Goal: Entertainment & Leisure: Consume media (video, audio)

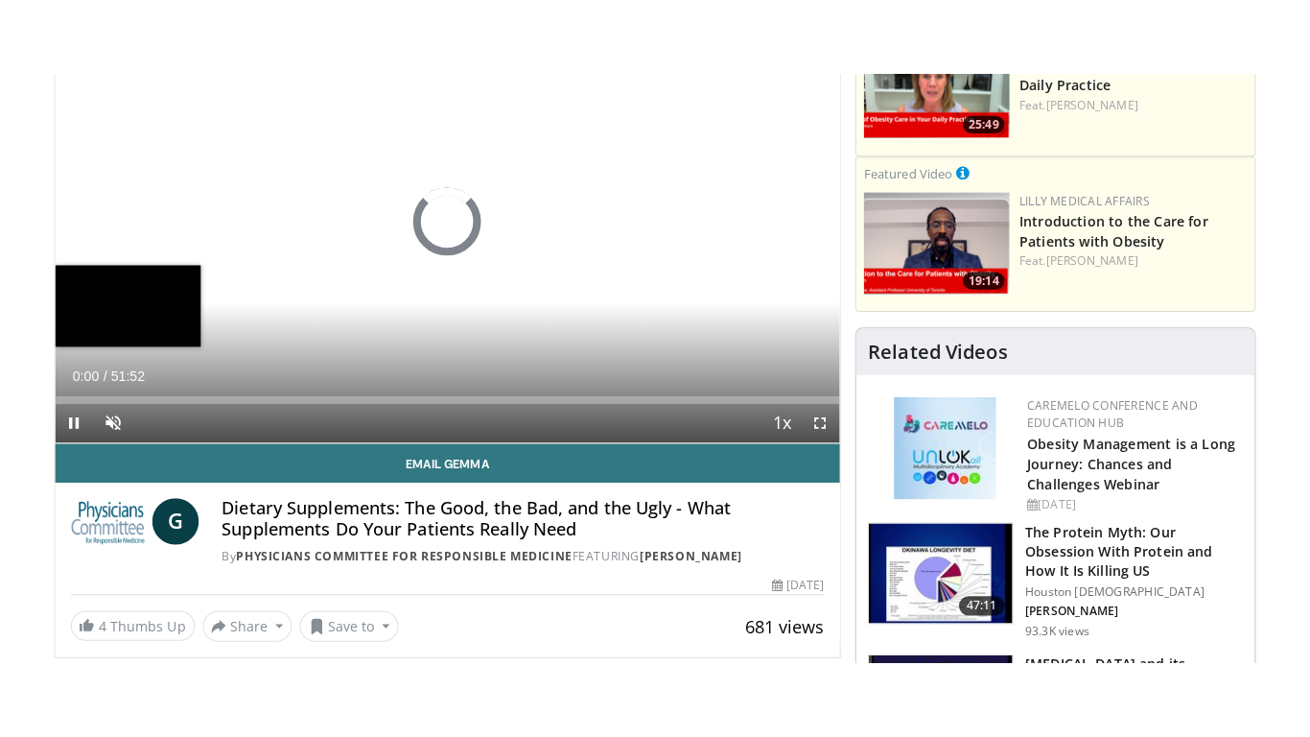
scroll to position [288, 0]
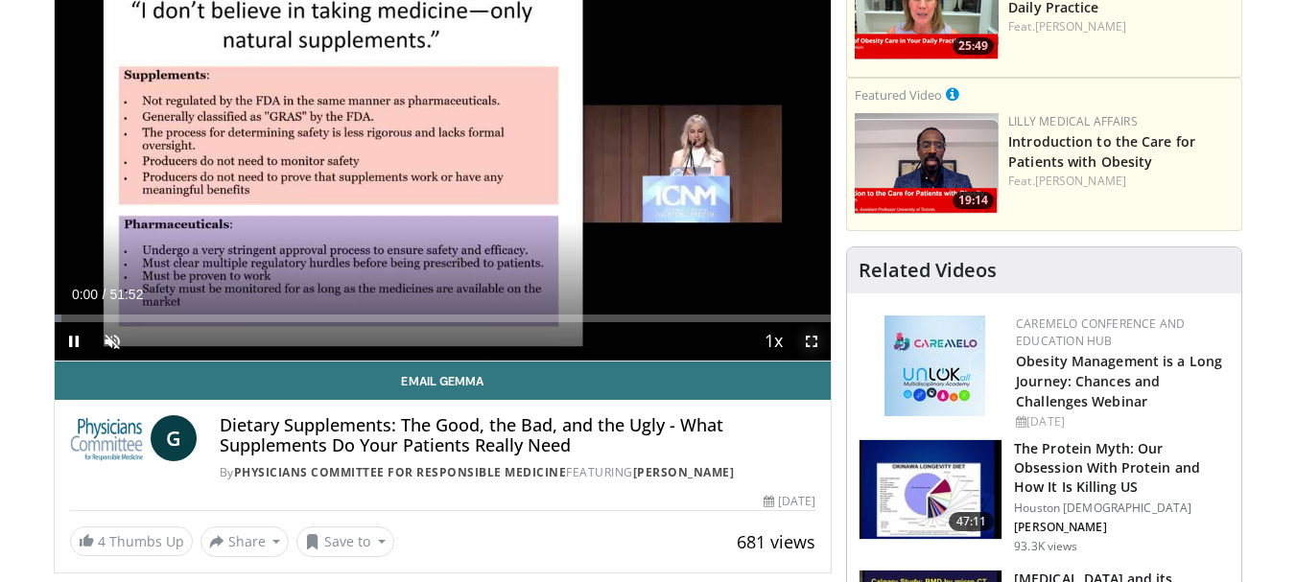
click at [814, 341] on span "Video Player" at bounding box center [811, 341] width 38 height 38
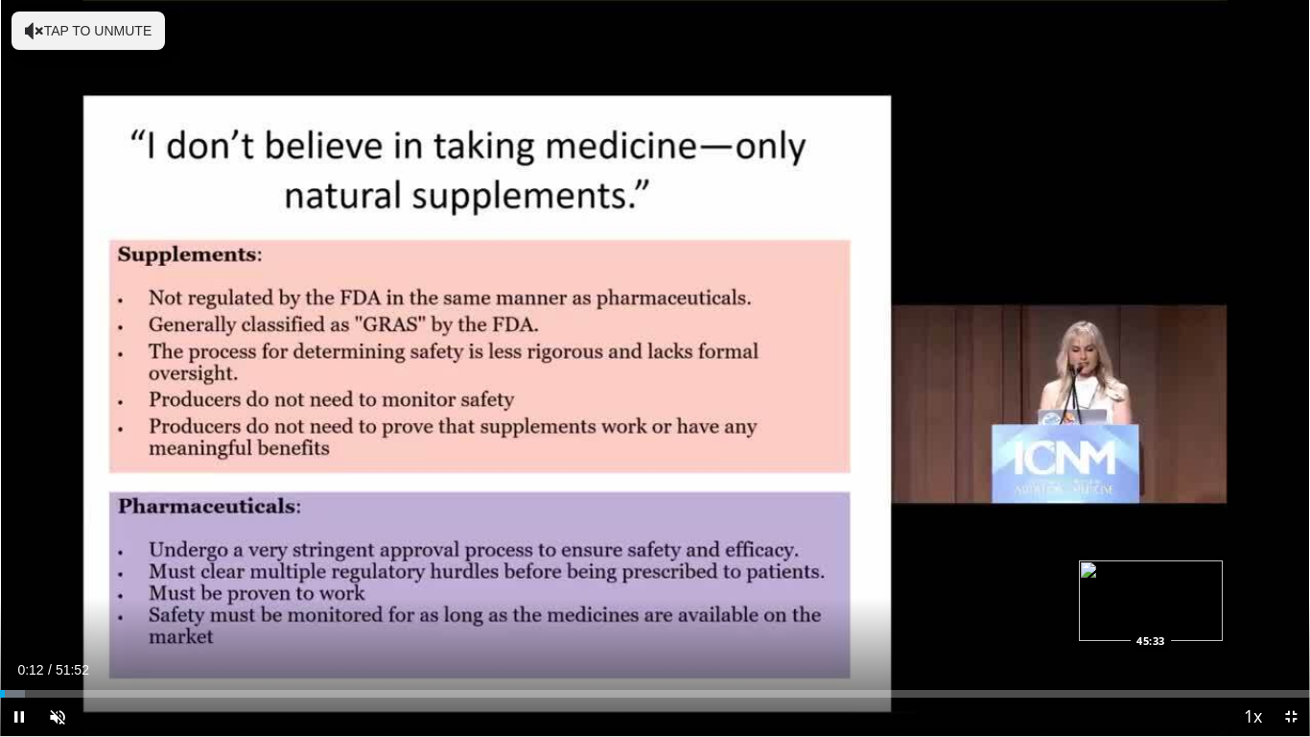
click at [1153, 581] on div "Loaded : 1.91% 00:12 45:33" at bounding box center [655, 694] width 1310 height 8
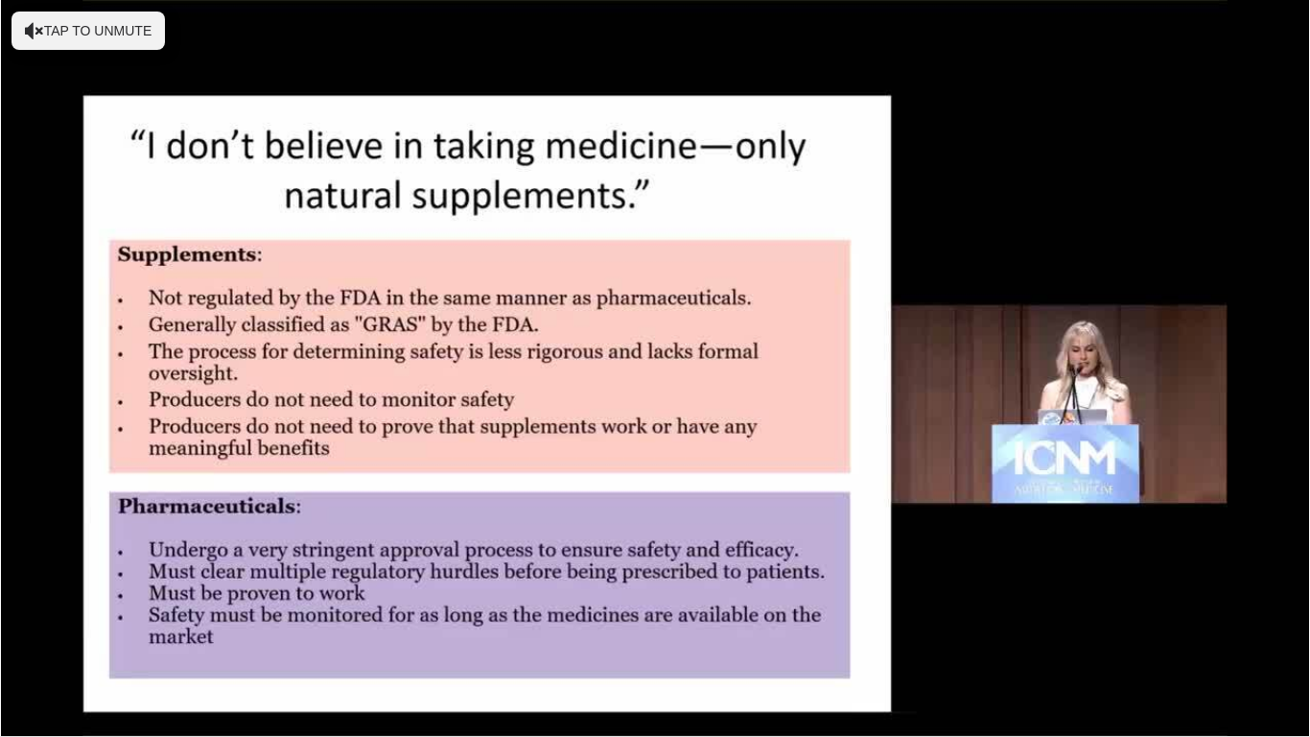
click at [1178, 581] on video-js "**********" at bounding box center [655, 368] width 1310 height 737
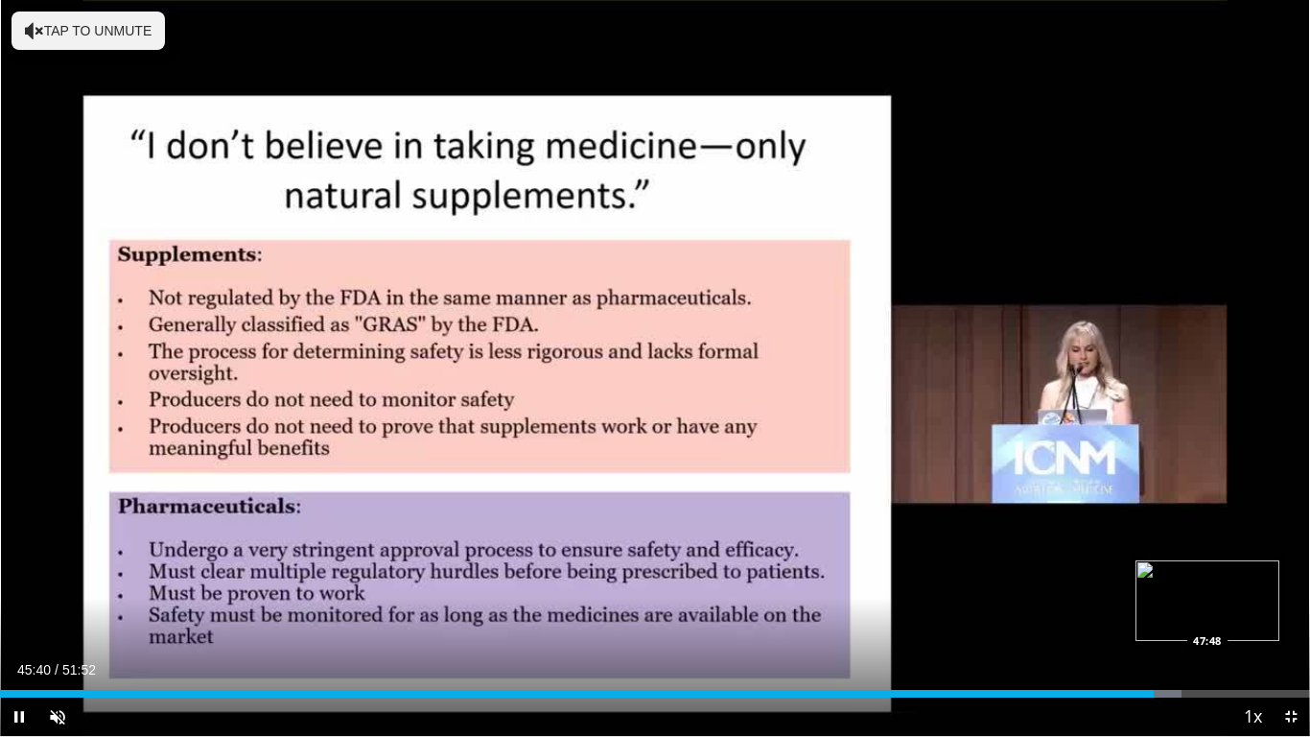
click at [1208, 581] on div "Loaded : 90.20% 45:40 47:48" at bounding box center [655, 694] width 1310 height 8
click at [1235, 581] on div "Loaded : 94.15% 48:52 48:49" at bounding box center [655, 694] width 1310 height 8
click at [1269, 581] on div "Loaded : 94.79% 48:52 50:09" at bounding box center [655, 694] width 1310 height 8
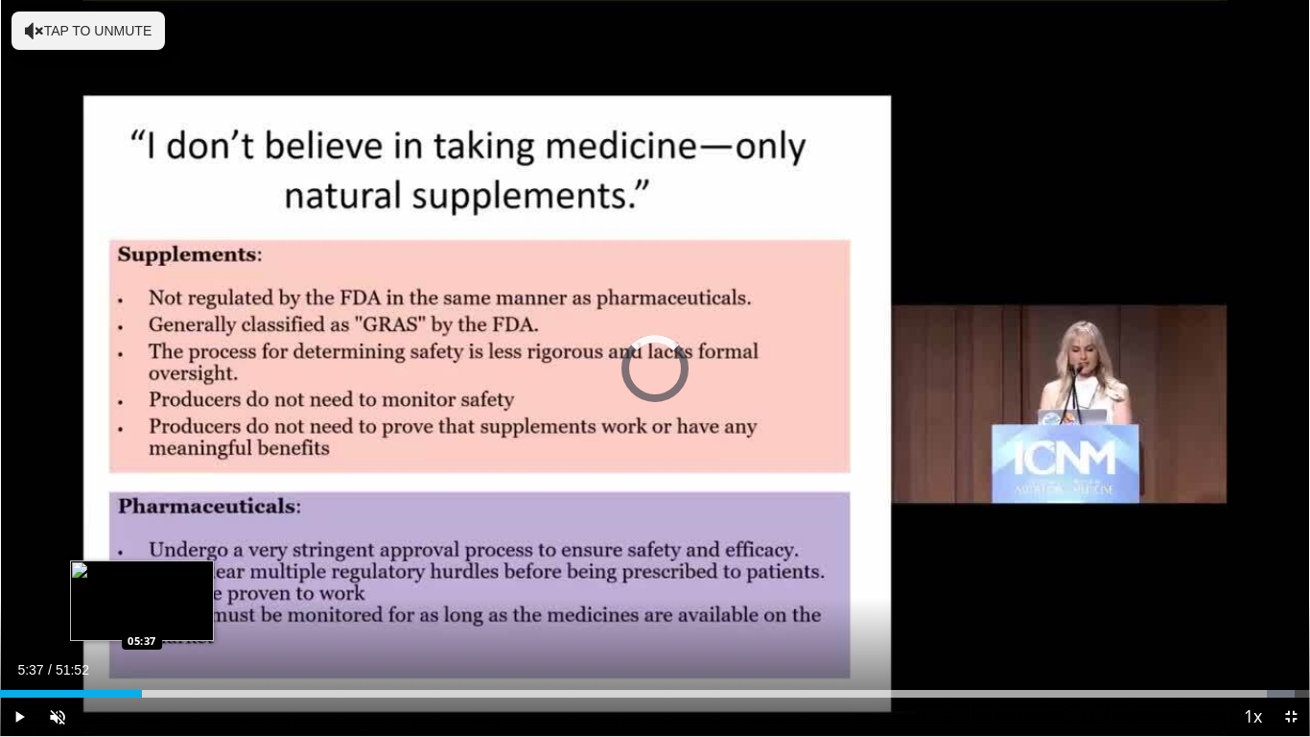
click at [142, 581] on div "Loaded : 98.81% 05:37 05:37" at bounding box center [655, 688] width 1310 height 18
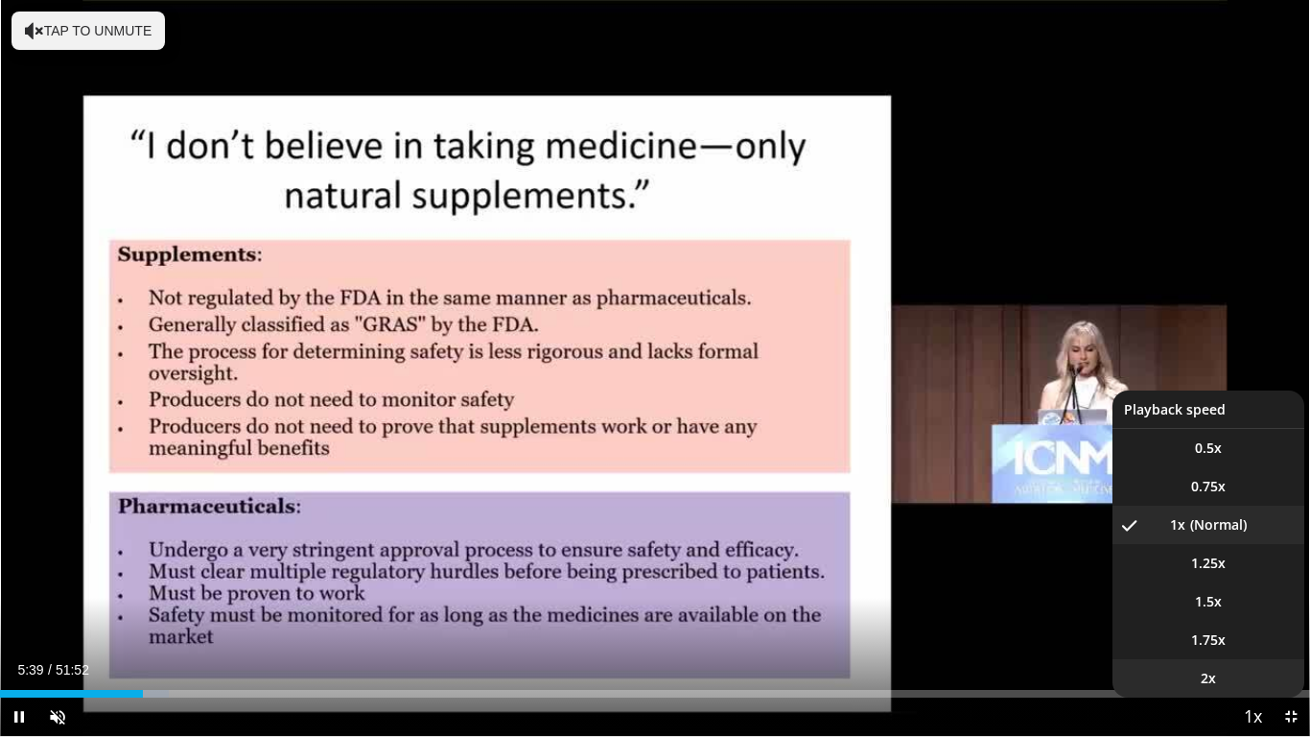
click at [1266, 581] on li "2x" at bounding box center [1209, 678] width 192 height 38
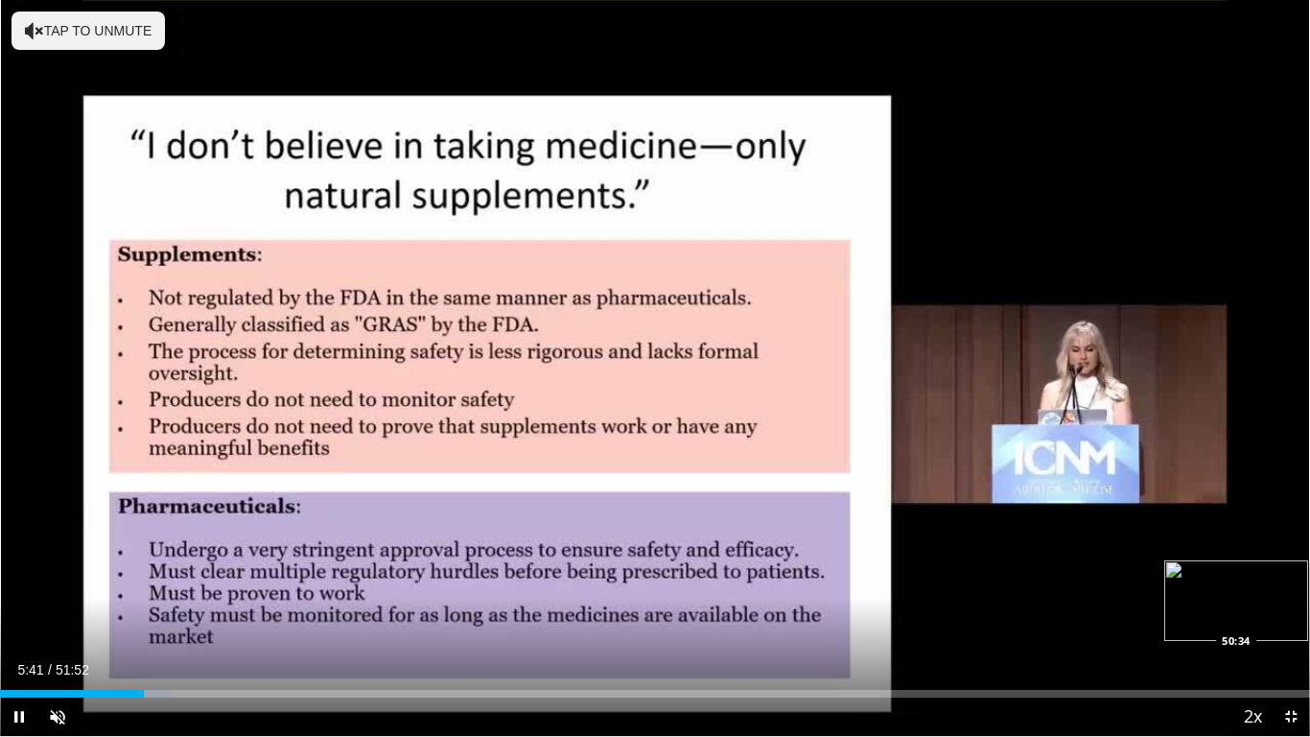
click at [1278, 581] on div "Loaded : 13.06% 05:42 50:34" at bounding box center [655, 694] width 1310 height 8
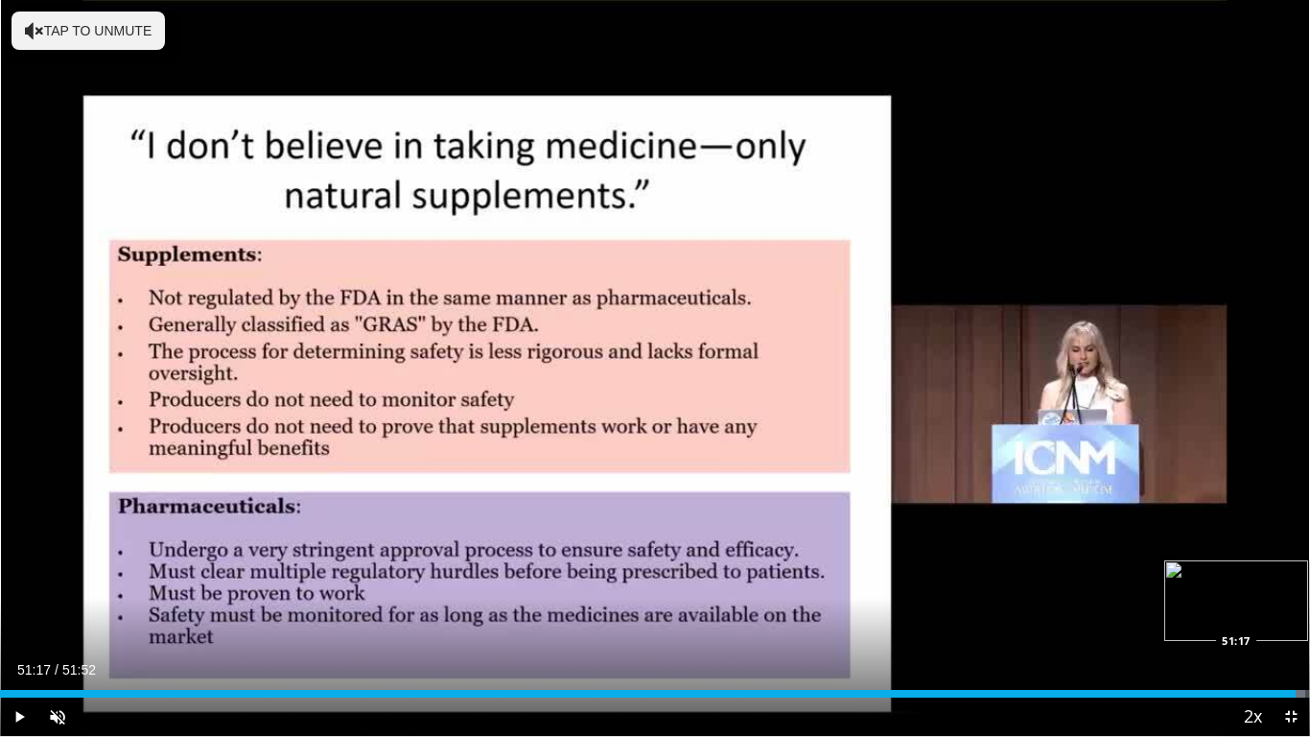
click at [1295, 581] on div "Loaded : 99.61% 50:38 51:17" at bounding box center [655, 688] width 1310 height 18
click at [1295, 581] on div "Progress Bar" at bounding box center [1297, 694] width 26 height 8
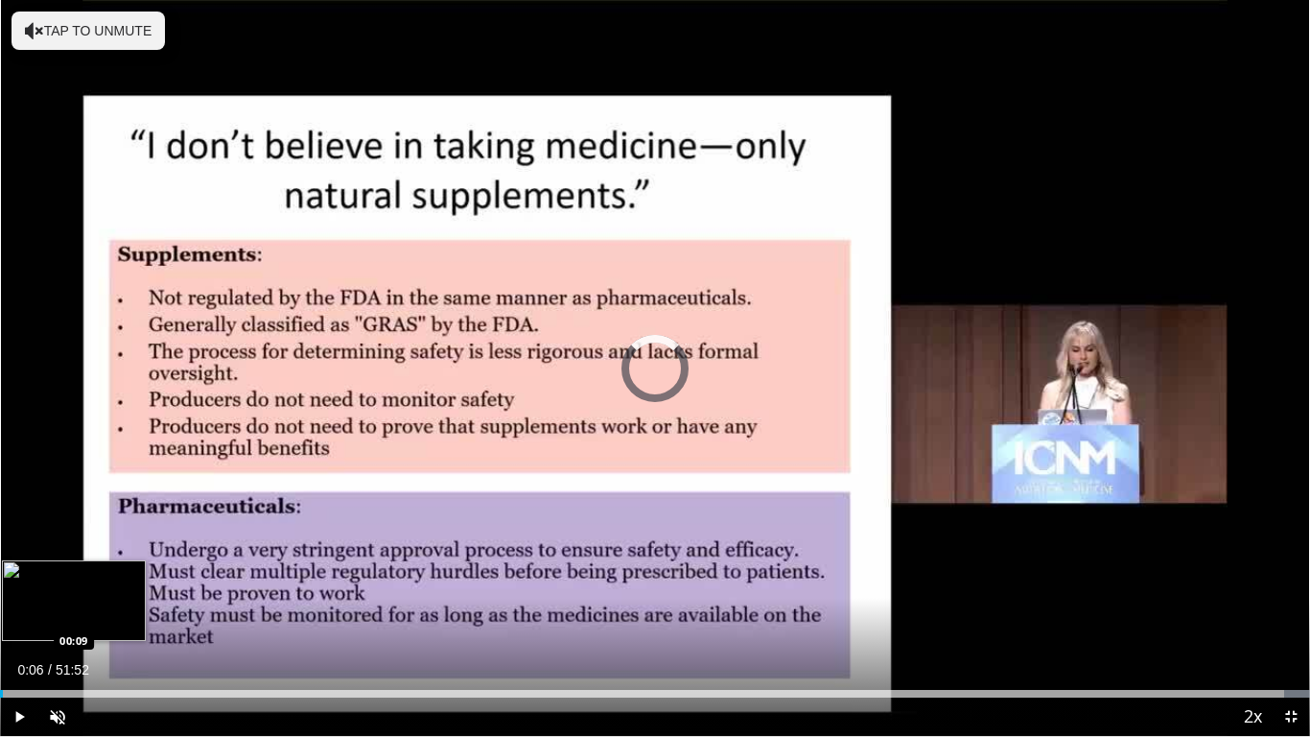
click at [3, 581] on div "Loaded : 100.00% 00:06 00:09" at bounding box center [655, 694] width 1310 height 8
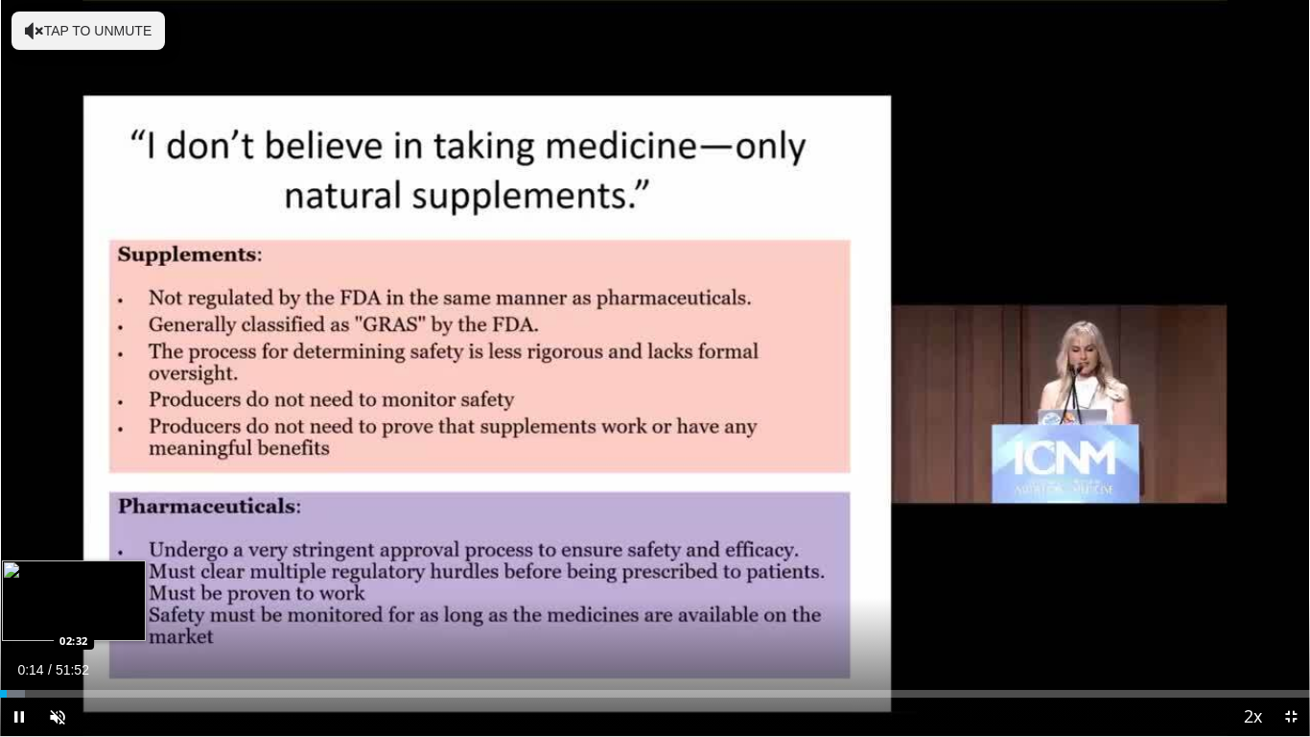
click at [65, 581] on div "Loaded : 1.91% 00:14 02:32" at bounding box center [655, 688] width 1310 height 18
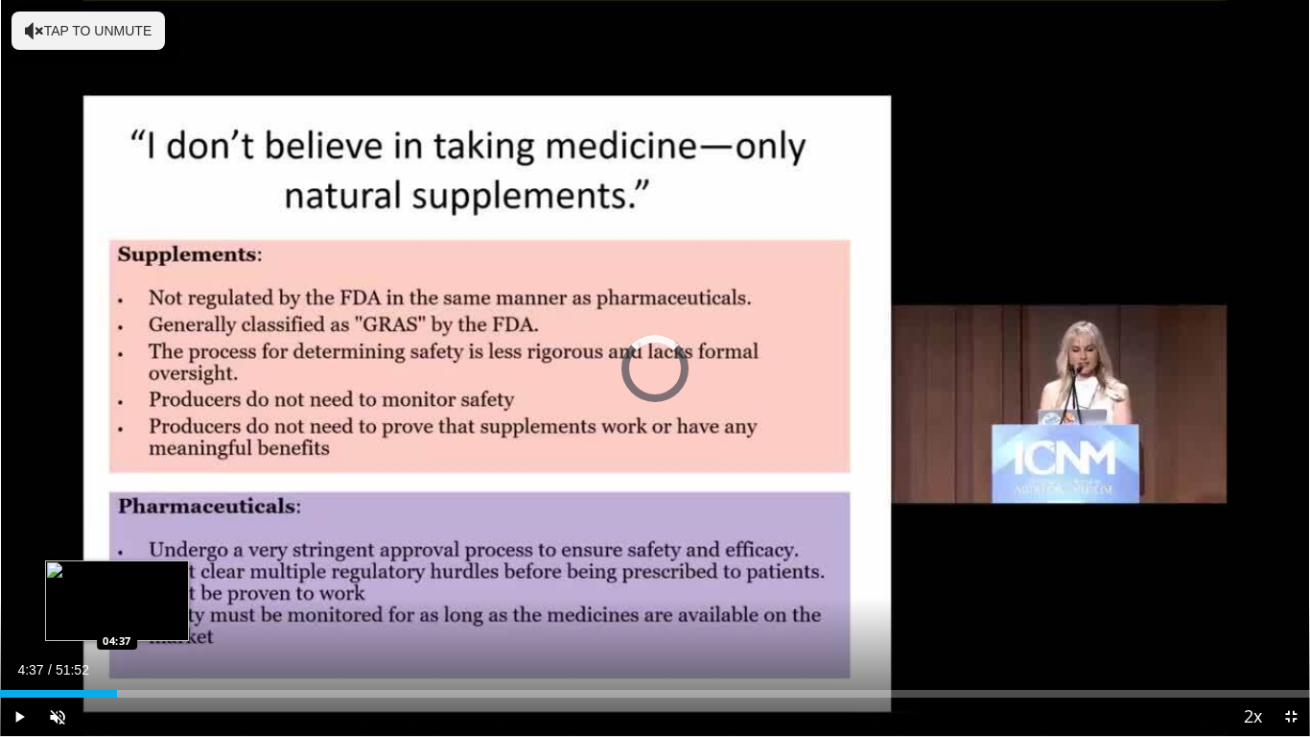
click at [117, 581] on div "Loaded : 7.33% 04:37 04:37" at bounding box center [655, 694] width 1310 height 8
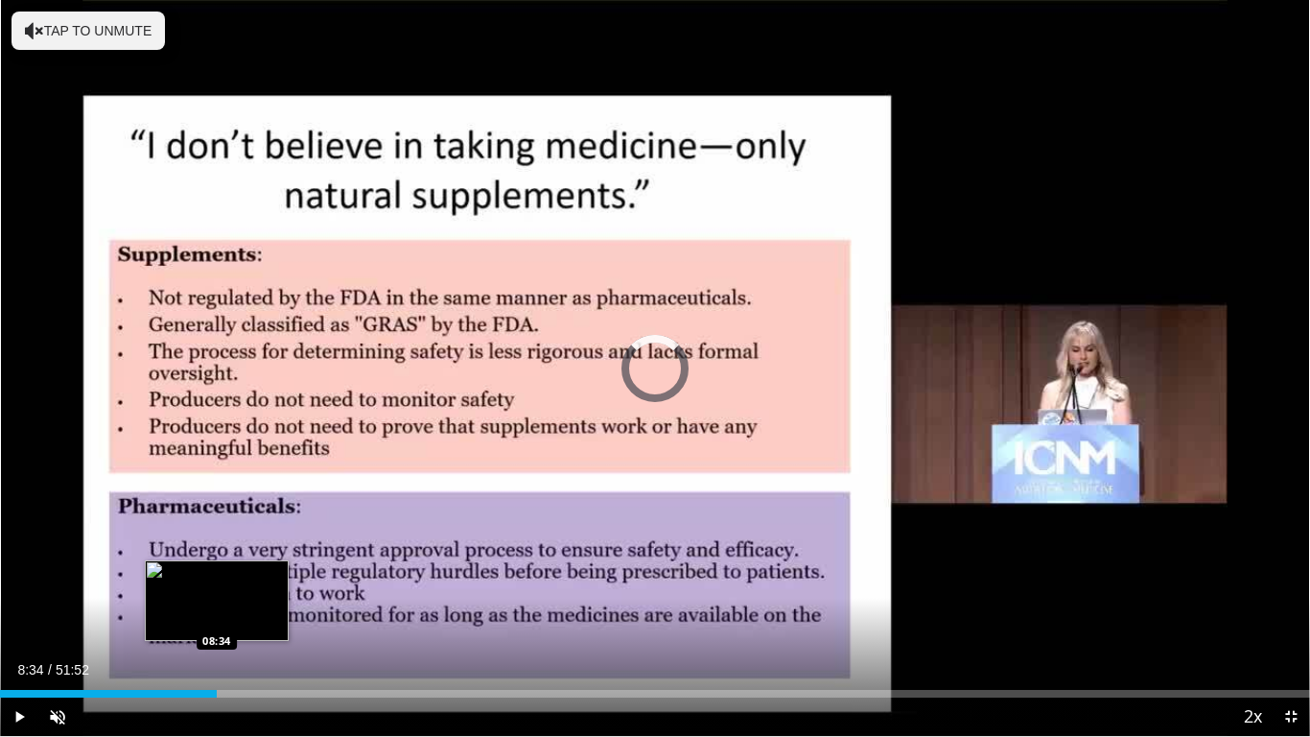
click at [217, 581] on div "Loaded : 11.15% 04:42 08:34" at bounding box center [655, 688] width 1310 height 18
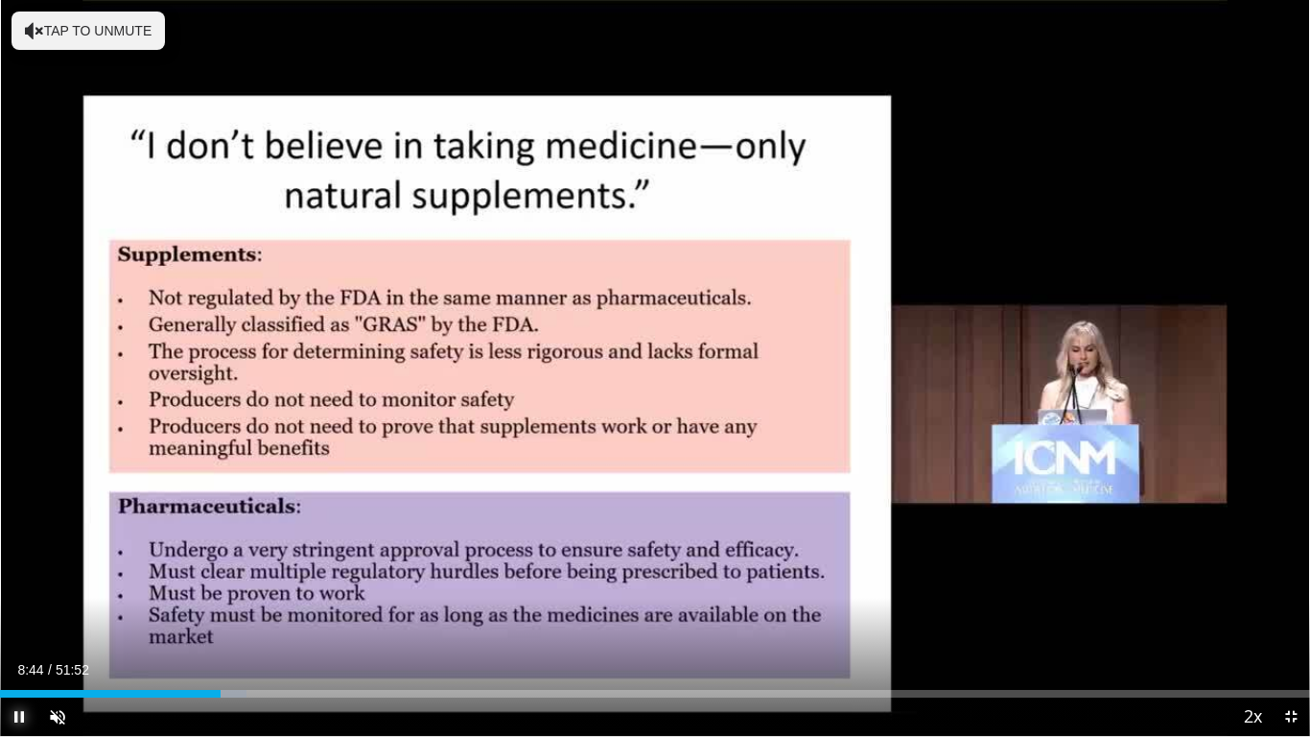
click at [17, 581] on span "Video Player" at bounding box center [19, 716] width 38 height 38
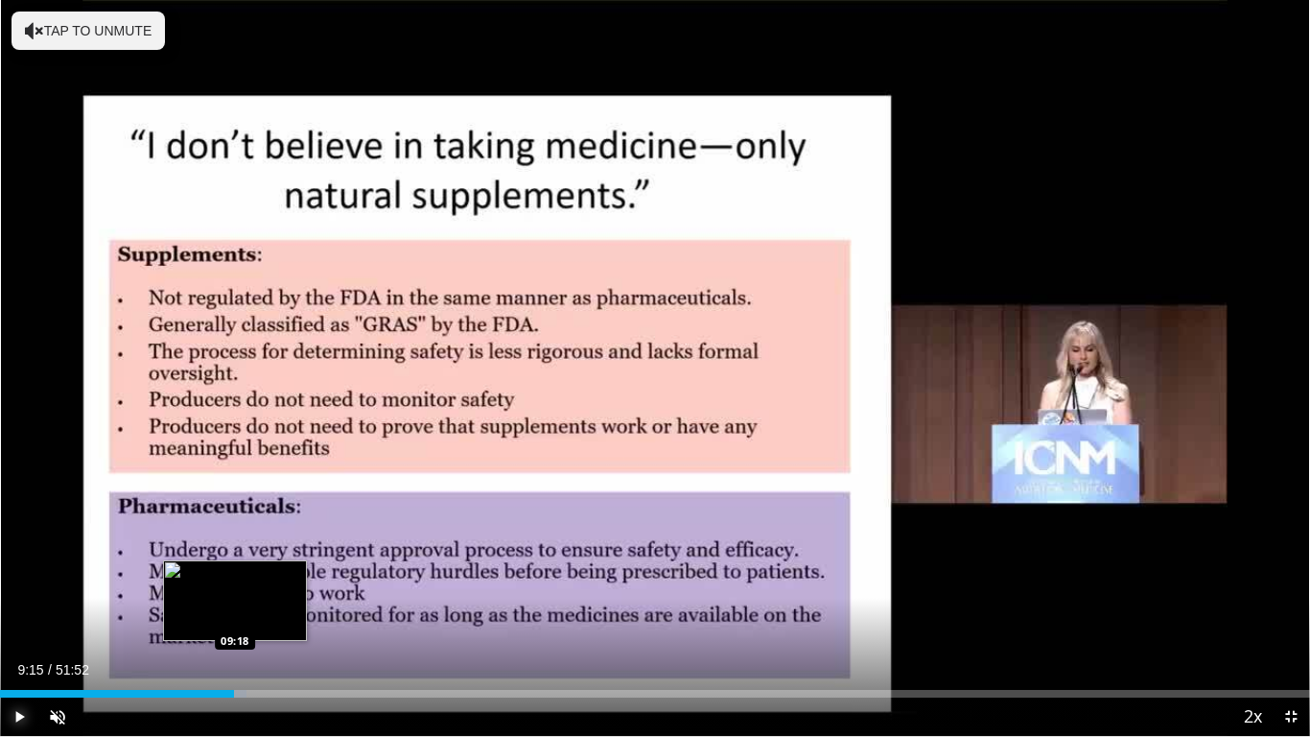
click at [234, 581] on div "Loaded : 18.80% 08:44 09:18" at bounding box center [655, 688] width 1310 height 18
click at [247, 581] on div "Loaded : 19.92% 09:15 09:45" at bounding box center [655, 688] width 1310 height 18
click at [259, 581] on div "Loaded : 20.71% 09:45 10:15" at bounding box center [655, 688] width 1310 height 18
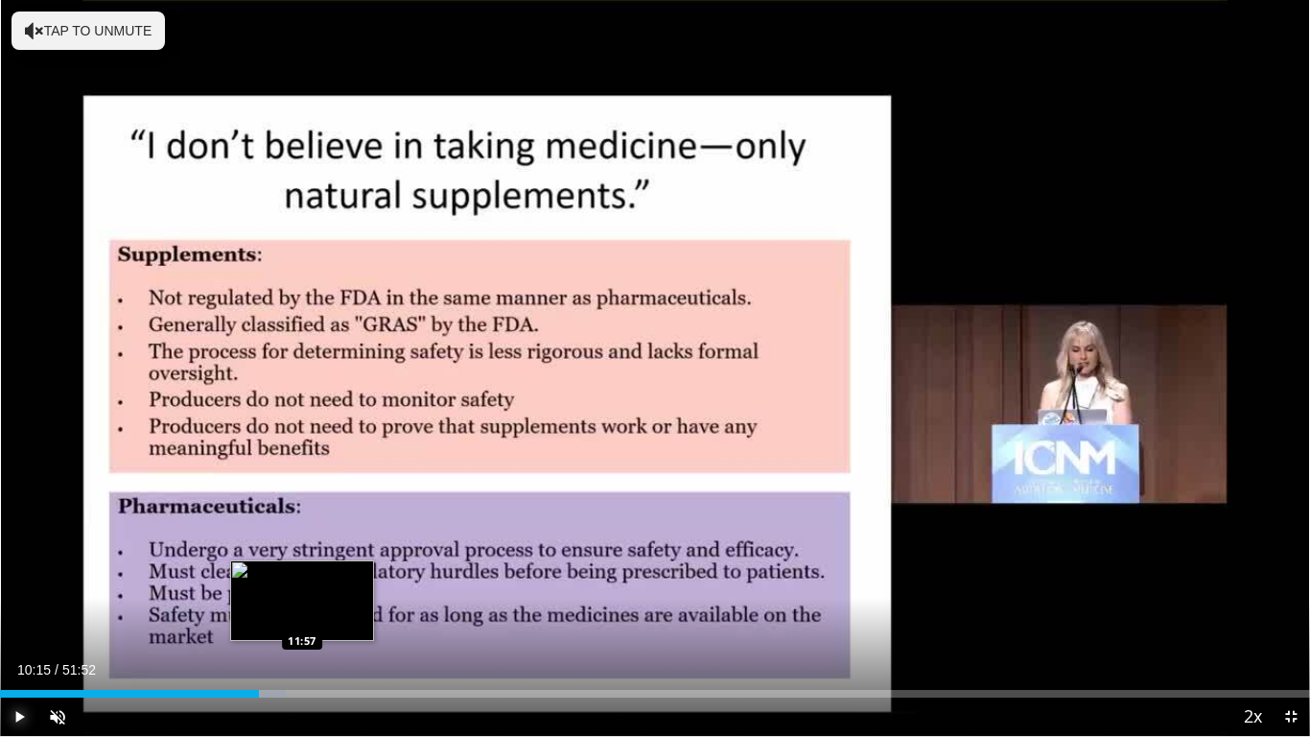
click at [302, 581] on div "Loaded : 21.85% 10:15 11:57" at bounding box center [655, 688] width 1310 height 18
click at [324, 581] on div "Loaded : 25.06% 11:57 12:50" at bounding box center [655, 688] width 1310 height 18
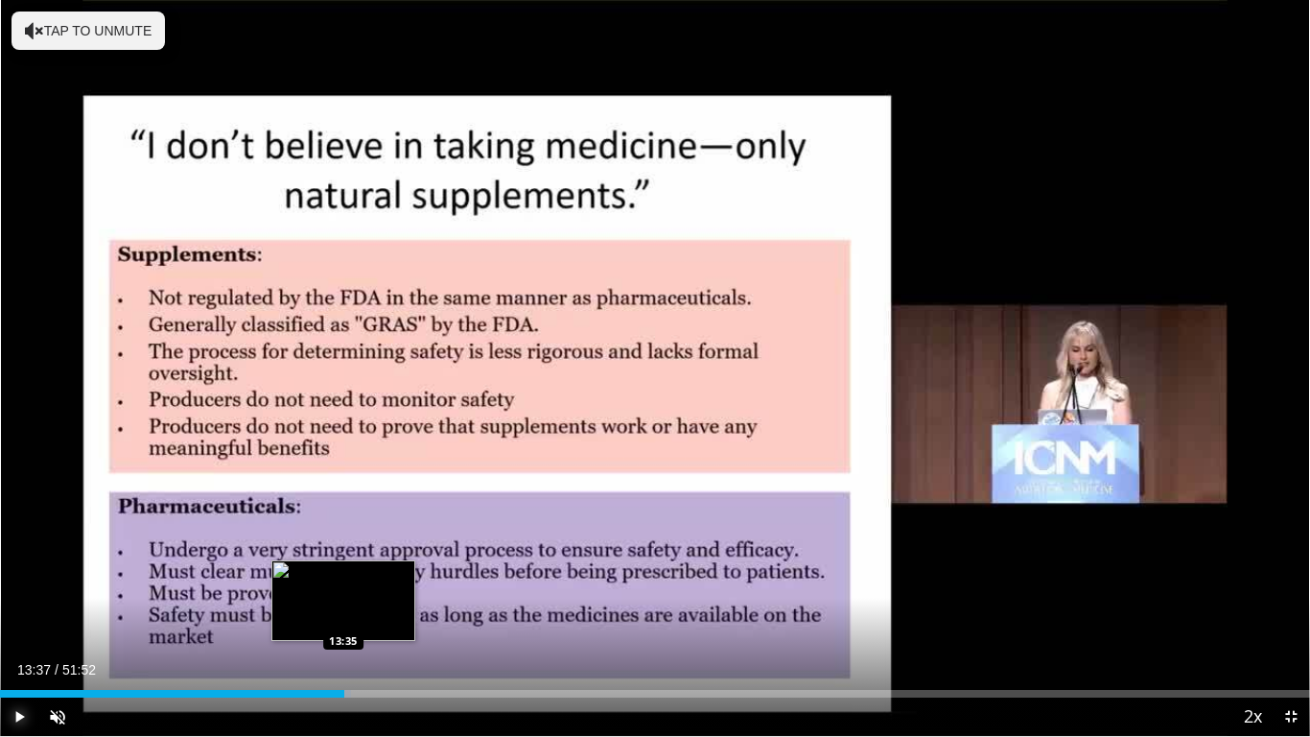
click at [344, 581] on div "Loaded : 26.77% 13:37 13:35" at bounding box center [655, 688] width 1310 height 18
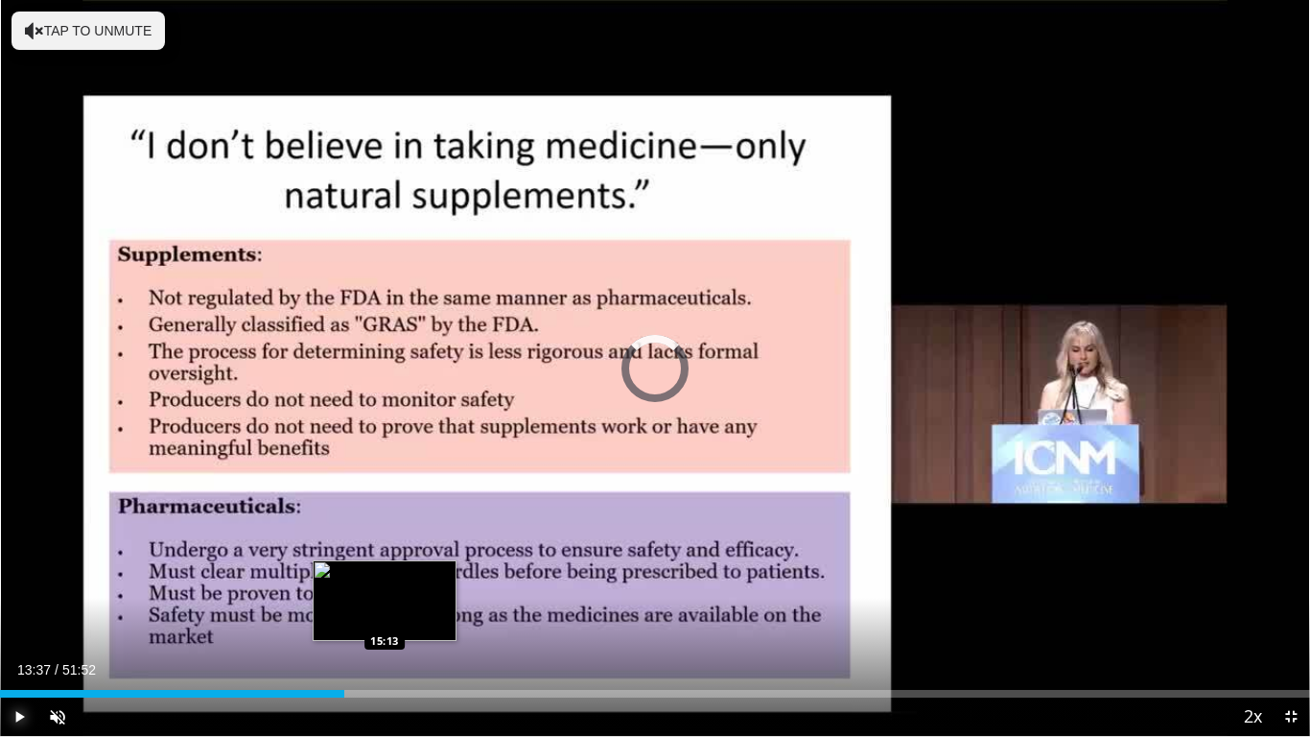
click at [385, 581] on div "Loaded : 0.00% 13:37 15:13" at bounding box center [655, 688] width 1310 height 18
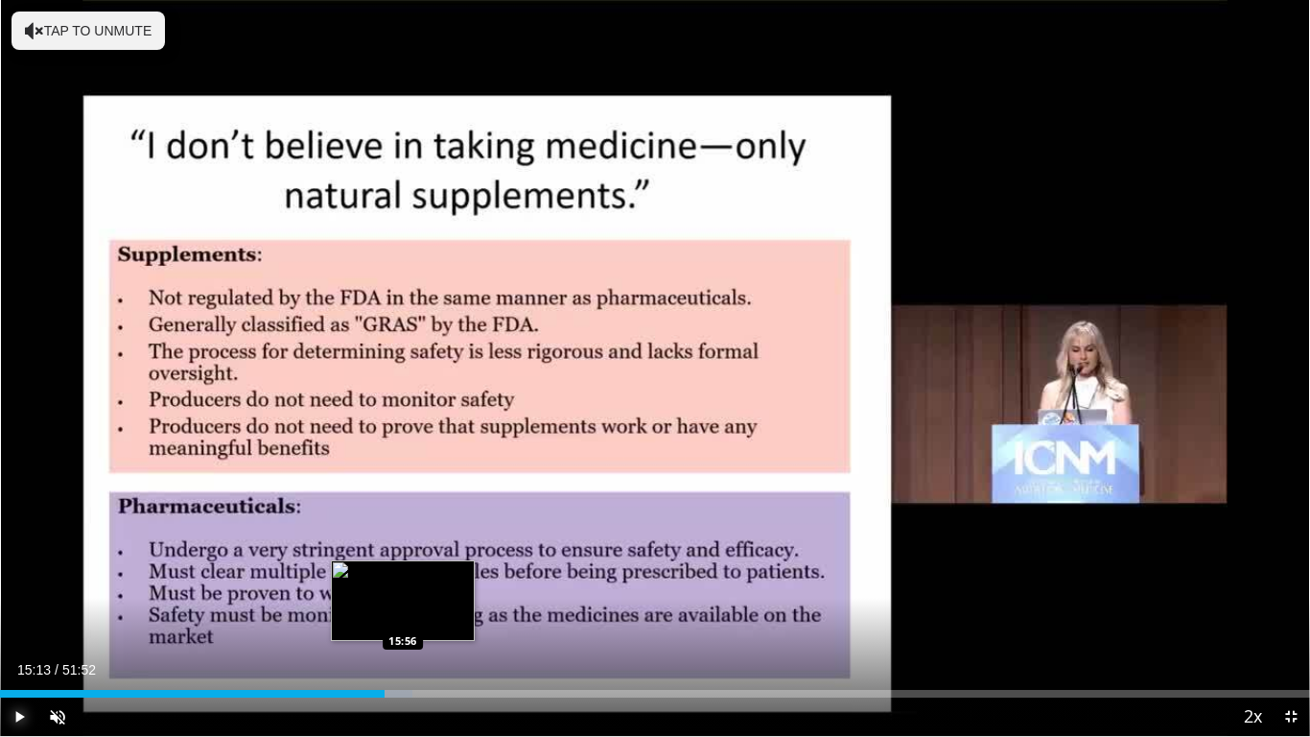
click at [404, 581] on div "Loaded : 31.49% 15:13 15:56" at bounding box center [655, 688] width 1310 height 18
click at [421, 581] on div "Loaded : 32.78% 15:59 16:40" at bounding box center [655, 694] width 1310 height 8
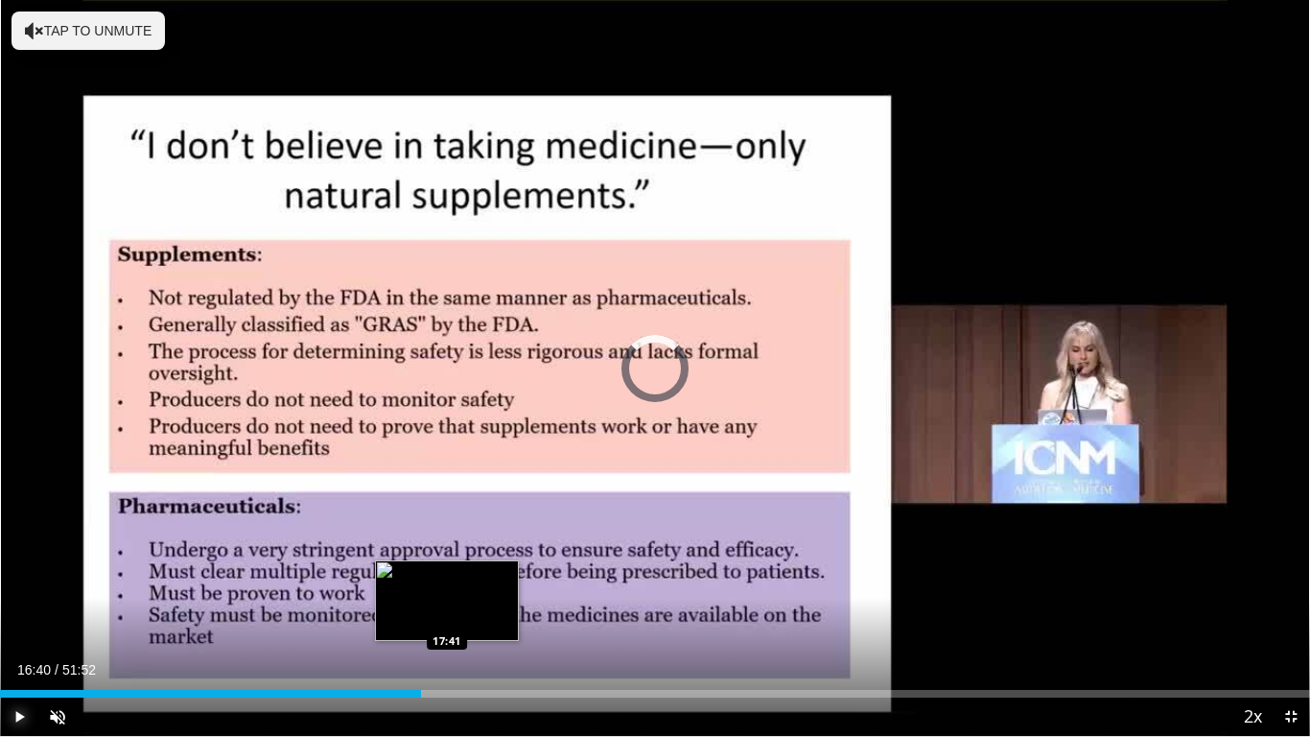
click at [447, 581] on div "Loaded : 0.00% 16:40 17:41" at bounding box center [655, 694] width 1310 height 8
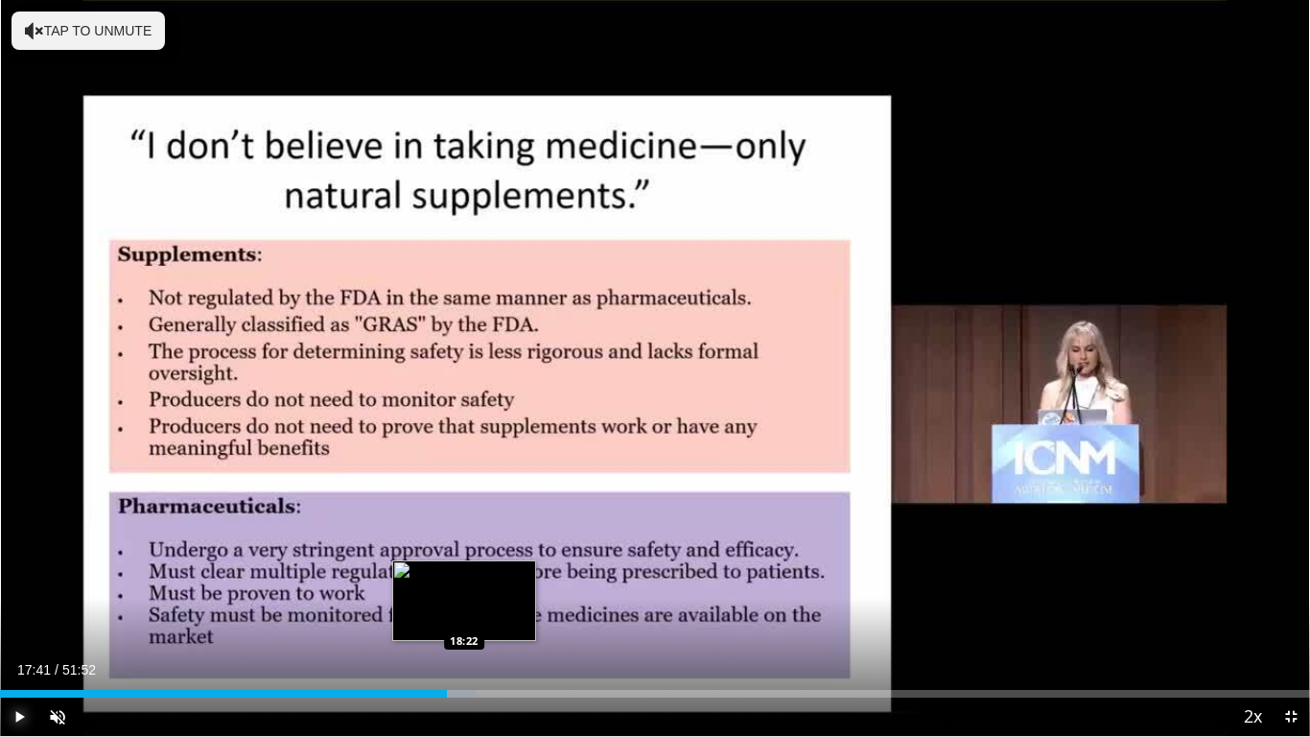
click at [464, 581] on div "Loaded : 36.31% 17:41 18:22" at bounding box center [655, 688] width 1310 height 18
click at [476, 581] on div "Loaded : 36.31% 18:22 18:45" at bounding box center [655, 688] width 1310 height 18
click at [492, 581] on div "Loaded : 38.24% 18:49 19:28" at bounding box center [655, 688] width 1310 height 18
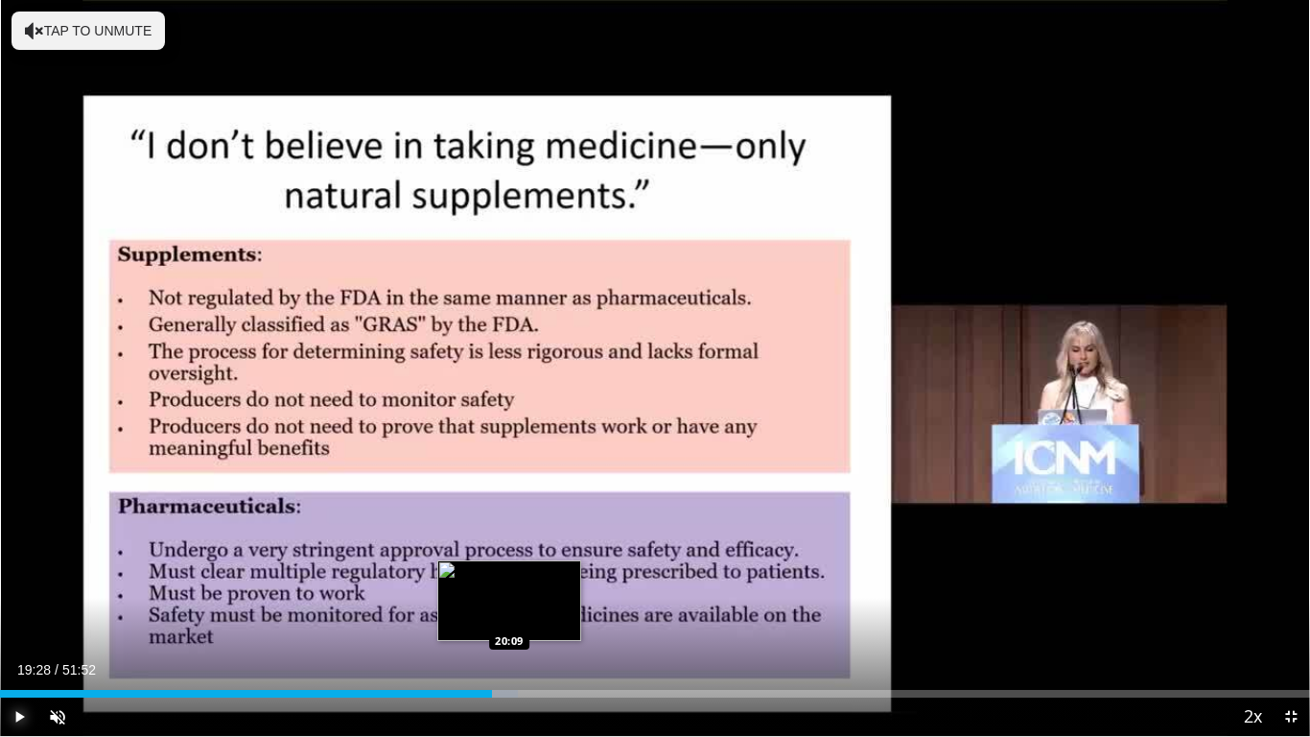
click at [510, 581] on div "Loaded : 39.52% 19:28 20:09" at bounding box center [655, 694] width 1310 height 8
click at [527, 581] on div "Progress Bar" at bounding box center [518, 694] width 41 height 8
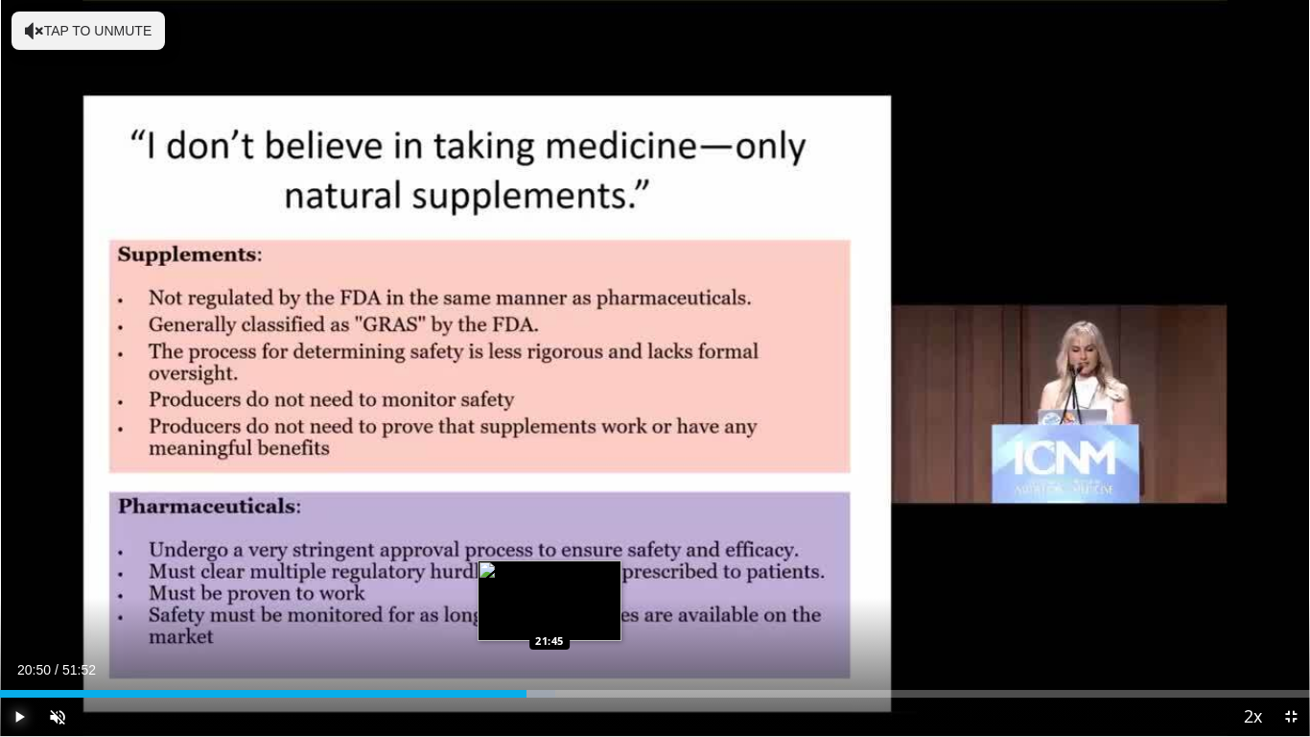
click at [551, 581] on div "Progress Bar" at bounding box center [534, 694] width 41 height 8
click at [577, 581] on div "Loaded : 43.98% 21:47 22:51" at bounding box center [655, 688] width 1310 height 18
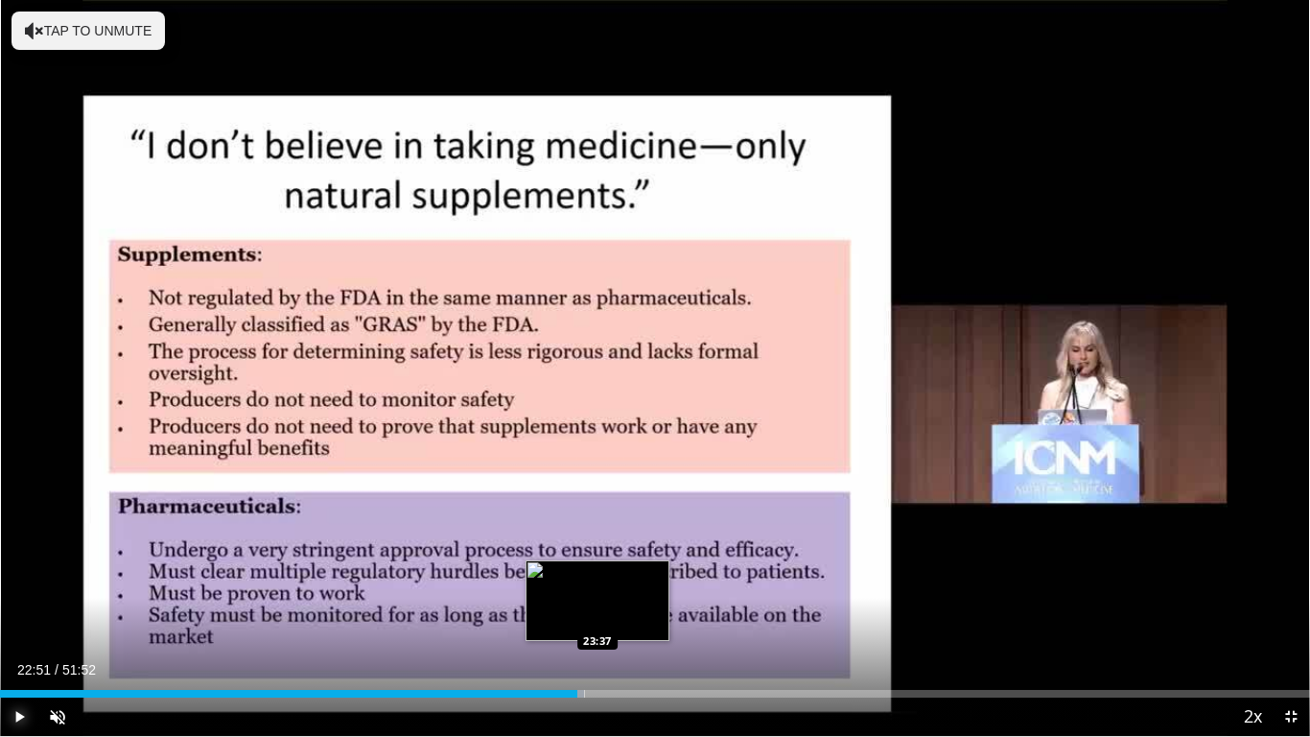
click at [599, 581] on div "Loaded : 44.62% 22:51 23:37" at bounding box center [655, 688] width 1310 height 18
click at [609, 581] on div "Loaded : 47.81% 23:41 24:06" at bounding box center [655, 694] width 1310 height 8
click at [625, 581] on div "Progress Bar" at bounding box center [616, 694] width 36 height 8
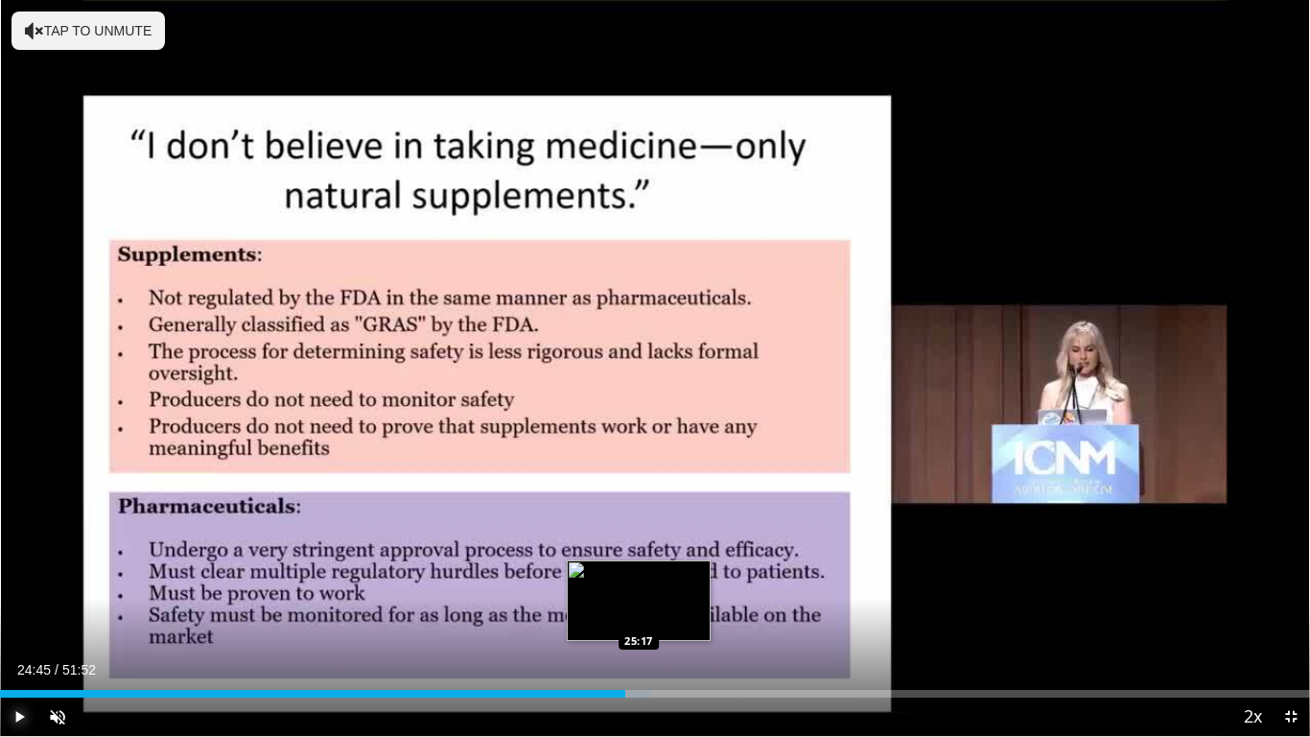
click at [639, 581] on div "Loaded : 49.72% 24:45 25:17" at bounding box center [655, 694] width 1310 height 8
click at [655, 581] on div "Progress Bar" at bounding box center [645, 694] width 38 height 8
click at [670, 581] on div "Loaded : 51.95% 25:56 26:27" at bounding box center [655, 694] width 1310 height 8
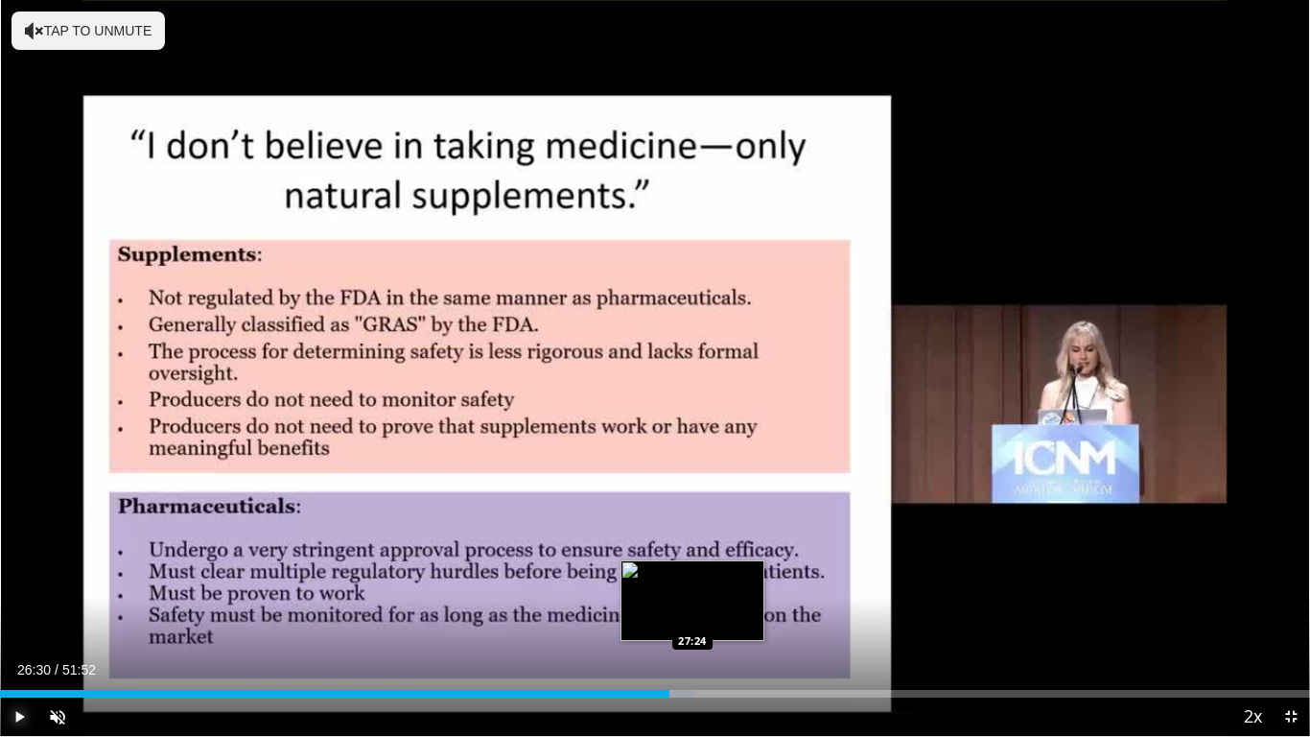
click at [694, 581] on div "Loaded : 52.91% 26:30 27:24" at bounding box center [655, 688] width 1310 height 18
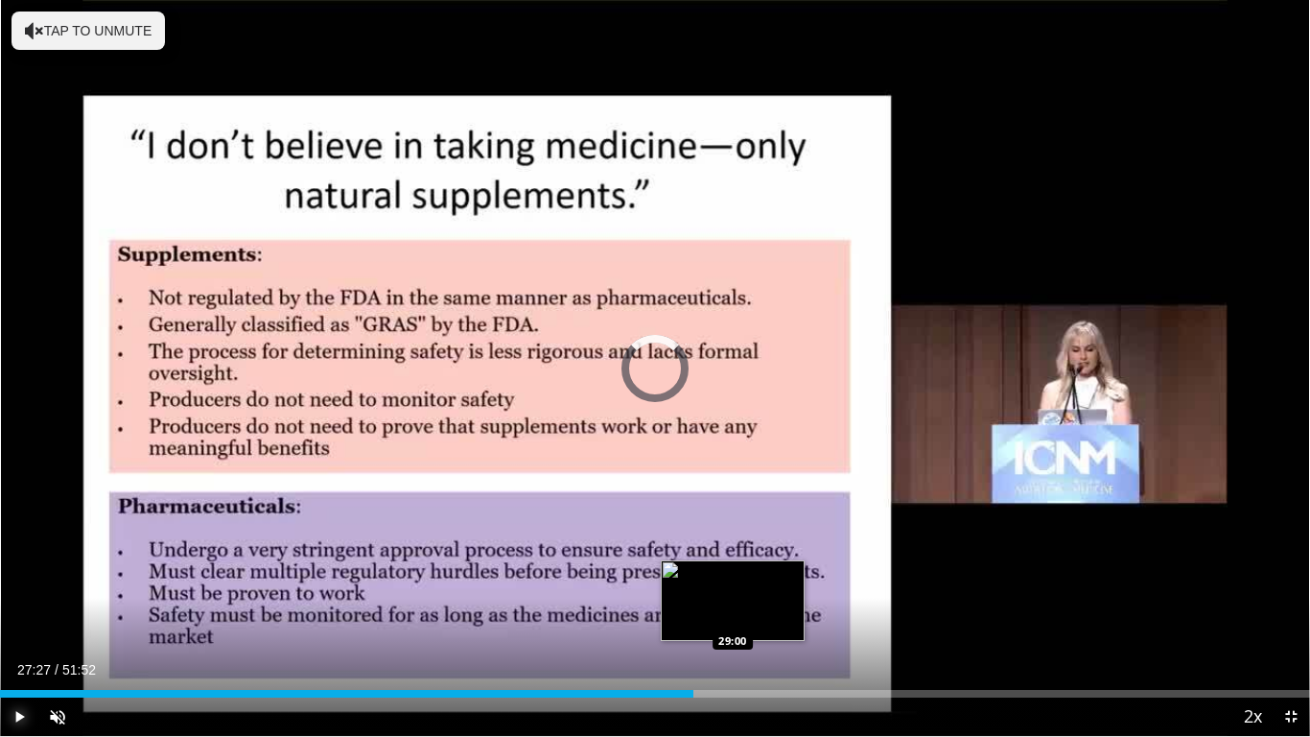
click at [736, 581] on div "Loaded : 0.00% 27:27 29:00" at bounding box center [655, 694] width 1310 height 8
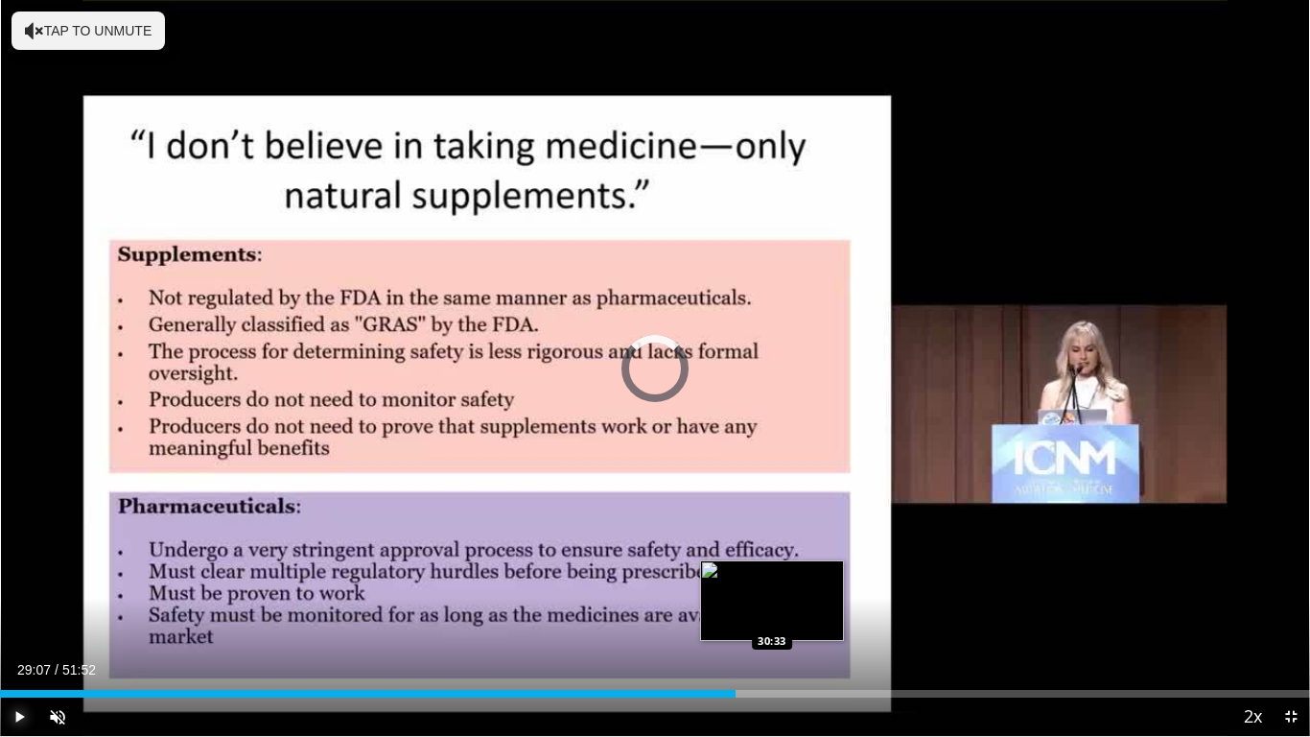
click at [772, 581] on div "Loaded : 0.00% 29:07 30:33" at bounding box center [655, 694] width 1310 height 8
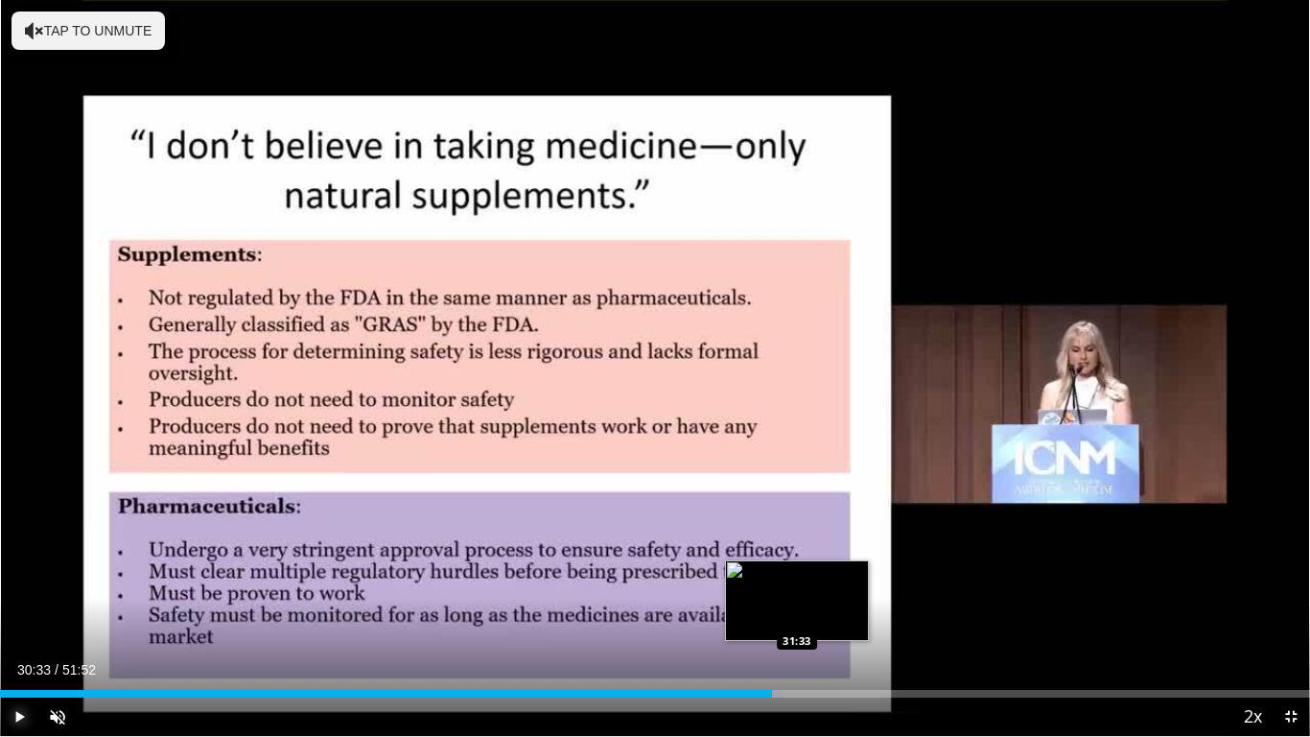
click at [799, 581] on div "Loaded : 59.77% 30:33 31:33" at bounding box center [655, 694] width 1310 height 8
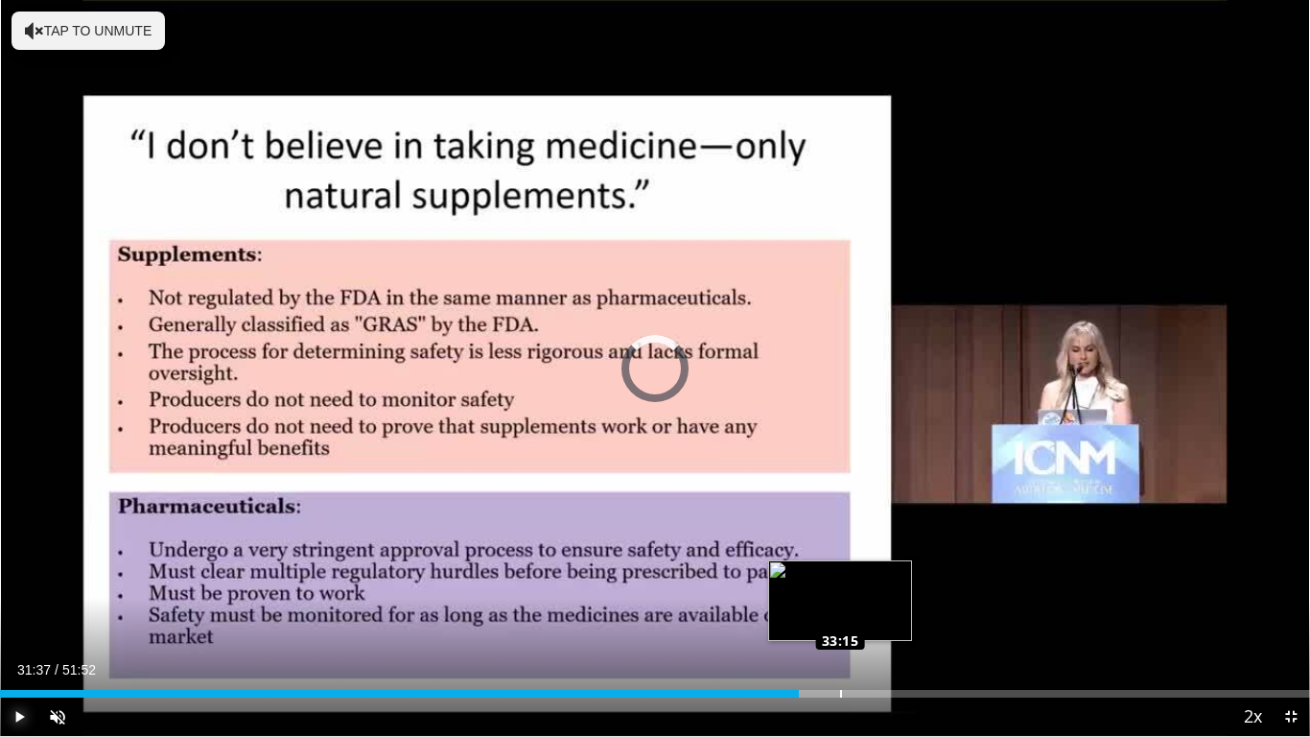
click at [840, 581] on div "Loaded : 0.00% 33:13 33:15" at bounding box center [655, 688] width 1310 height 18
click at [857, 581] on div "Progress Bar" at bounding box center [853, 694] width 28 height 8
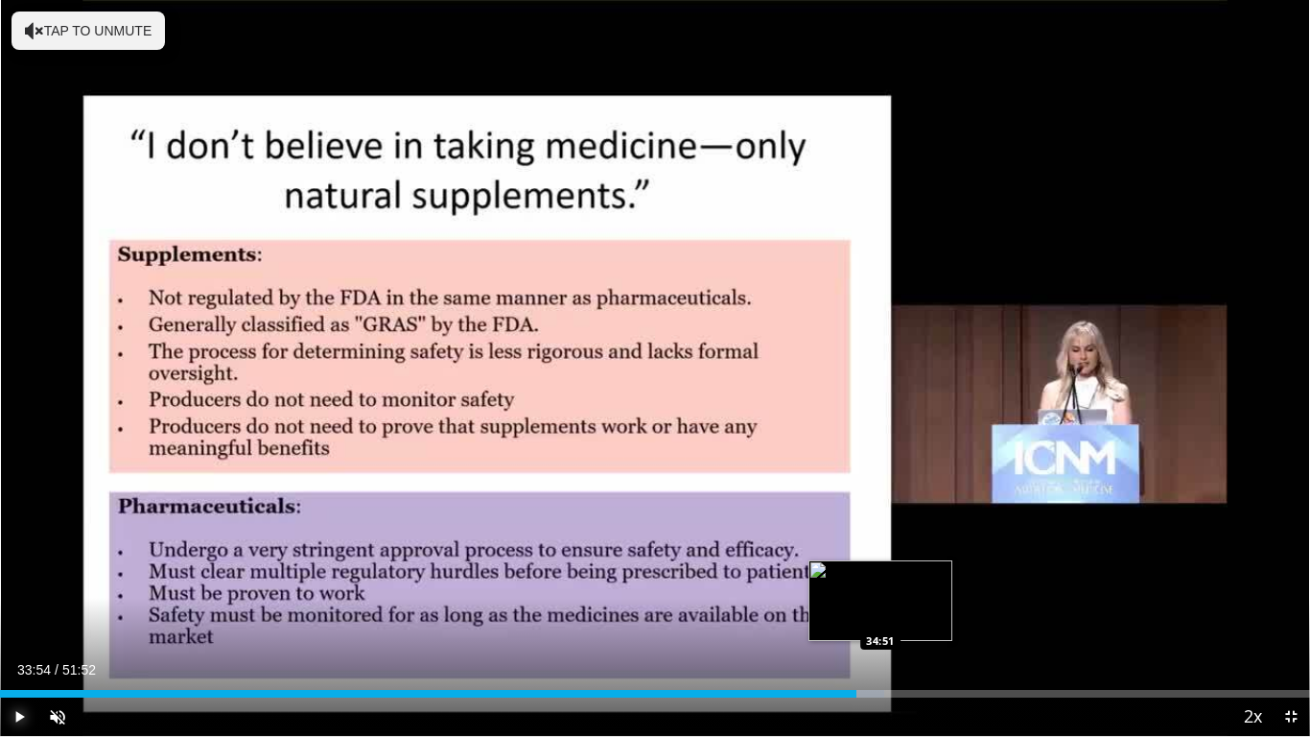
click at [882, 581] on div "Loaded : 67.48% 33:54 34:51" at bounding box center [655, 694] width 1310 height 8
click at [861, 581] on div "34:53" at bounding box center [441, 694] width 882 height 8
click at [883, 581] on div "Loaded : 67.80% 34:05 34:51" at bounding box center [655, 688] width 1310 height 18
click at [896, 581] on div "Loaded : 69.41% 34:55 35:27" at bounding box center [655, 688] width 1310 height 18
click at [906, 581] on div "Loaded : 69.48% 35:27 35:50" at bounding box center [655, 688] width 1310 height 18
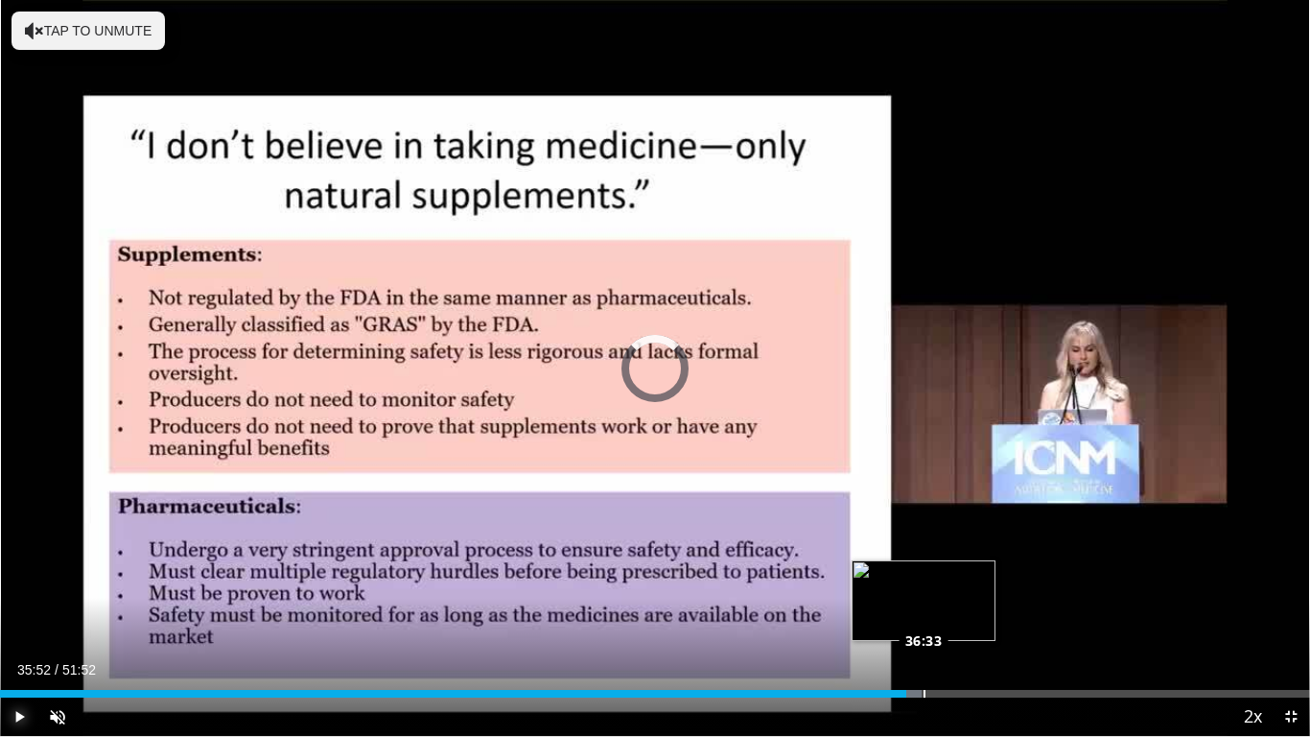
click at [924, 581] on div "Loaded : 70.37% 36:31 36:33" at bounding box center [655, 688] width 1310 height 18
click at [938, 581] on div "Loaded : 72.62% 36:33 37:08" at bounding box center [655, 688] width 1310 height 18
click at [968, 581] on div "Loaded : 72.94% 37:08 38:18" at bounding box center [655, 694] width 1310 height 8
click at [1004, 581] on div "Loaded : 75.51% 38:18 39:45" at bounding box center [655, 694] width 1310 height 8
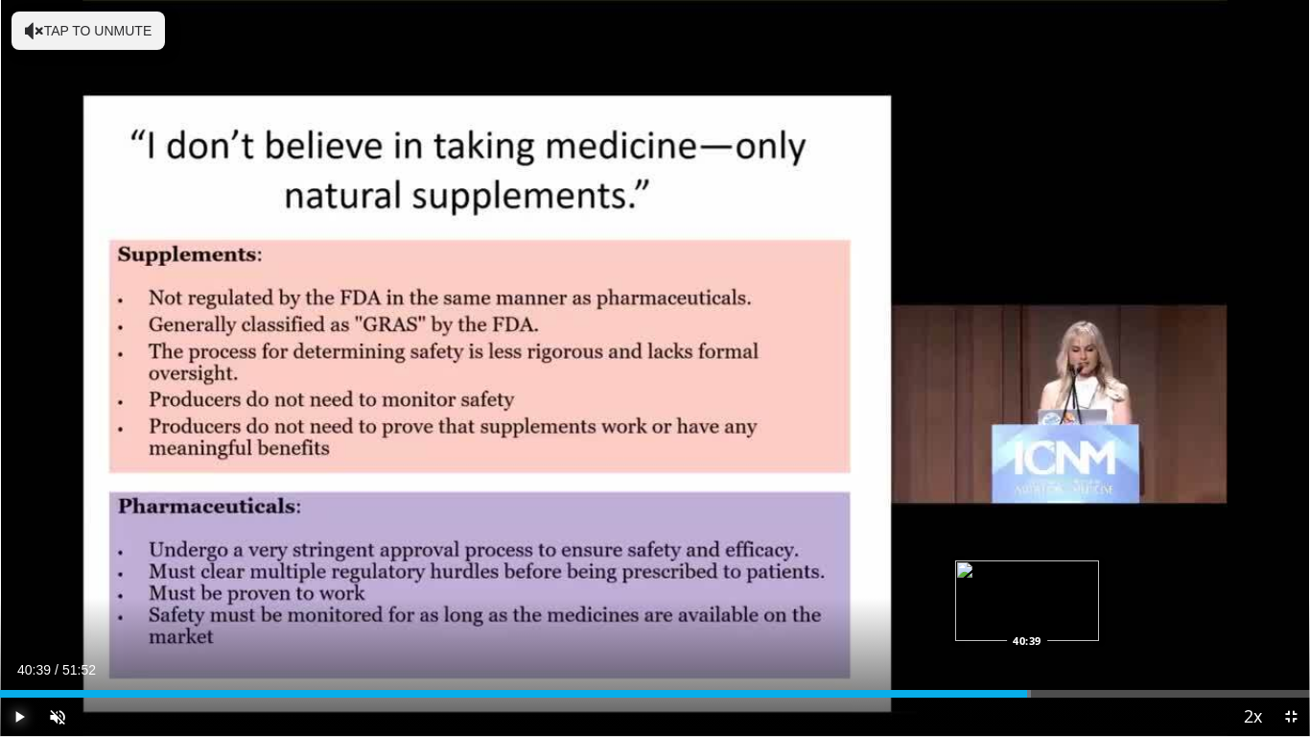
click at [1027, 581] on div "Progress Bar" at bounding box center [1016, 694] width 29 height 8
click at [1043, 581] on div "Loaded : 80.33% 40:39 41:14" at bounding box center [655, 694] width 1310 height 8
click at [1029, 581] on div "Loaded : 79.05% 40:44 40:44" at bounding box center [655, 694] width 1310 height 8
click at [1030, 581] on div "Progress Bar" at bounding box center [1042, 694] width 30 height 8
click at [1045, 581] on div "Loaded : 80.64% 40:46 41:16" at bounding box center [655, 694] width 1310 height 8
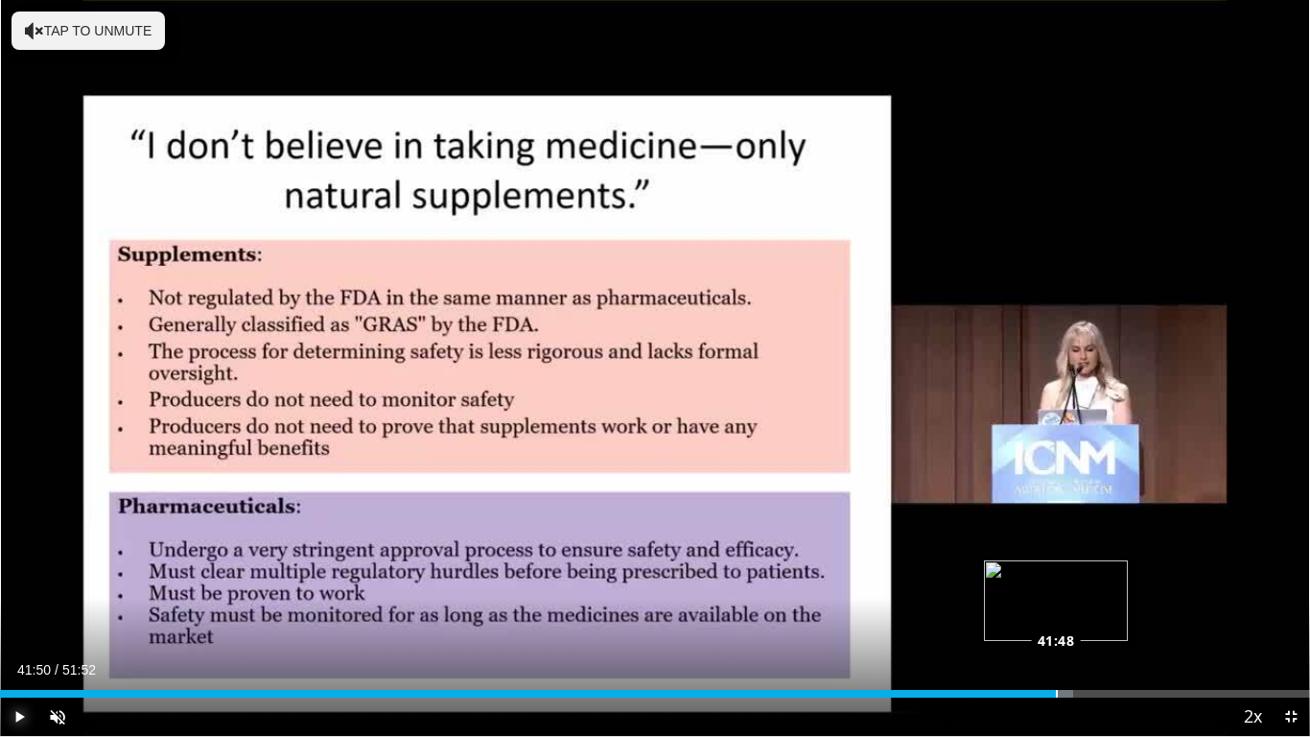
click at [1057, 581] on div "Loaded : 81.92% 41:48 41:48" at bounding box center [655, 688] width 1310 height 18
click at [1068, 581] on div "Loaded : 82.87% 41:50 42:15" at bounding box center [655, 694] width 1310 height 8
click at [1085, 581] on div "Loaded : 83.51% 42:15 42:49" at bounding box center [655, 694] width 1310 height 8
click at [1101, 581] on div "Progress Bar" at bounding box center [1091, 694] width 38 height 8
click at [1134, 581] on div "Loaded : 86.06% 43:35 44:52" at bounding box center [655, 688] width 1310 height 18
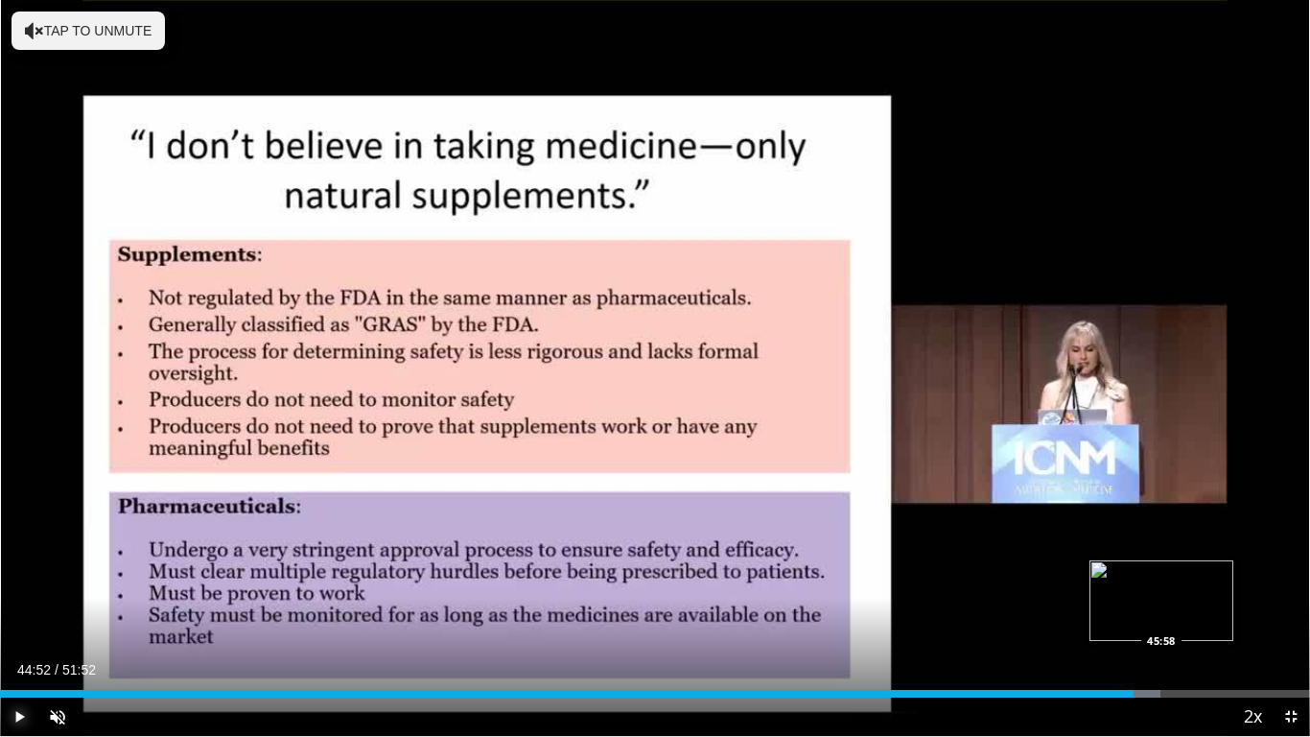
click at [1162, 581] on div "Loaded : 88.61% 44:52 45:58" at bounding box center [655, 694] width 1310 height 8
click at [1179, 581] on div "Loaded : 90.62% 45:58 46:39" at bounding box center [655, 694] width 1310 height 8
click at [1198, 581] on div "Progress Bar" at bounding box center [1187, 694] width 39 height 8
click at [1226, 581] on div "Loaded : 93.39% 47:25 48:31" at bounding box center [655, 694] width 1310 height 8
click at [1239, 581] on div "Progress Bar" at bounding box center [1239, 694] width 28 height 8
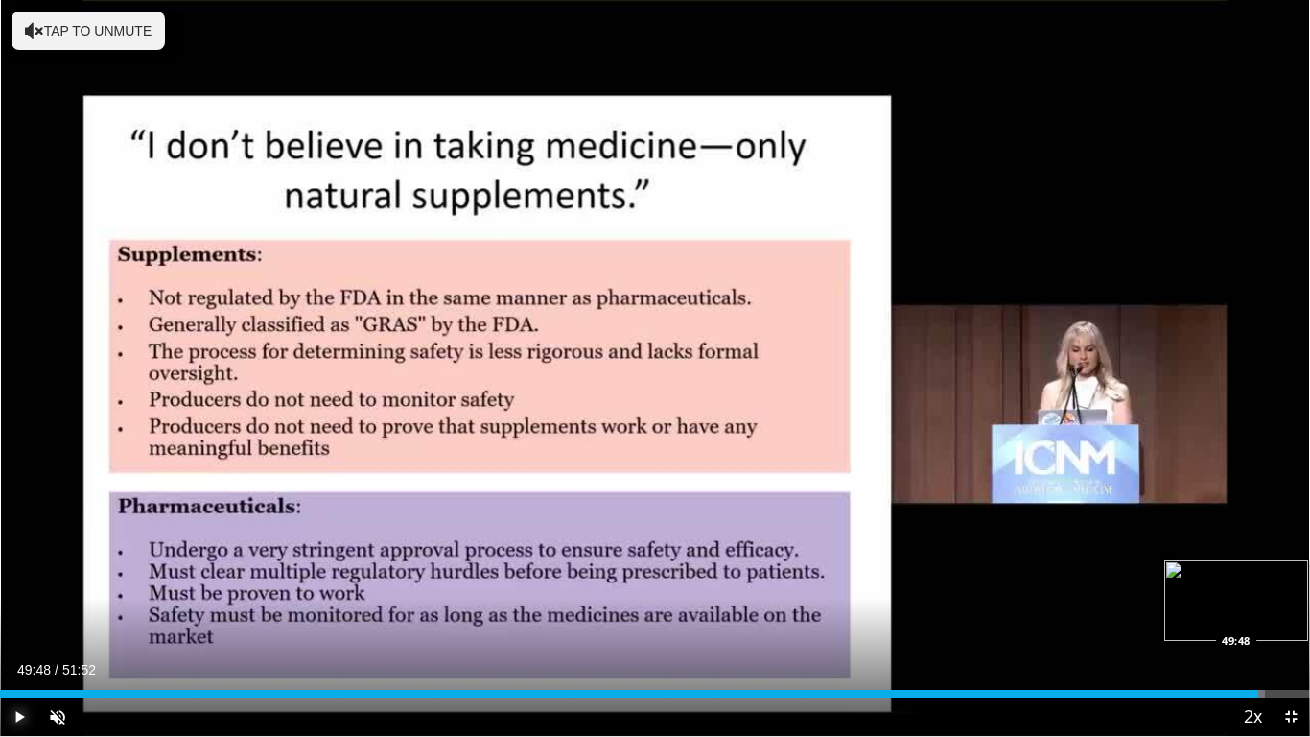
click at [1259, 581] on div "Loaded : 96.58% 49:03 49:48" at bounding box center [655, 694] width 1310 height 8
click at [1280, 581] on div "Loaded : 98.01% 50:39 50:39" at bounding box center [655, 694] width 1310 height 8
click at [1291, 581] on div "Loaded : 99.61% 50:39 51:06" at bounding box center [655, 694] width 1310 height 8
click at [1295, 581] on div "Loaded : 100.00% 51:06 51:49" at bounding box center [655, 694] width 1310 height 8
click at [1295, 581] on span "Video Player" at bounding box center [1291, 716] width 38 height 38
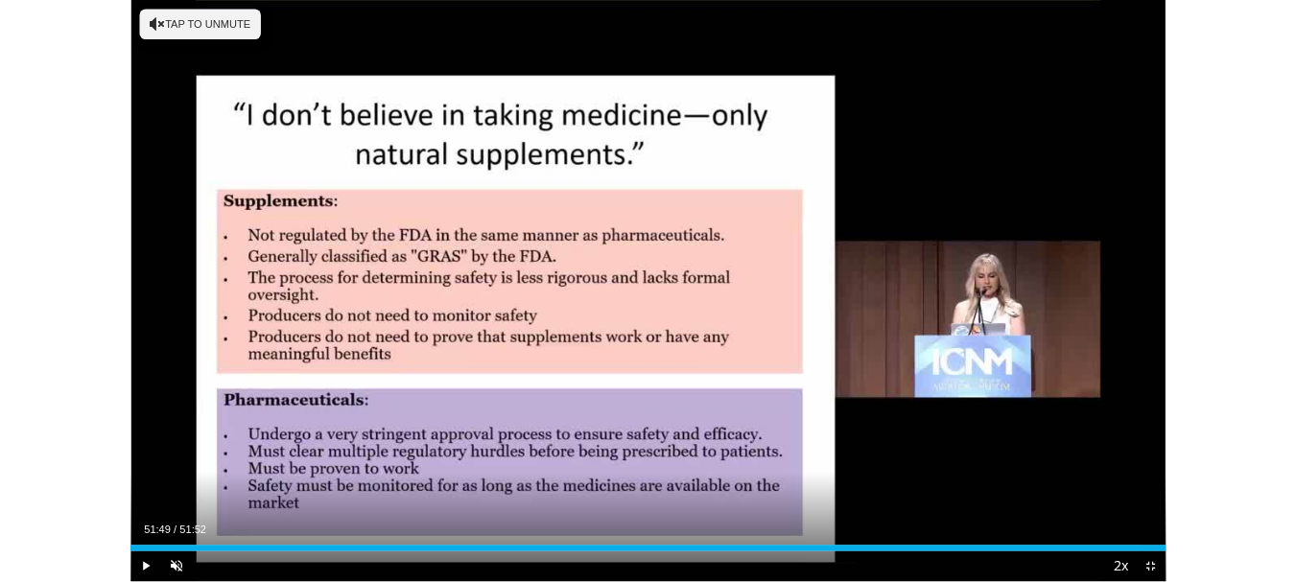
scroll to position [725, 0]
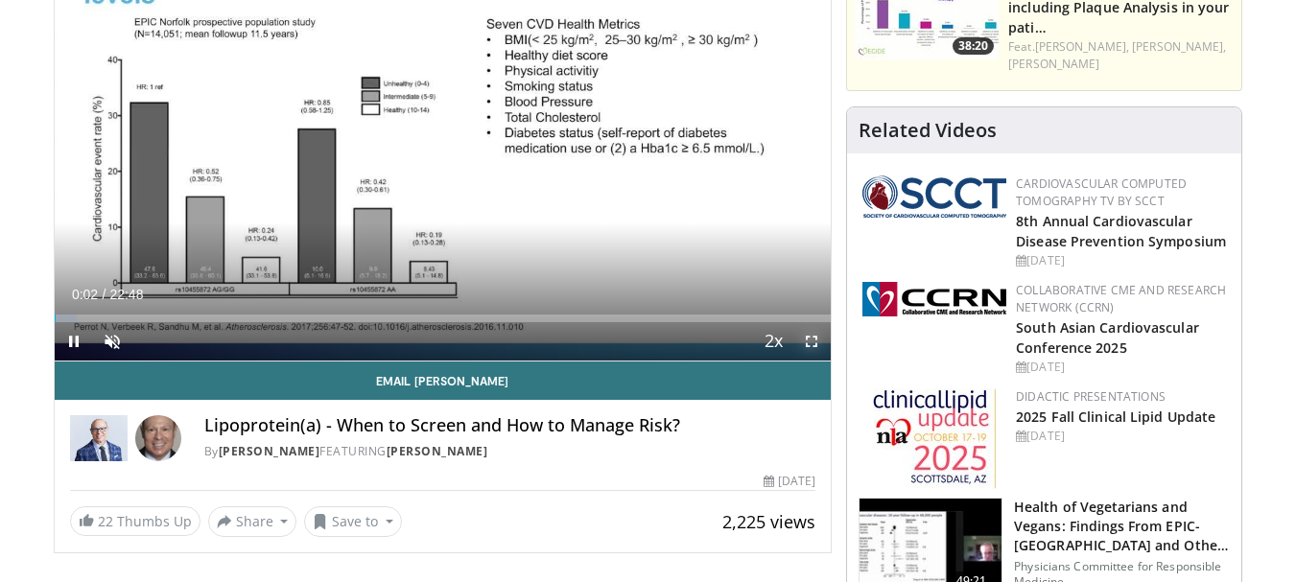
click at [814, 342] on span "Video Player" at bounding box center [811, 341] width 38 height 38
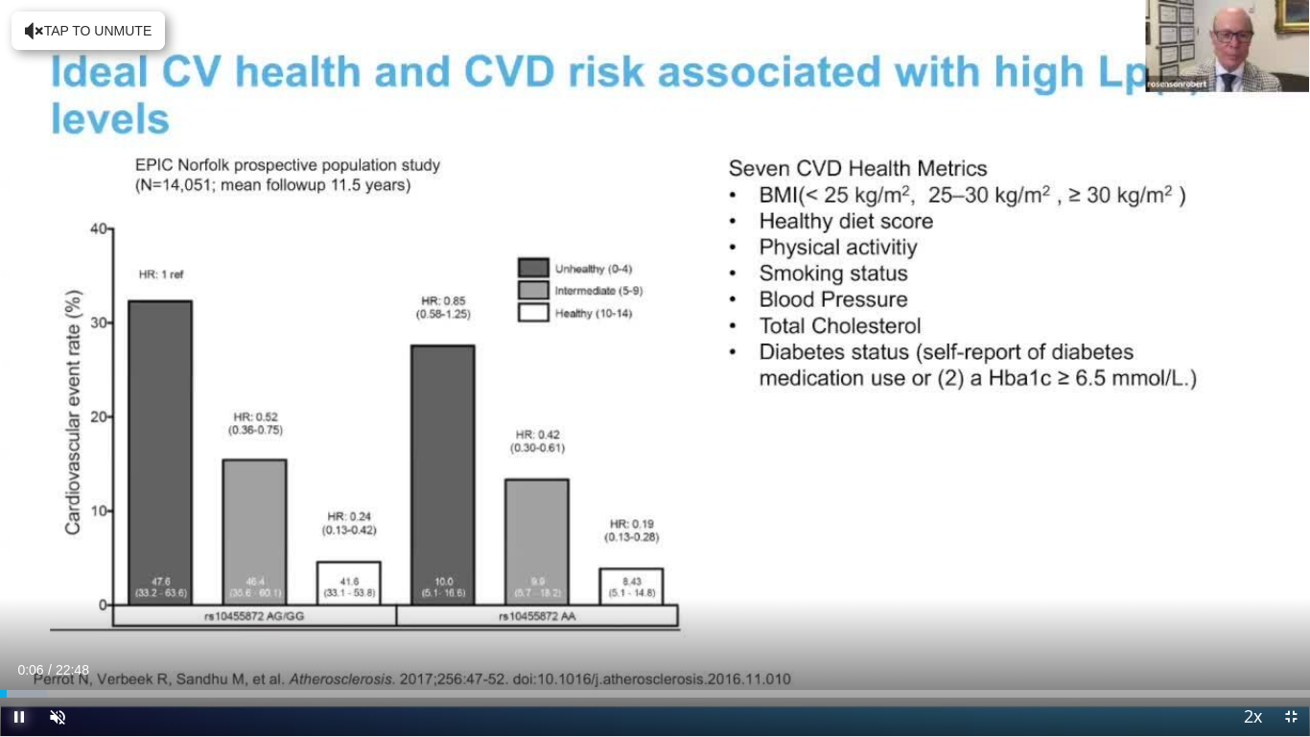
click at [17, 581] on span "Video Player" at bounding box center [19, 716] width 38 height 38
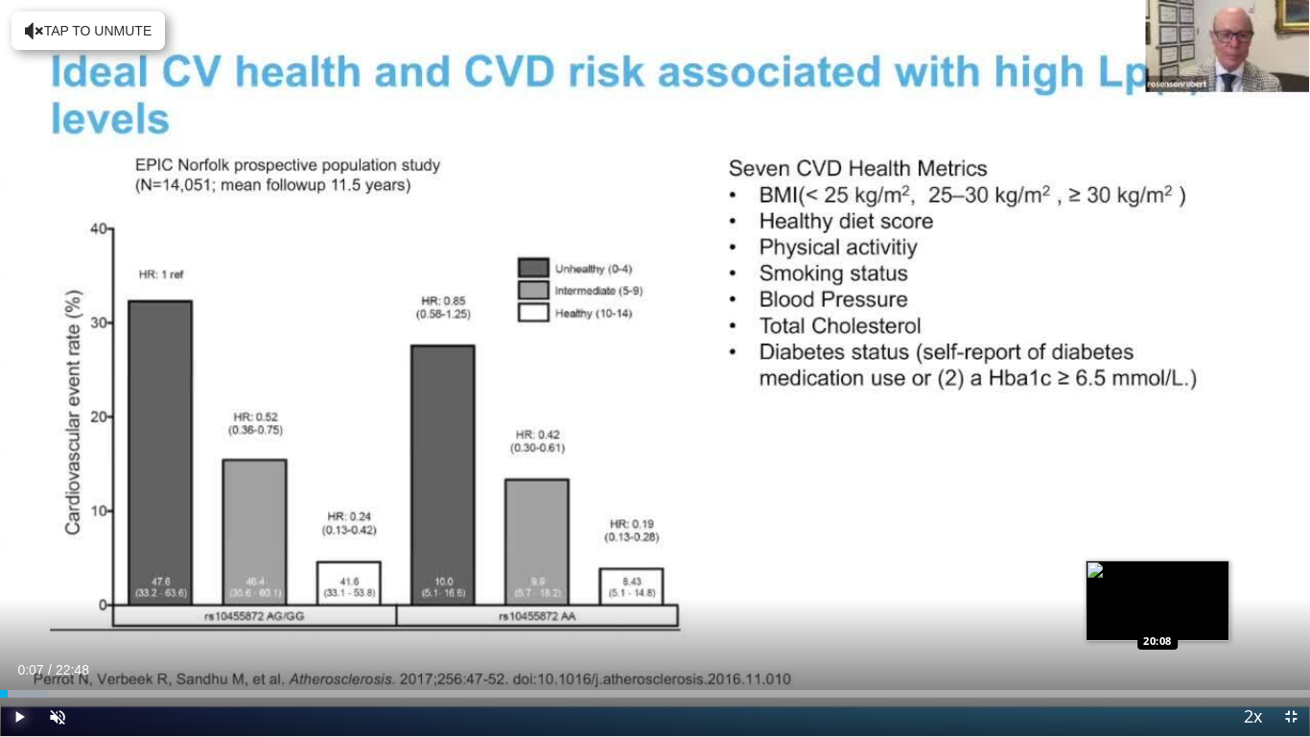
click at [1159, 581] on div "Loaded : 3.62% 00:07 20:08" at bounding box center [655, 694] width 1310 height 8
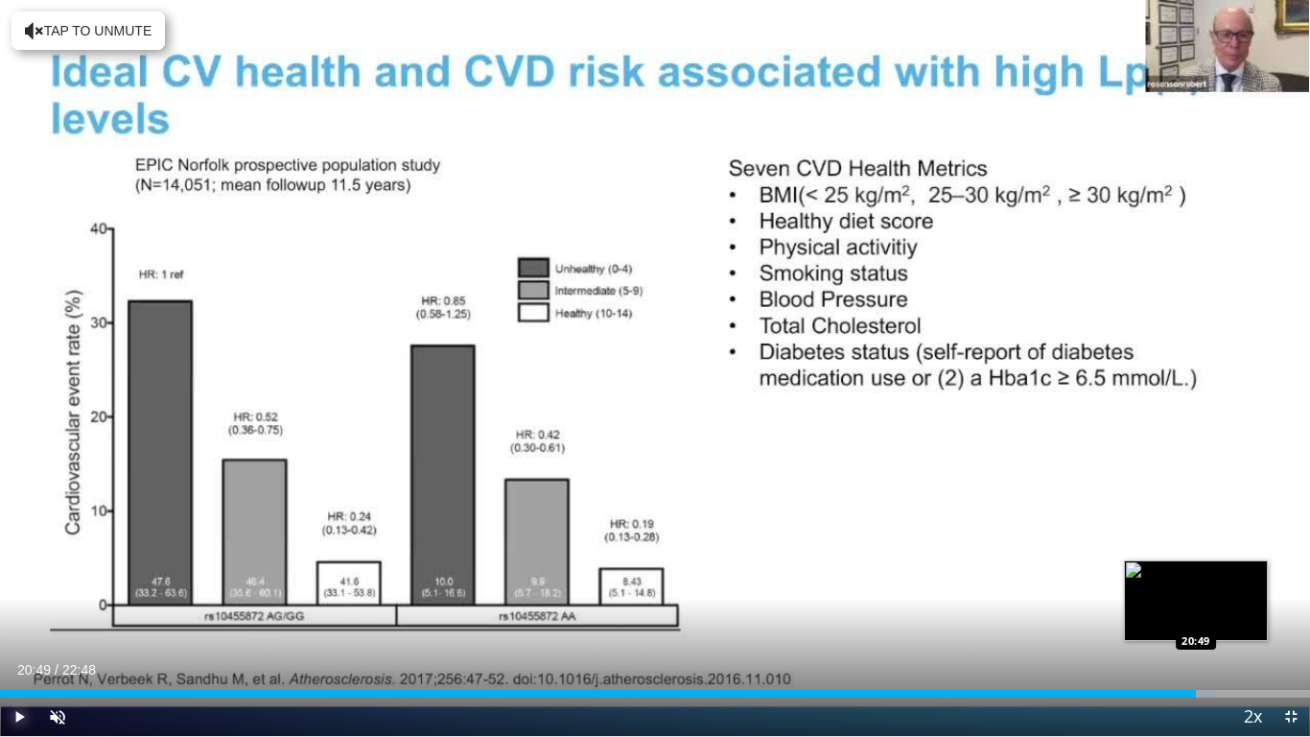
click at [1196, 581] on div "Loaded : 92.82% 20:49 20:49" at bounding box center [655, 694] width 1310 height 8
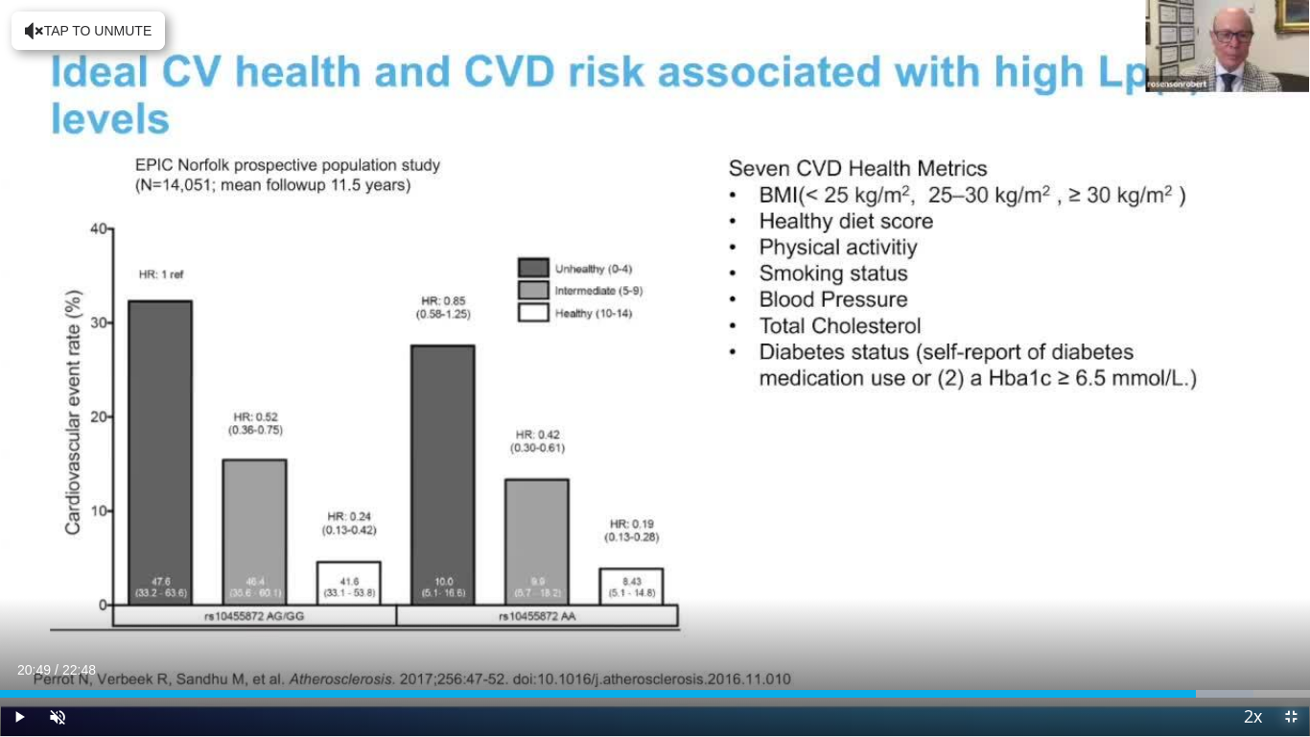
click at [1294, 581] on span "Video Player" at bounding box center [1291, 716] width 38 height 38
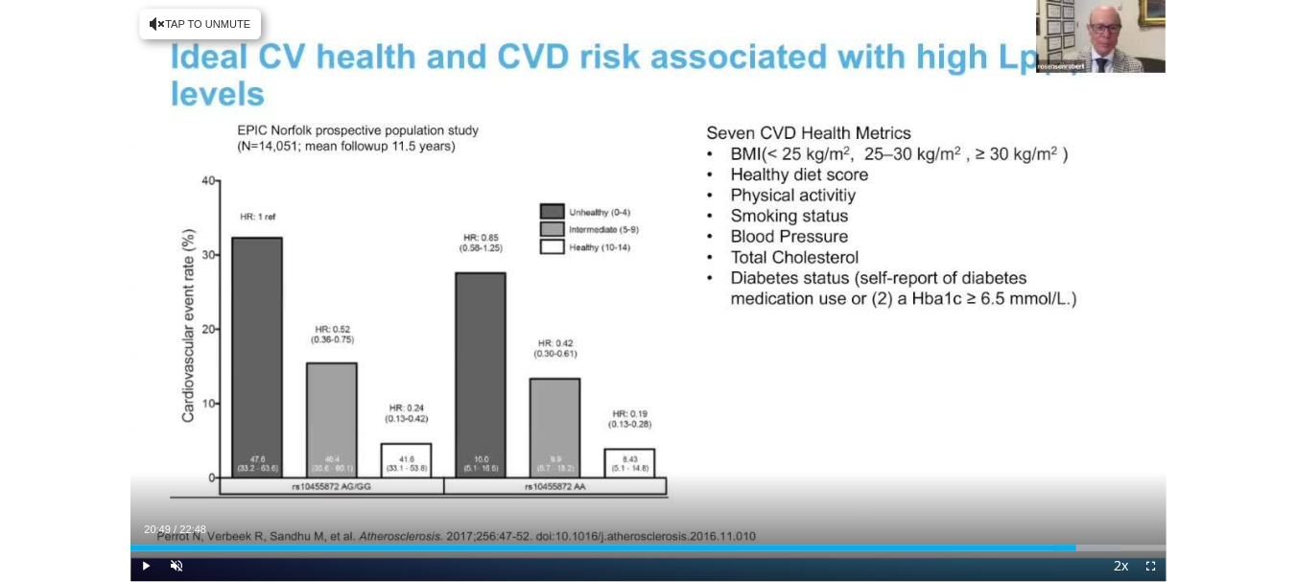
scroll to position [725, 0]
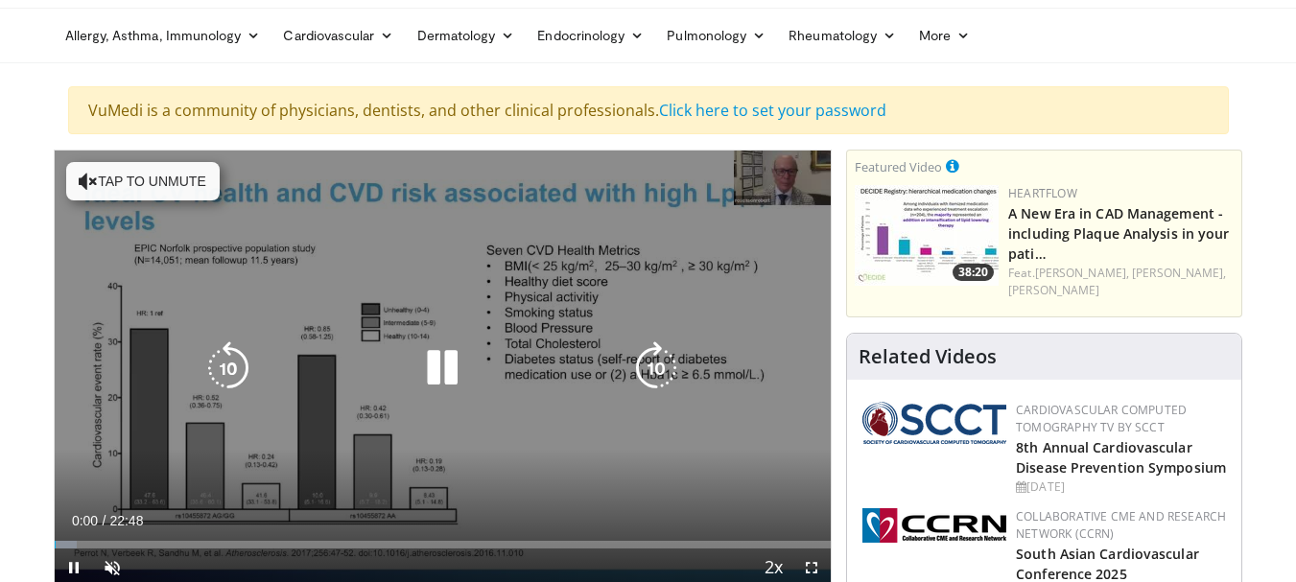
scroll to position [96, 0]
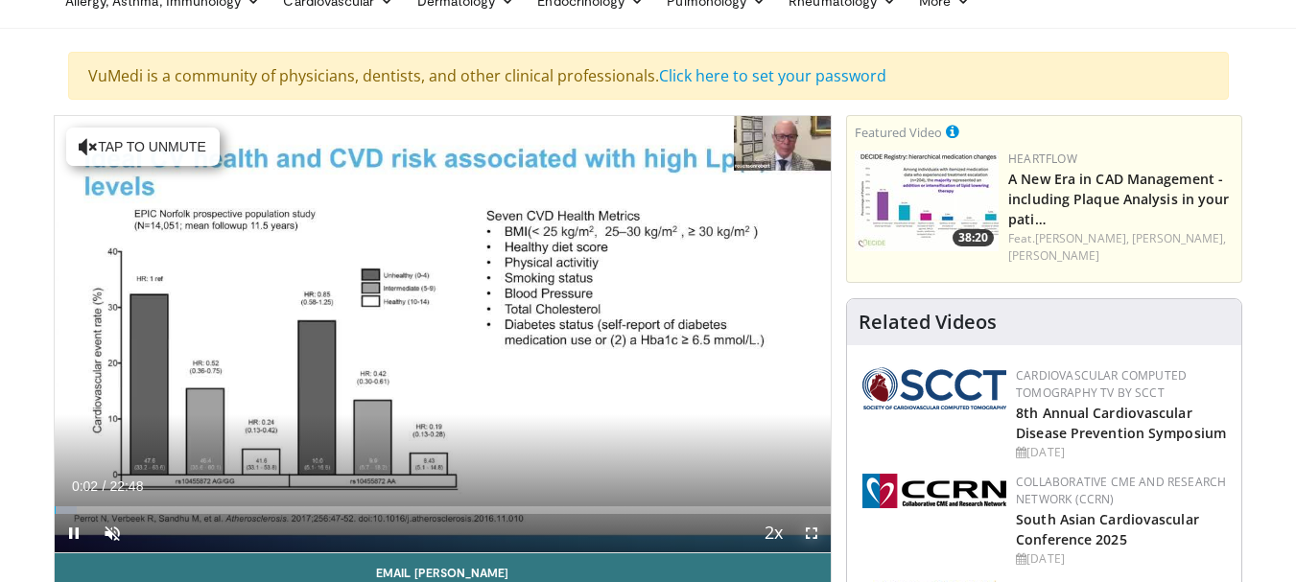
click at [812, 531] on span "Video Player" at bounding box center [811, 533] width 38 height 38
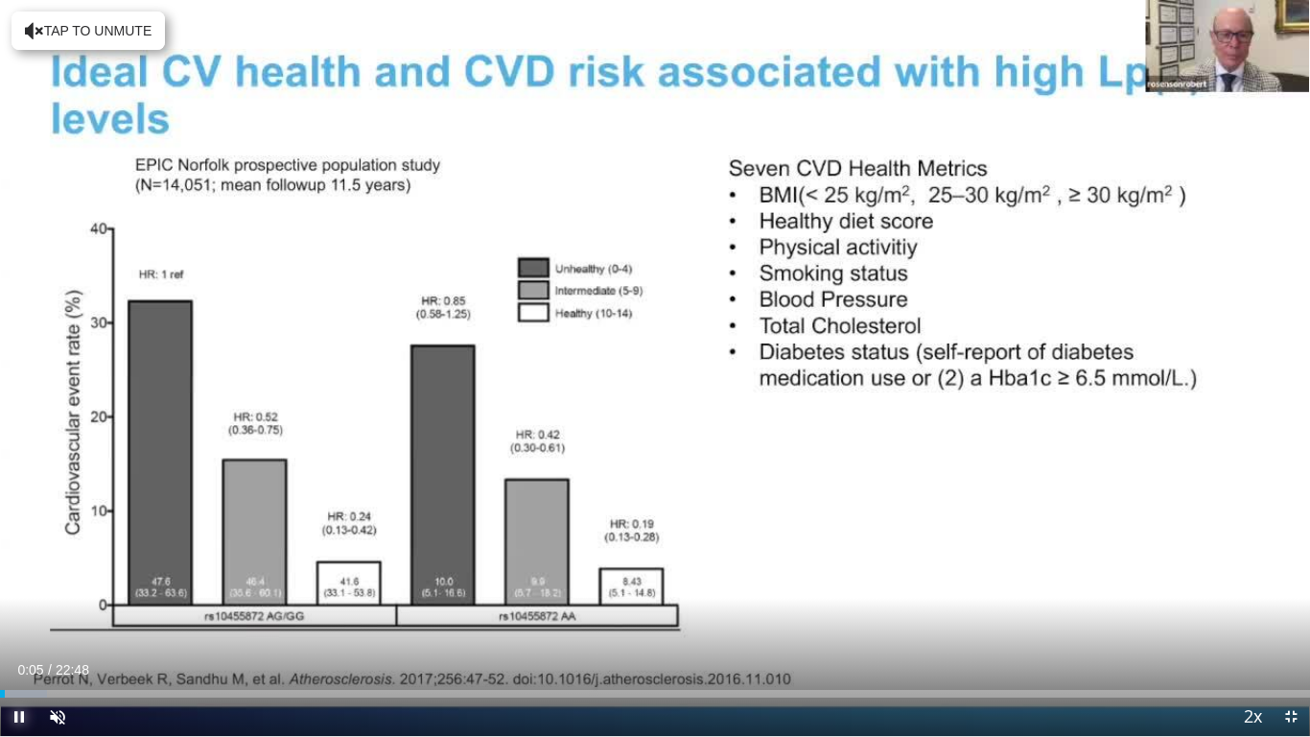
click at [23, 581] on span "Video Player" at bounding box center [19, 716] width 38 height 38
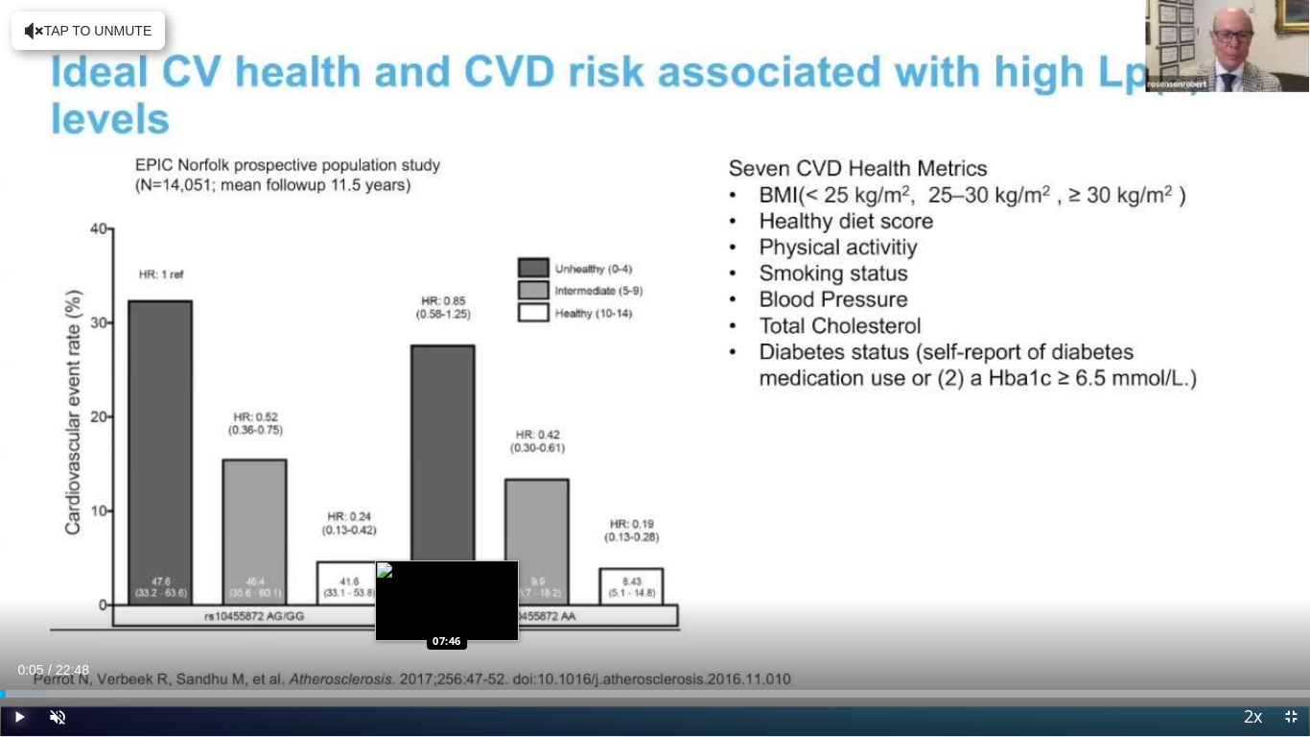
click at [447, 581] on div "Loaded : 3.62% 00:05 07:46" at bounding box center [655, 694] width 1310 height 8
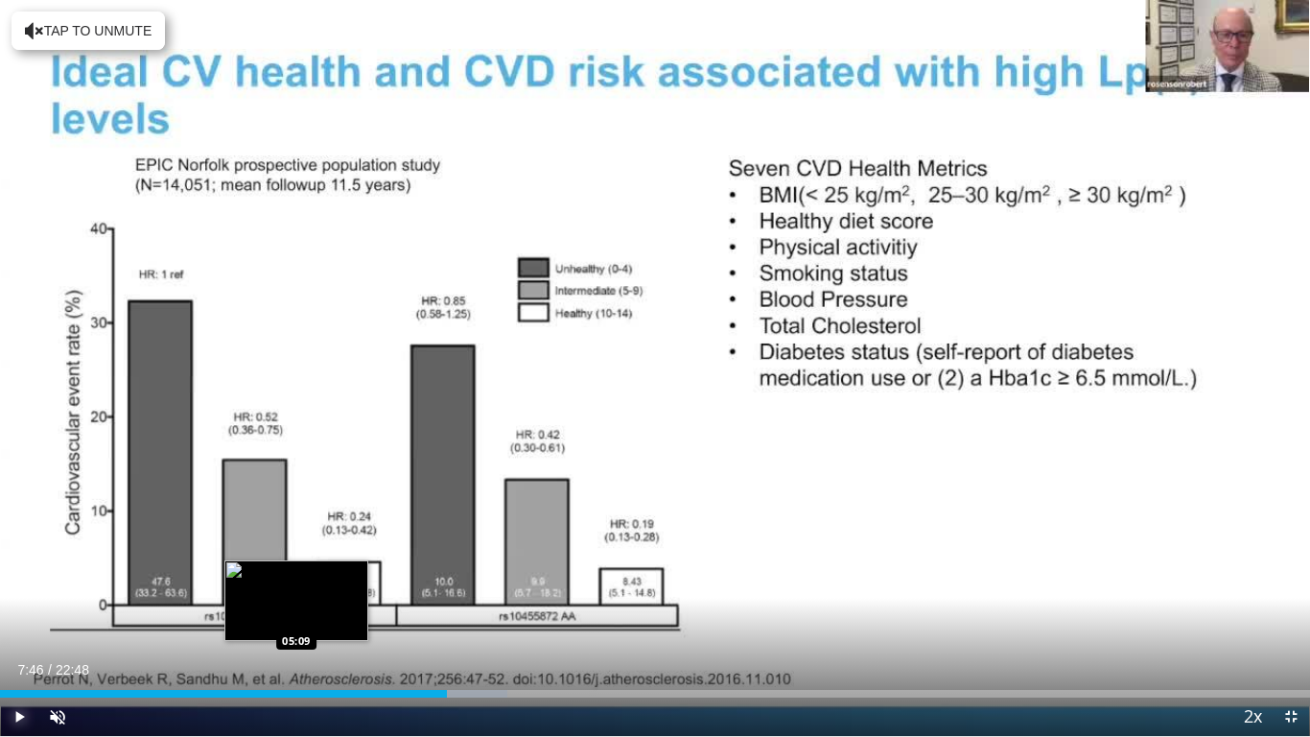
click at [295, 581] on div "07:46" at bounding box center [223, 694] width 447 height 8
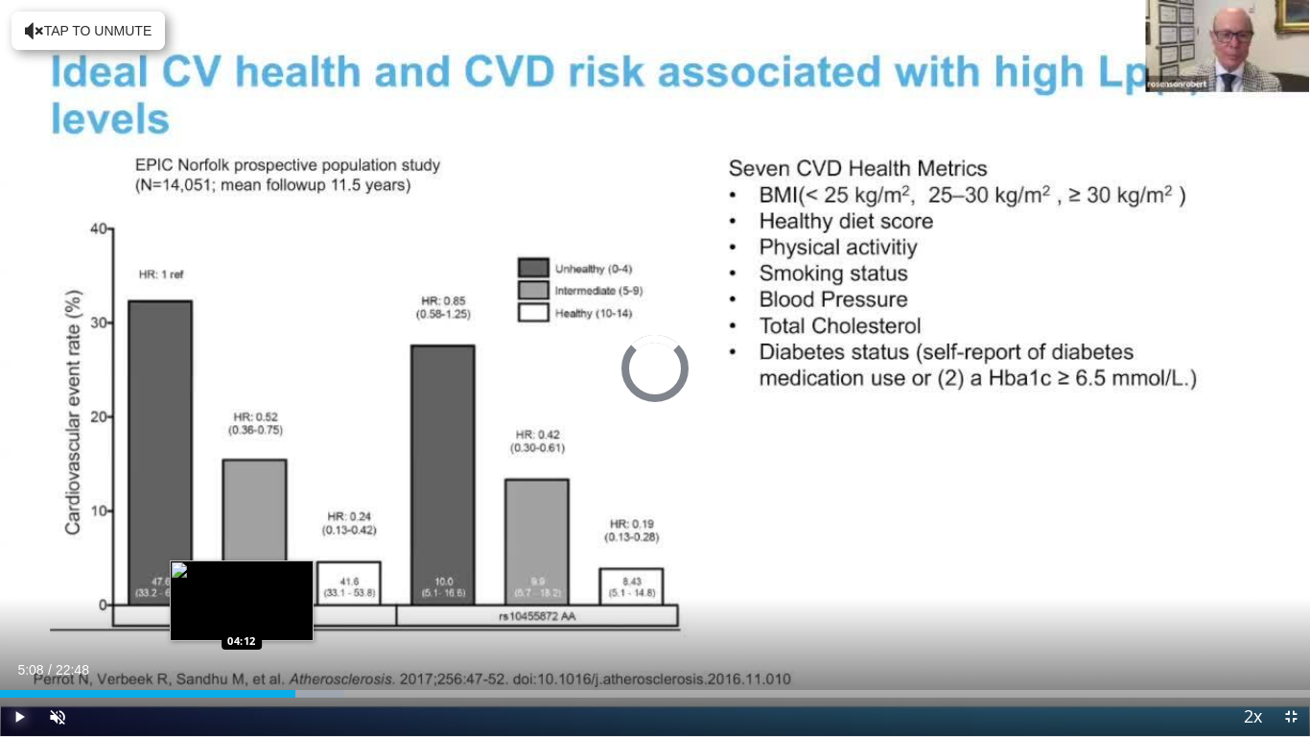
click at [242, 581] on div "Loaded : 26.31% 05:08 04:12" at bounding box center [655, 688] width 1310 height 18
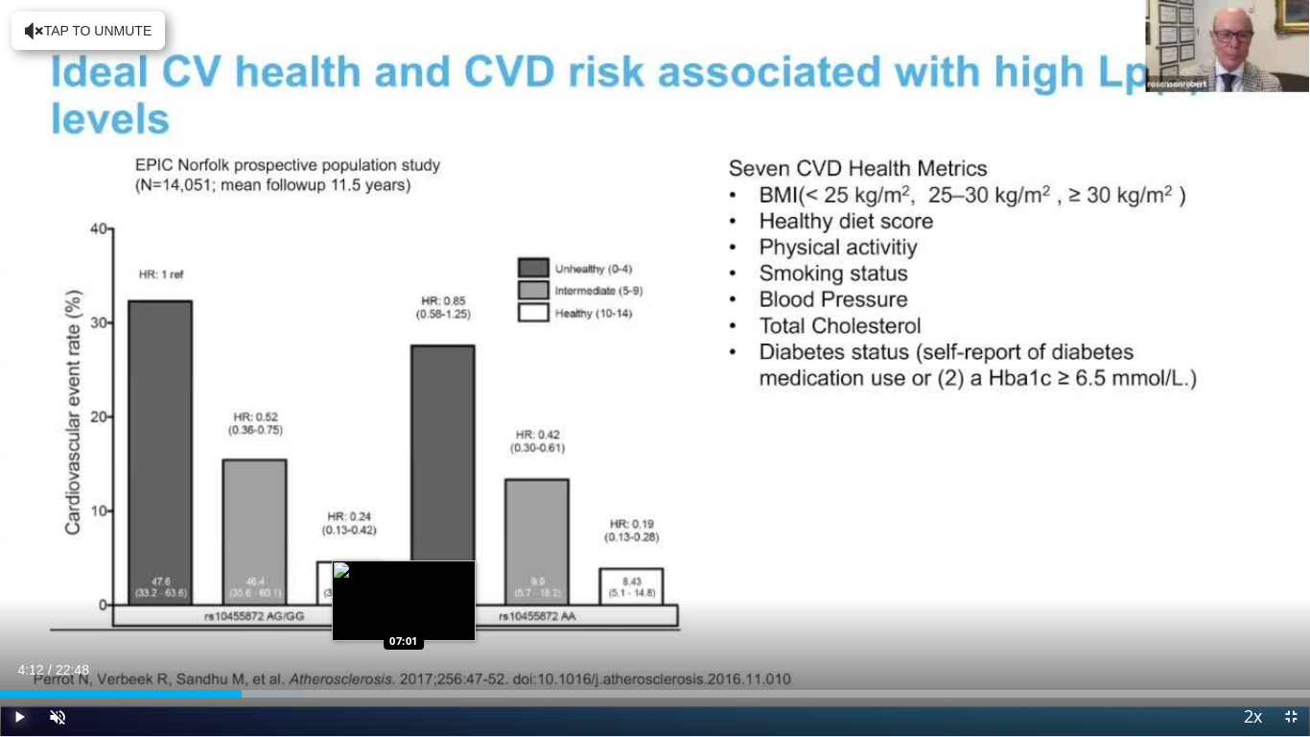
click at [404, 581] on div "Loaded : 23.20% 04:12 07:01" at bounding box center [655, 694] width 1310 height 8
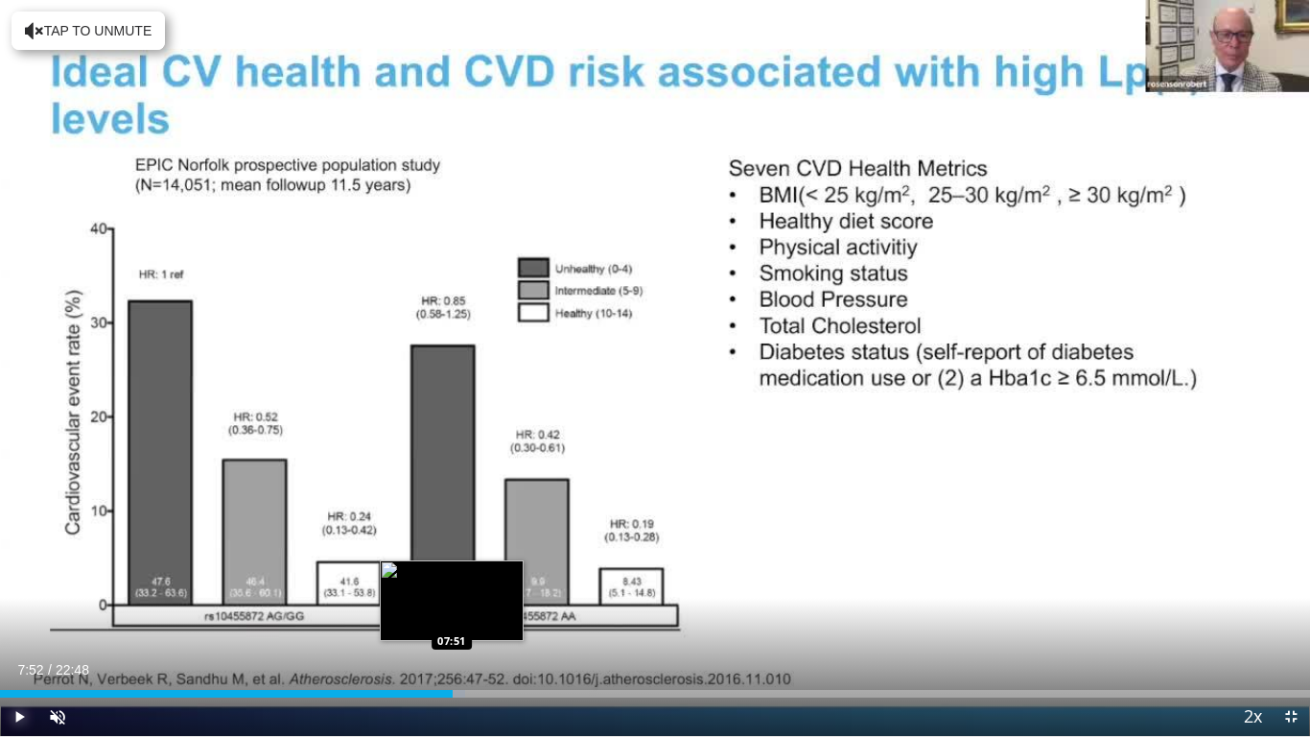
click at [453, 581] on div "Progress Bar" at bounding box center [433, 694] width 63 height 8
click at [478, 581] on div "Loaded : 38.74% 07:52 08:17" at bounding box center [655, 688] width 1310 height 18
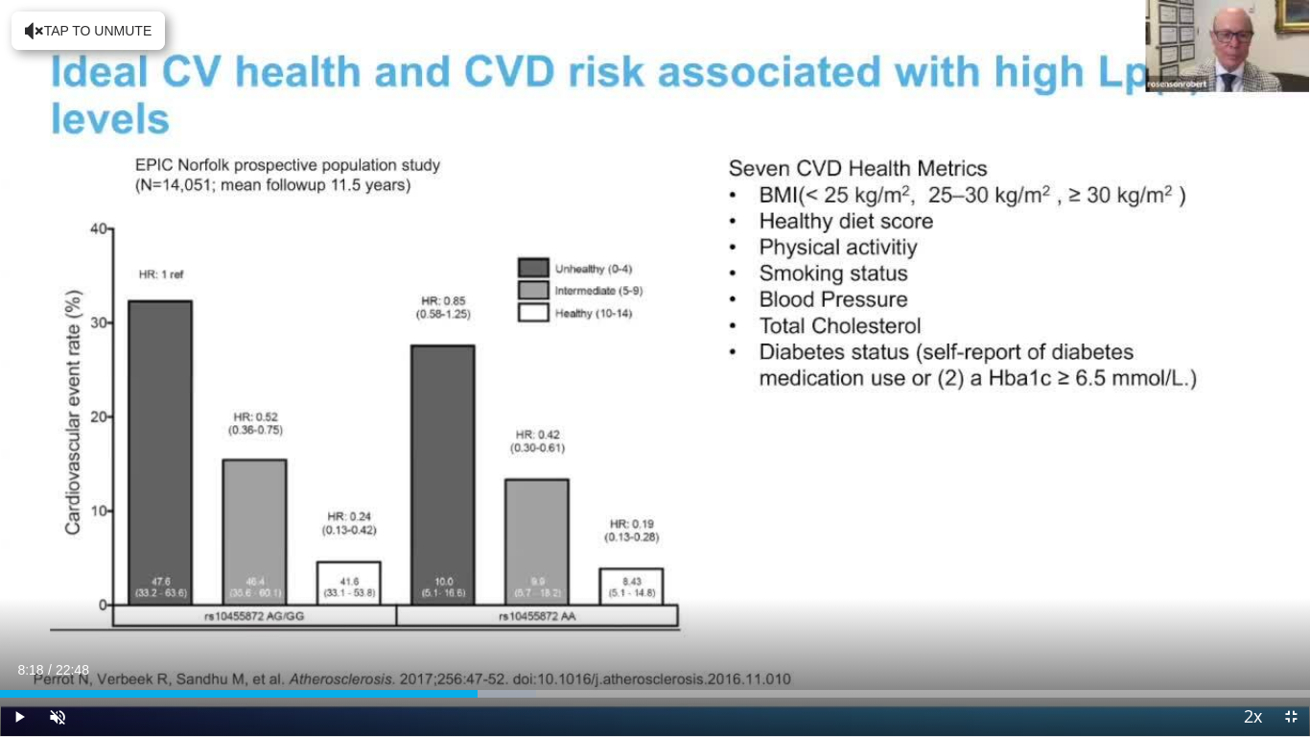
click at [530, 581] on div "Current Time 8:18 / Duration 22:48 Play Skip Backward Skip Forward Unmute Loade…" at bounding box center [655, 716] width 1310 height 38
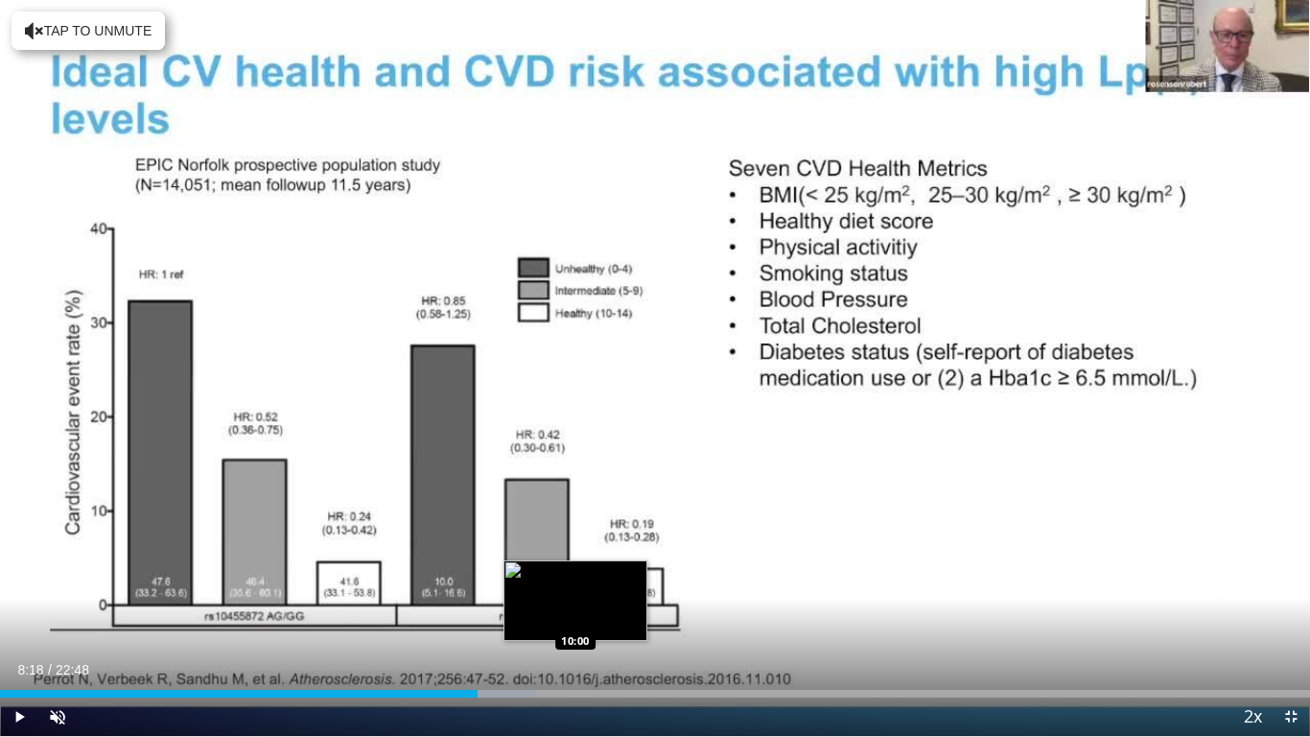
click at [577, 581] on div "Loaded : 40.93% 08:18 10:00" at bounding box center [655, 688] width 1310 height 18
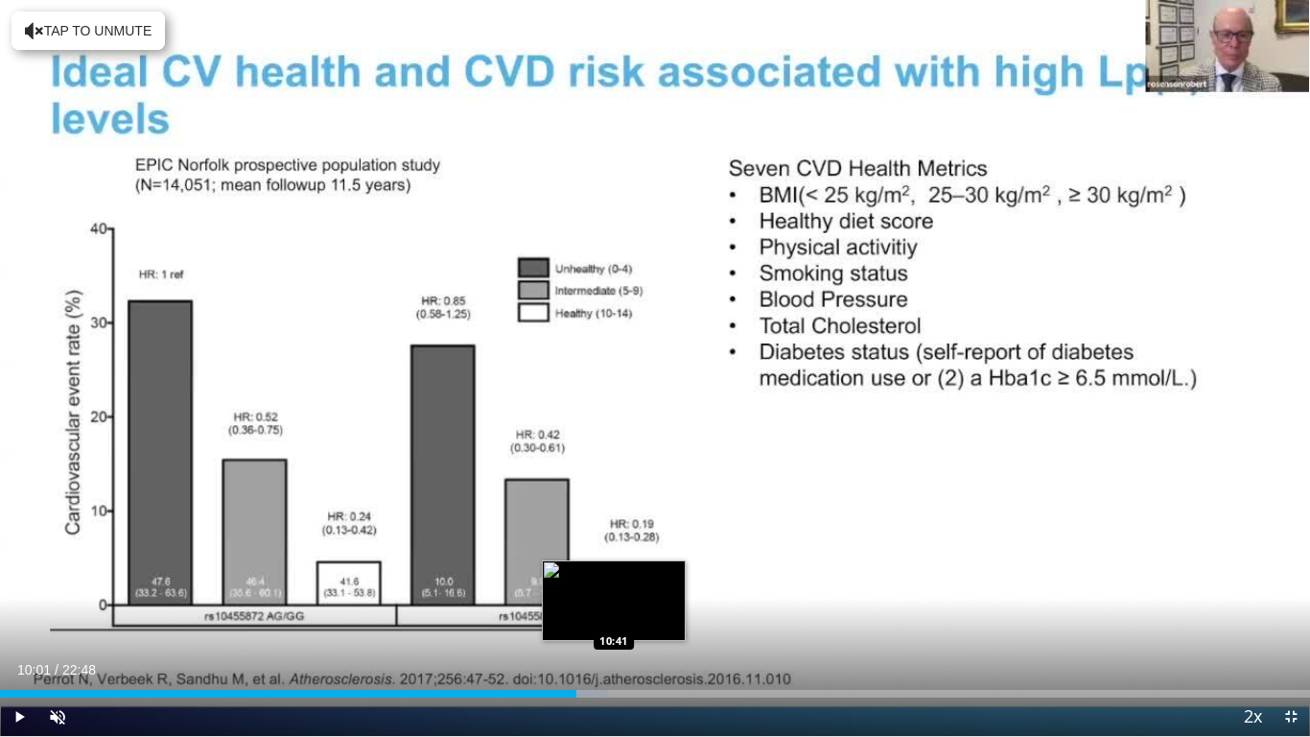
click at [614, 581] on div "Loaded : 46.40% 10:01 10:41" at bounding box center [655, 688] width 1310 height 18
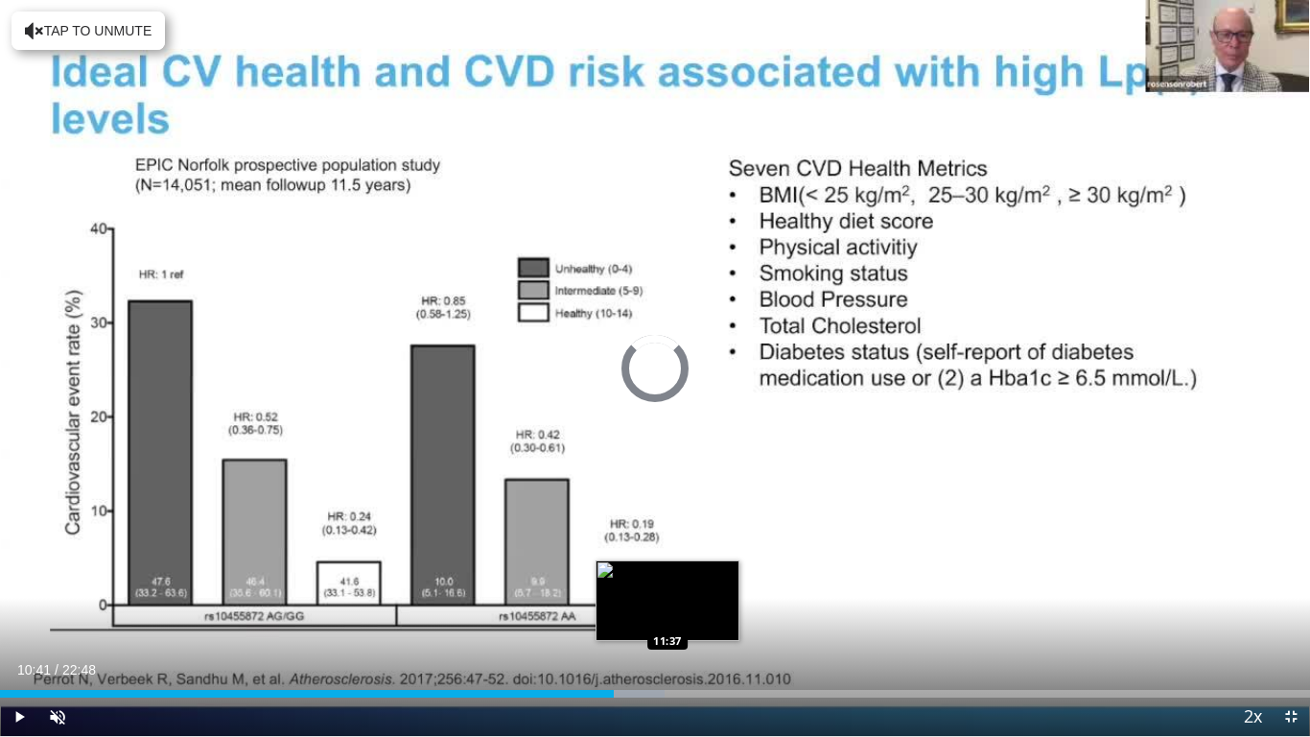
click at [668, 581] on div "Loaded : 50.75% 10:41 11:37" at bounding box center [655, 688] width 1310 height 18
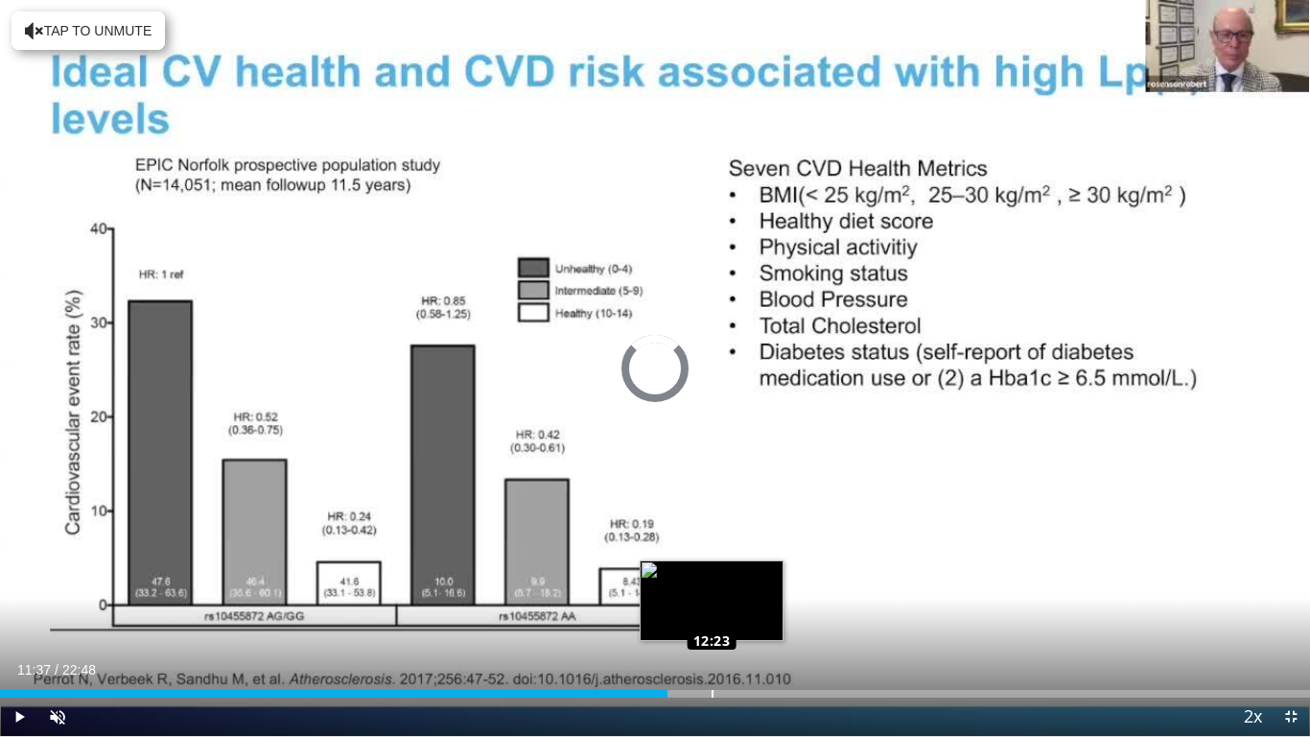
click at [712, 581] on div "Loaded : 51.16% 12:22 12:23" at bounding box center [655, 688] width 1310 height 18
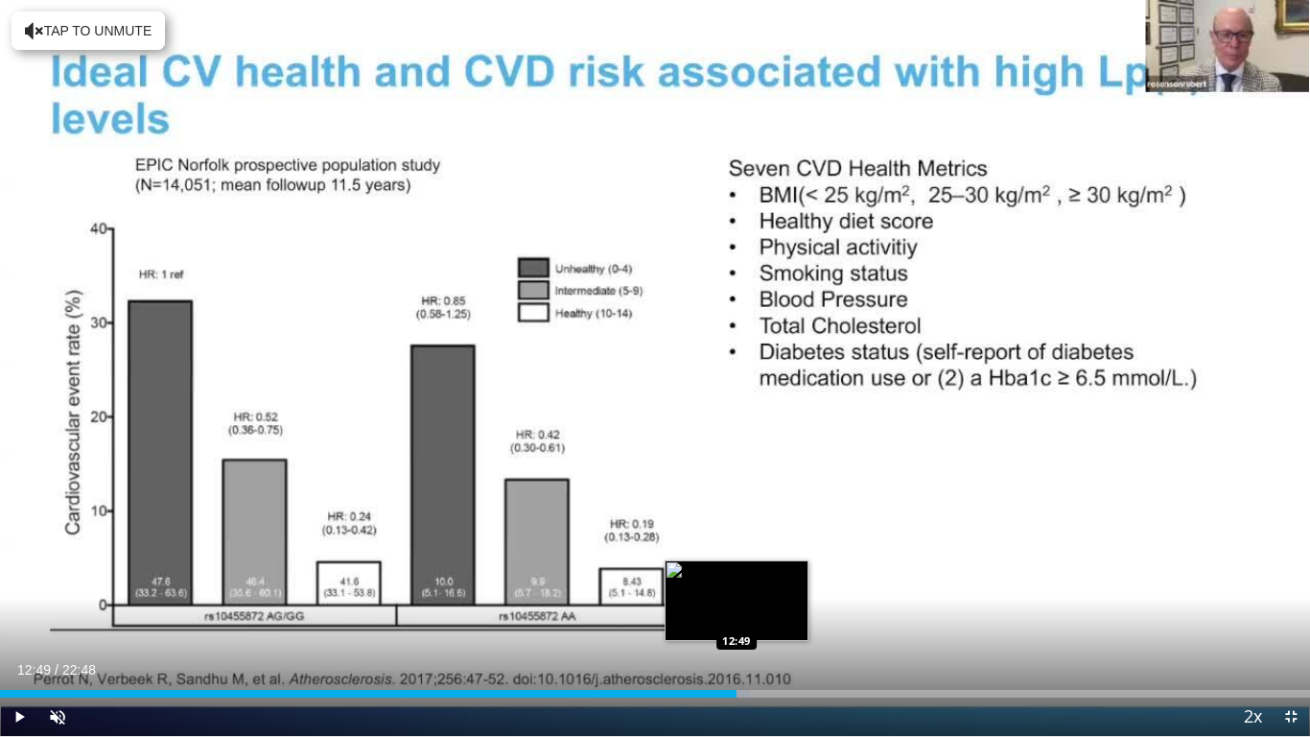
click at [737, 581] on div "Loaded : 57.27% 12:49 12:49" at bounding box center [655, 688] width 1310 height 18
click at [773, 581] on div "Loaded : 58.47% 12:49 13:26" at bounding box center [655, 688] width 1310 height 18
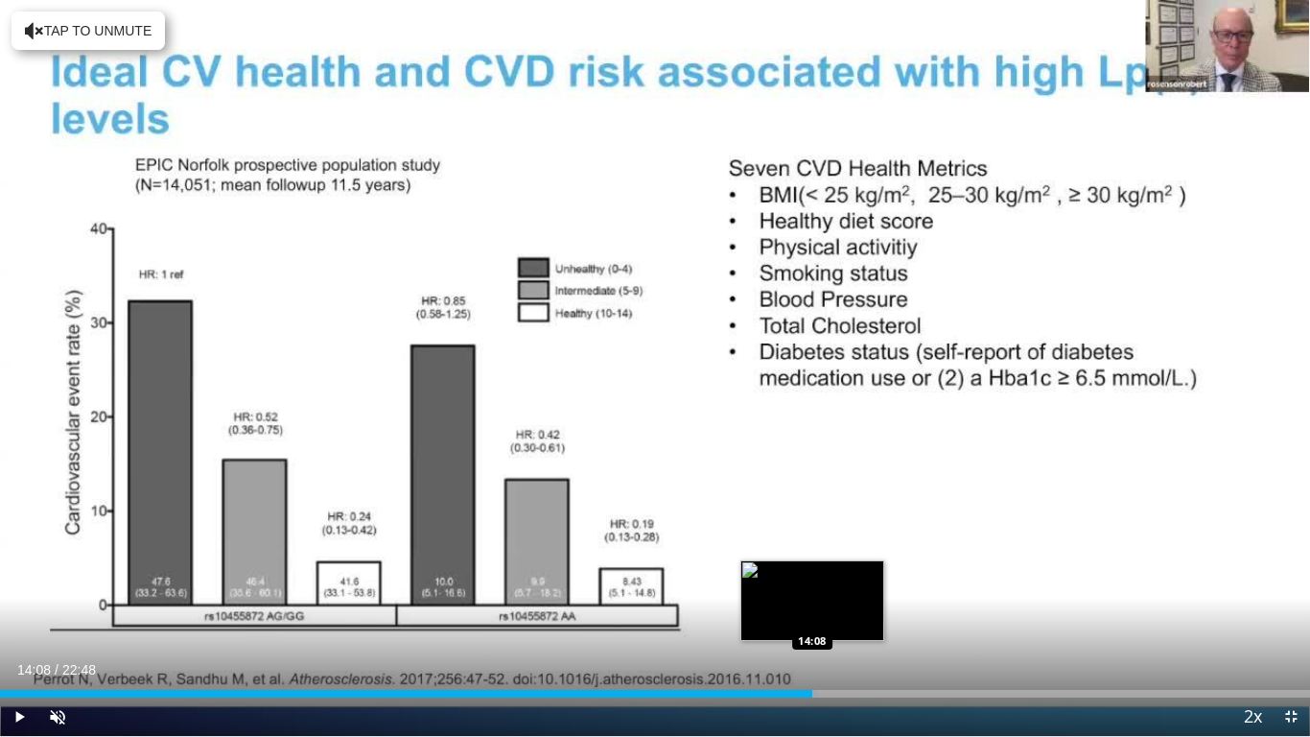
click at [812, 581] on div "Loaded : 62.42% 13:27 14:08" at bounding box center [655, 688] width 1310 height 18
click at [847, 581] on div "Loaded : 65.25% 14:08 14:43" at bounding box center [655, 688] width 1310 height 18
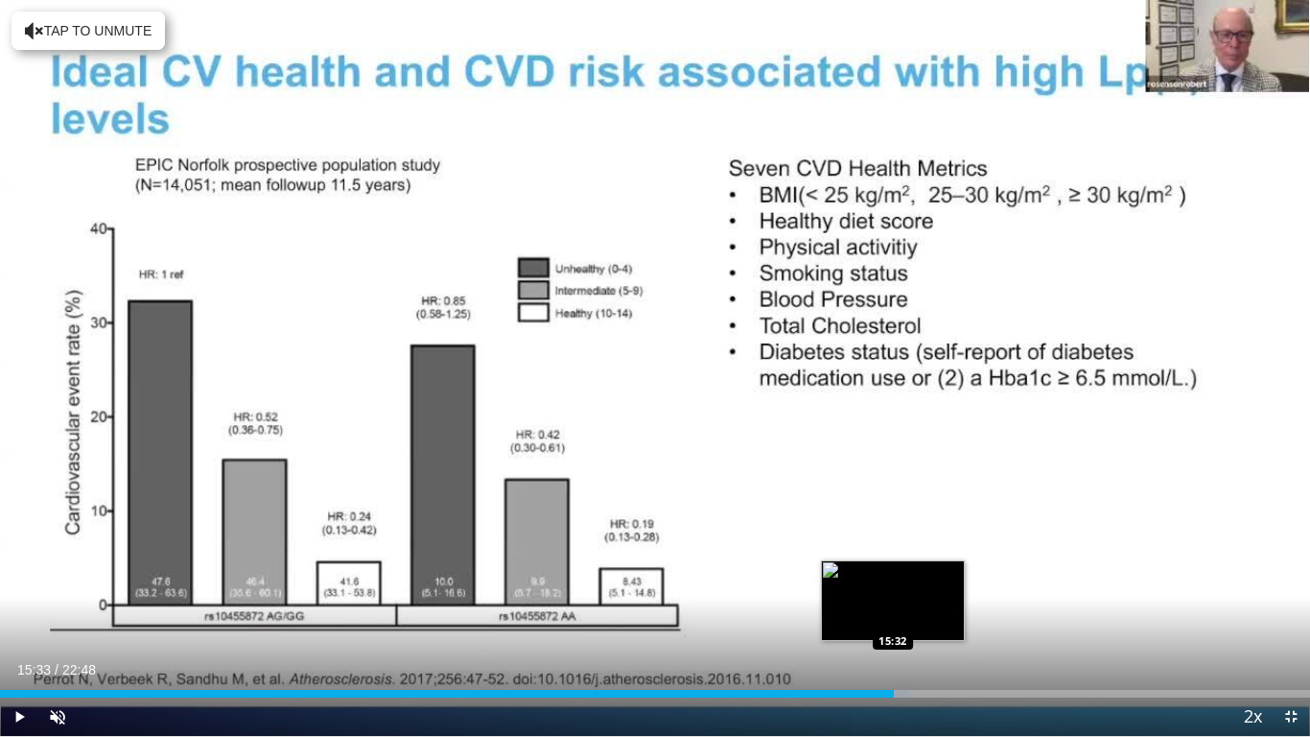
click at [894, 581] on div "Loaded : 69.43% 15:33 15:32" at bounding box center [655, 688] width 1310 height 18
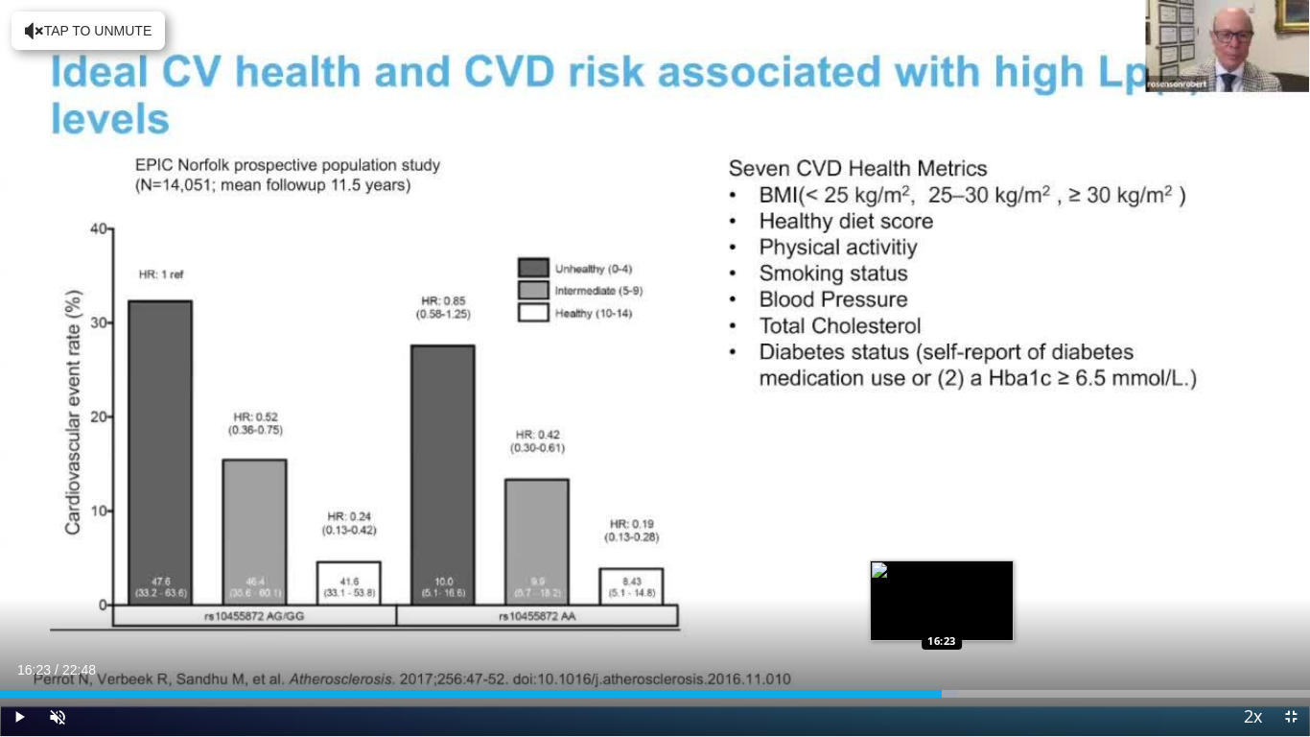
click at [942, 581] on div "Loaded : 73.09% 16:23 16:23" at bounding box center [655, 694] width 1310 height 8
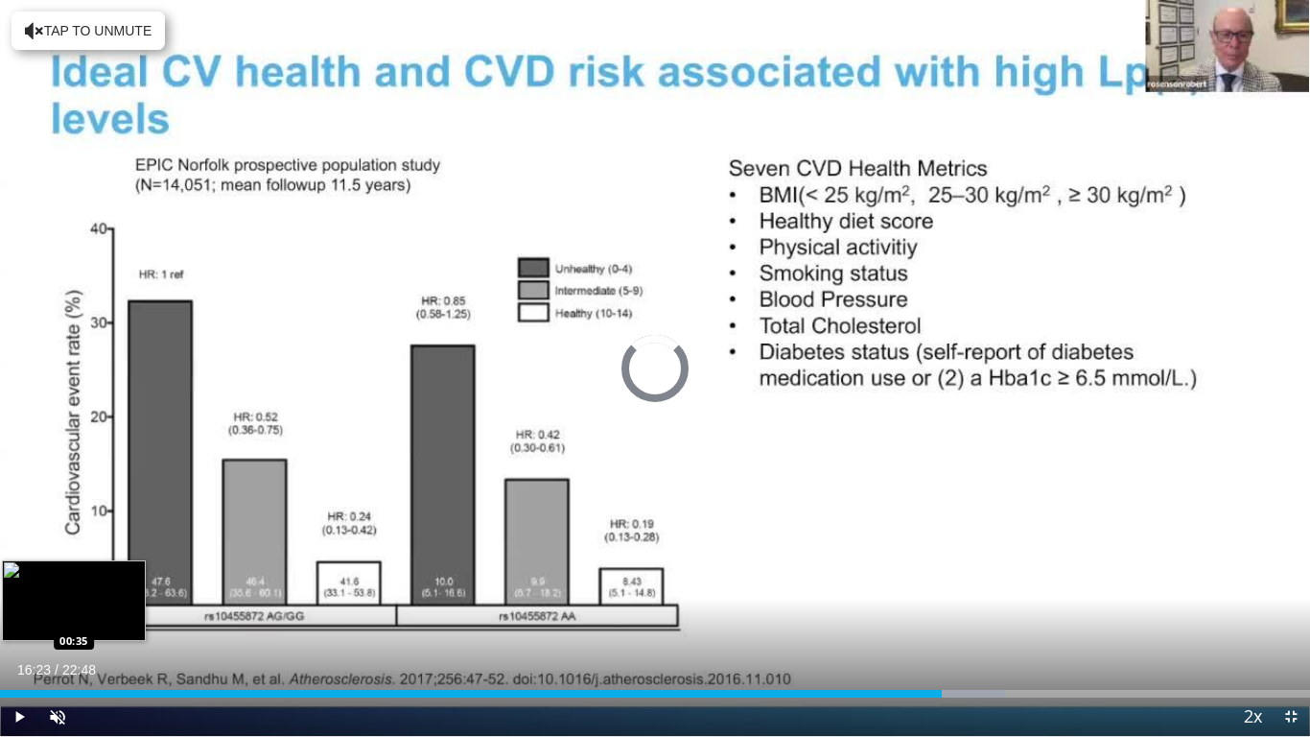
click at [34, 581] on div "Loaded : 76.74% 16:23 00:35" at bounding box center [655, 688] width 1310 height 18
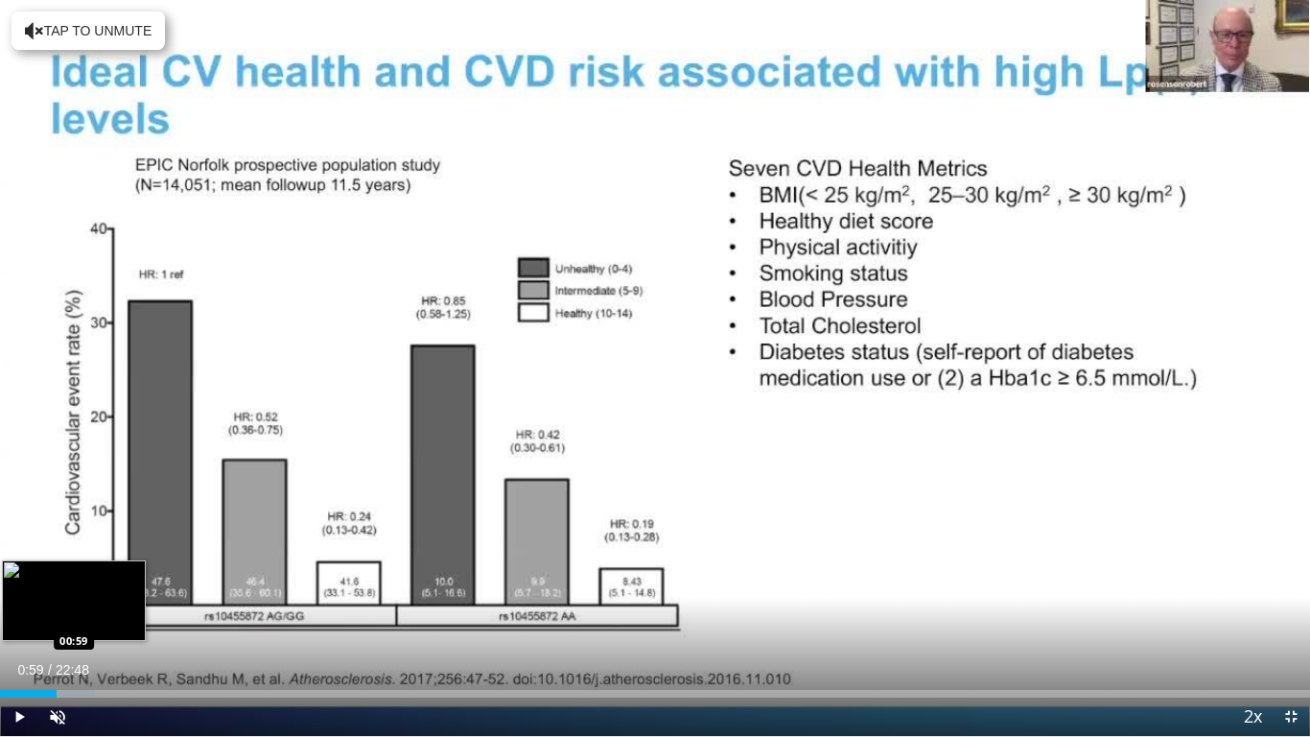
click at [57, 581] on div "Loaded : 7.24% 00:59 00:59" at bounding box center [655, 688] width 1310 height 18
click at [35, 581] on div "Loaded : 8.77% 00:36 00:36" at bounding box center [655, 688] width 1310 height 18
click at [52, 581] on div "Loaded : 8.77% 00:36 00:54" at bounding box center [655, 688] width 1310 height 18
click at [64, 581] on div "Progress Bar" at bounding box center [72, 694] width 86 height 8
click at [78, 581] on div "Progress Bar" at bounding box center [79, 694] width 87 height 8
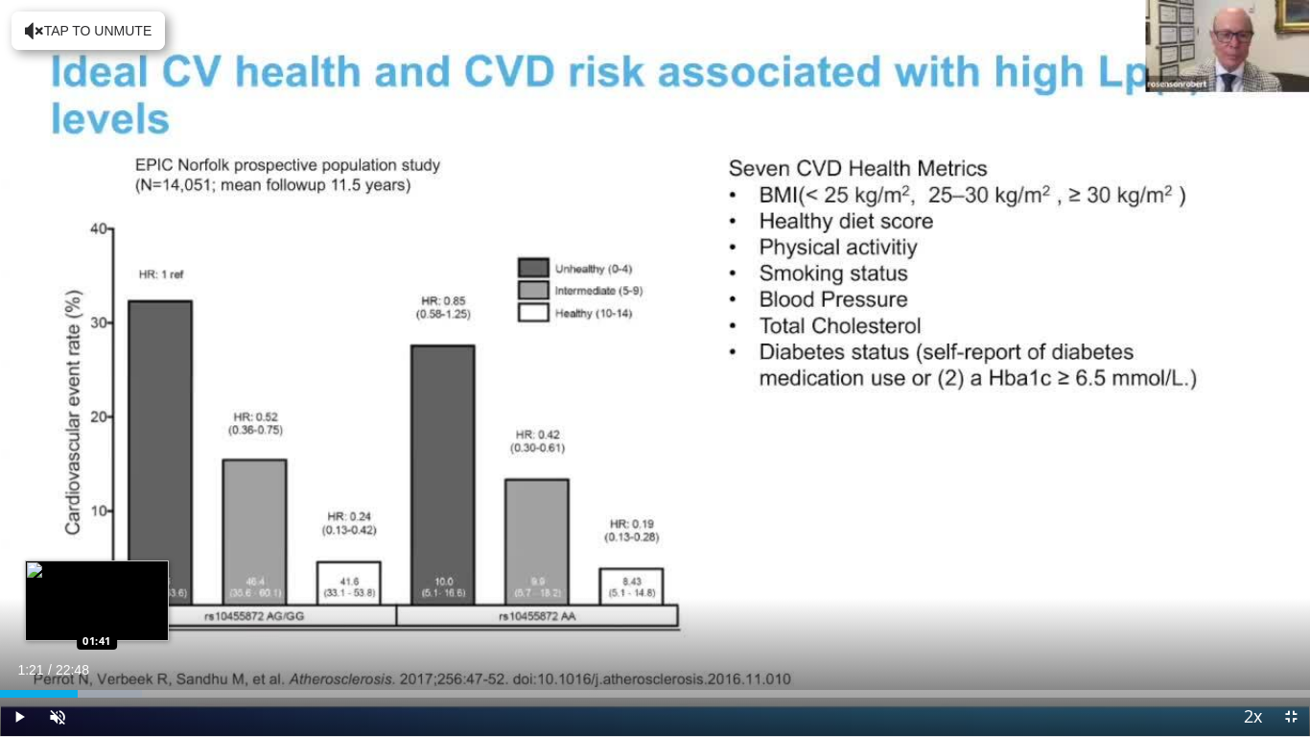
click at [98, 581] on div "Loaded : 10.87% 01:21 01:41" at bounding box center [655, 688] width 1310 height 18
click at [108, 581] on div "Loaded : 12.32% 01:42 01:53" at bounding box center [655, 688] width 1310 height 18
click at [124, 581] on div "Loaded : 13.04% 02:09 02:09" at bounding box center [655, 688] width 1310 height 18
click at [134, 581] on div "Loaded : 13.89% 02:20 02:20" at bounding box center [655, 688] width 1310 height 18
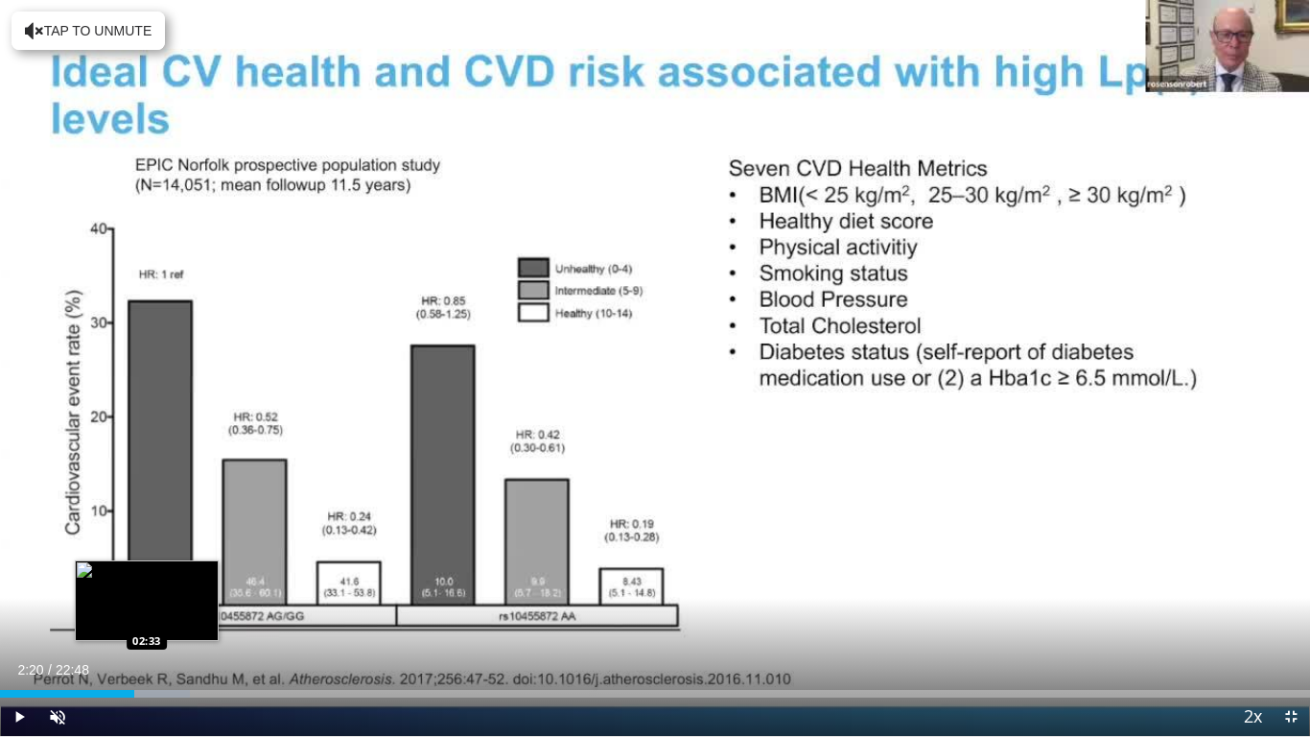
click at [148, 581] on div "Loaded : 14.49% 02:20 02:33" at bounding box center [655, 688] width 1310 height 18
click at [162, 581] on div "Loaded : 15.95% 02:34 02:49" at bounding box center [655, 688] width 1310 height 18
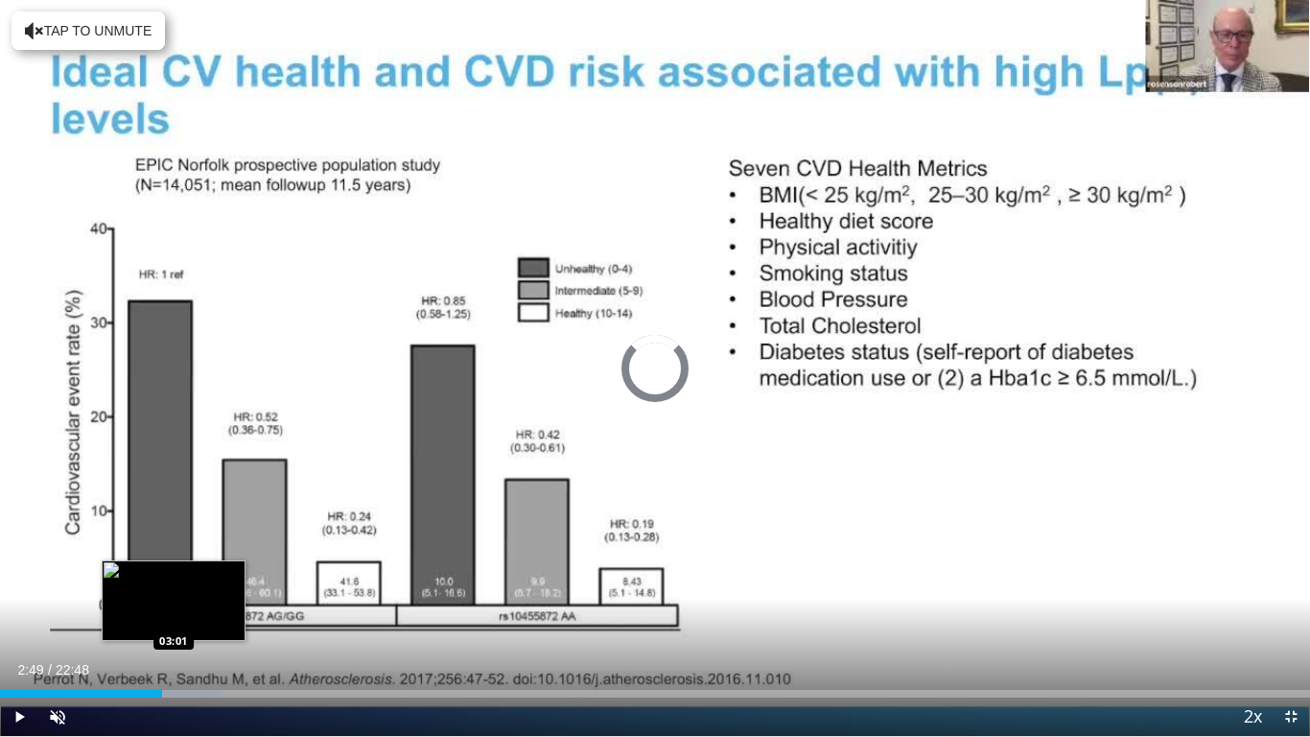
click at [174, 581] on div "Progress Bar" at bounding box center [177, 694] width 86 height 8
click at [191, 581] on div "Loaded : 18.85% 03:19 03:19" at bounding box center [655, 694] width 1310 height 8
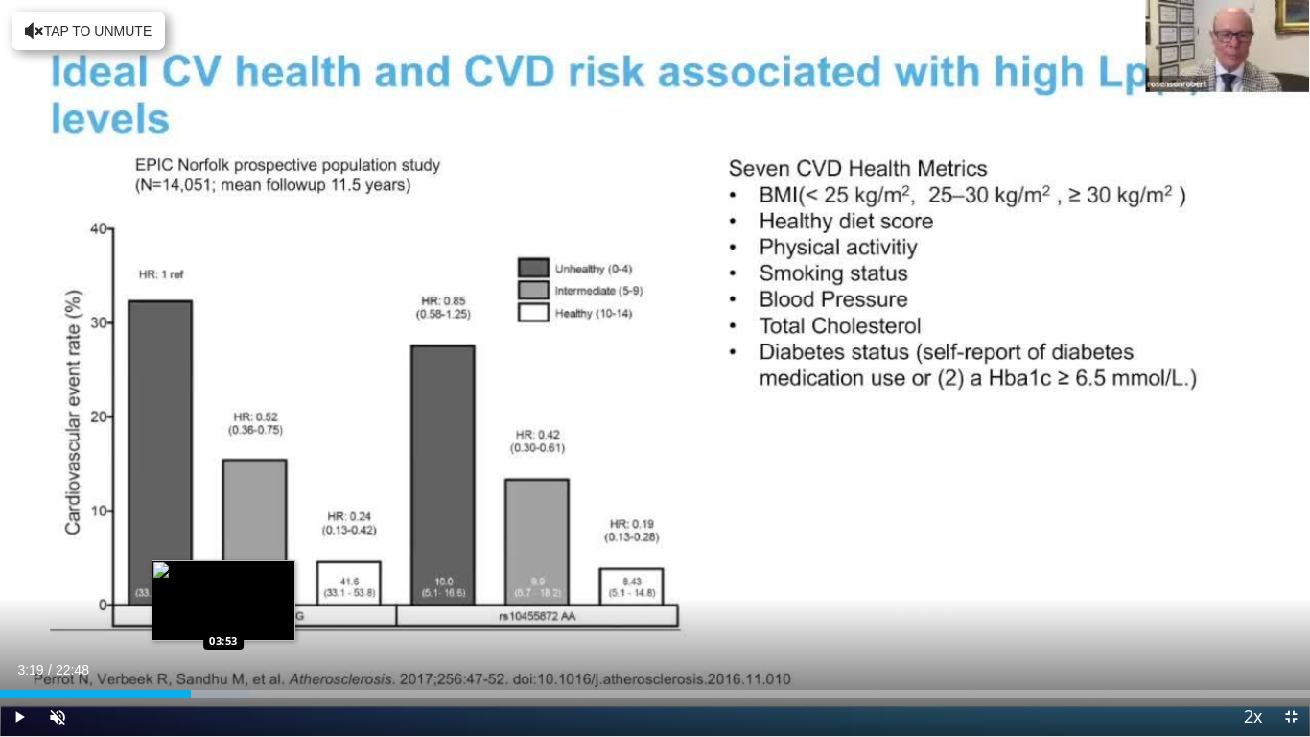
click at [224, 581] on div "Loaded : 19.00% 03:19 03:53" at bounding box center [655, 688] width 1310 height 18
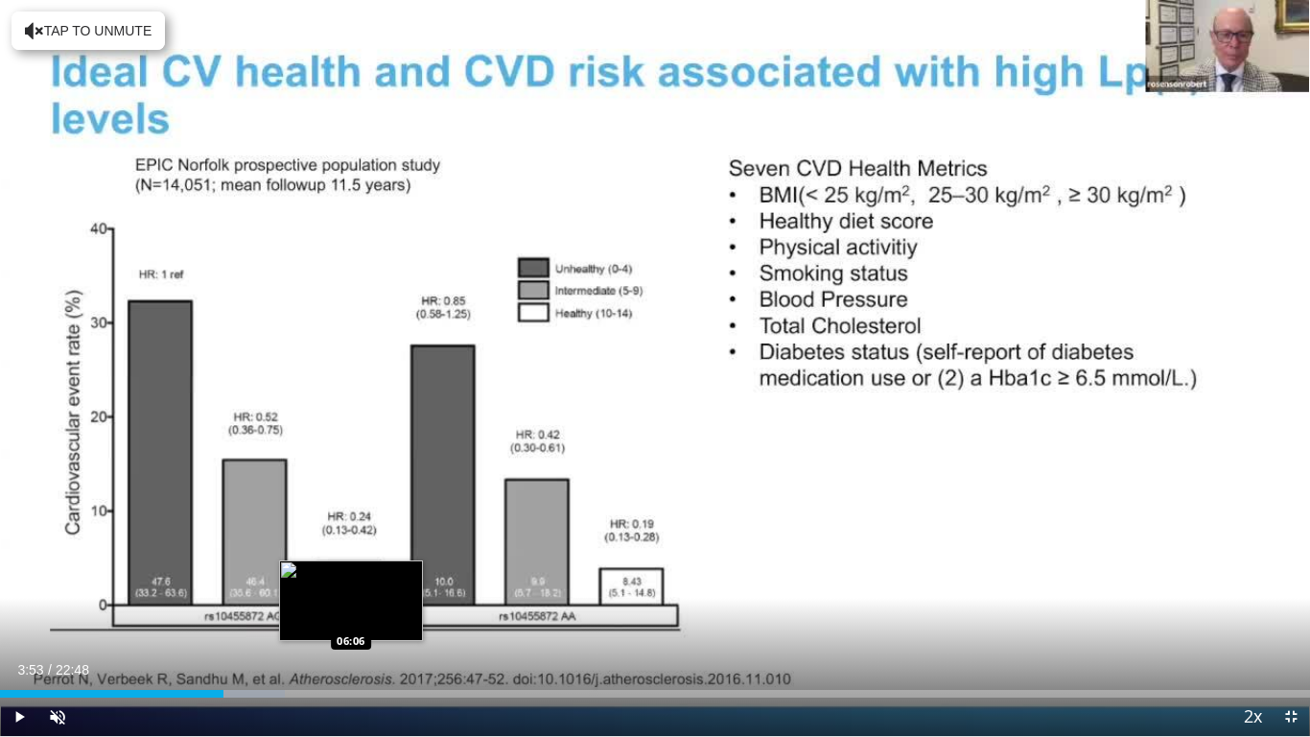
click at [351, 581] on div "Loaded : 21.75% 03:53 06:06" at bounding box center [655, 694] width 1310 height 8
click at [377, 581] on div "Loaded : 31.43% 06:06 06:34" at bounding box center [655, 688] width 1310 height 18
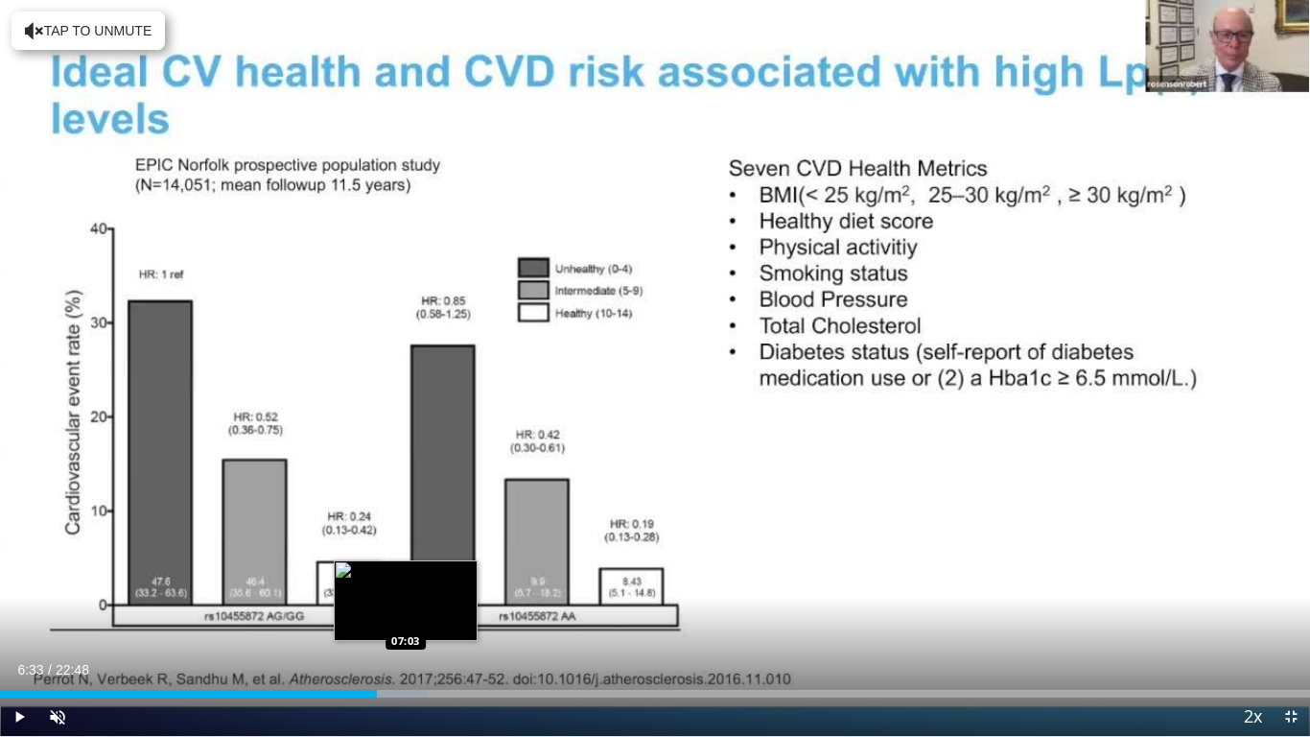
click at [409, 581] on div "Loaded : 32.62% 06:33 07:03" at bounding box center [655, 688] width 1310 height 18
click at [424, 581] on div "Loaded : 35.81% 07:06 07:22" at bounding box center [655, 688] width 1310 height 18
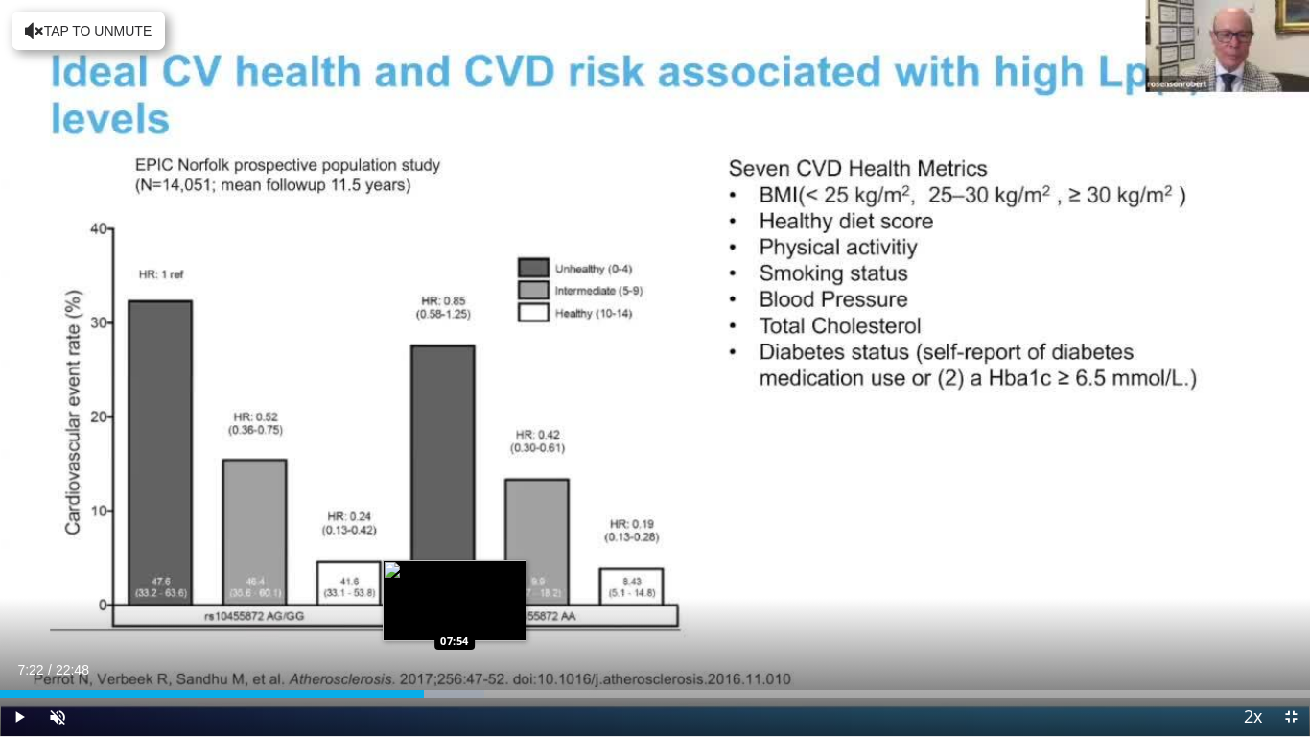
click at [458, 581] on div "Progress Bar" at bounding box center [440, 694] width 88 height 8
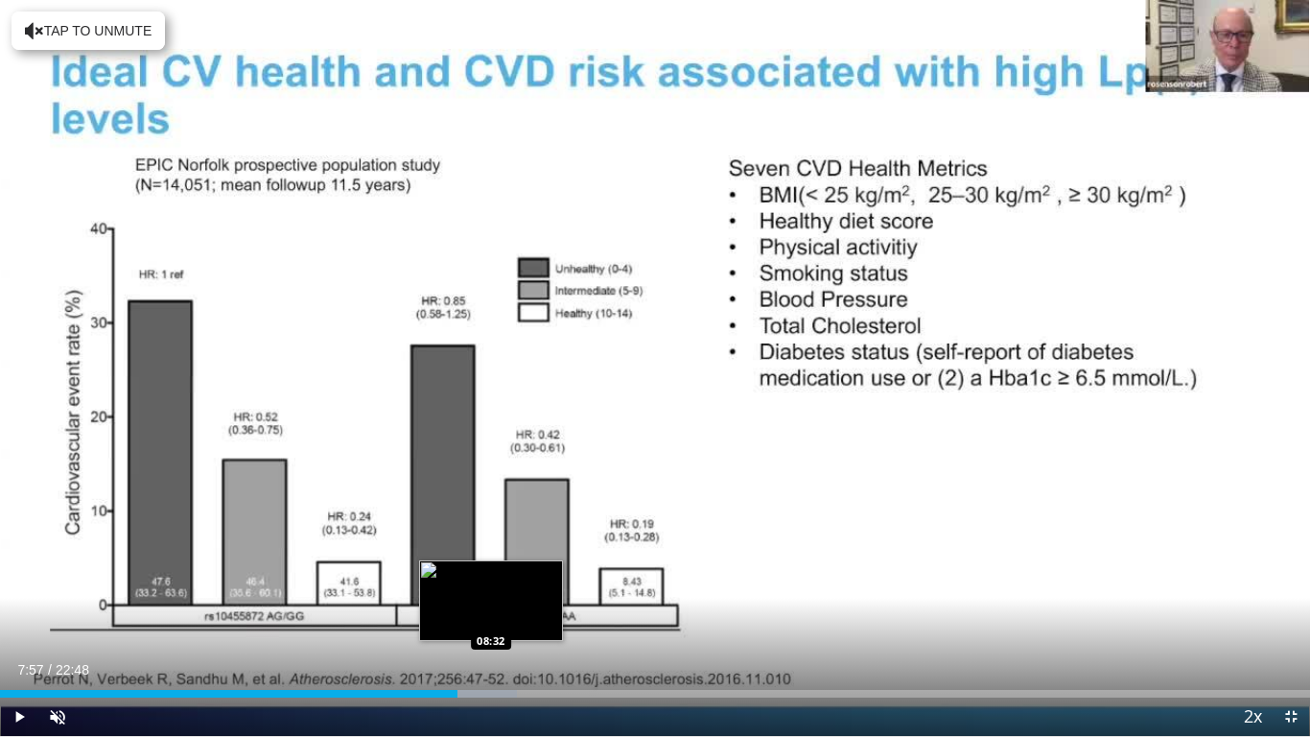
click at [492, 581] on div "Loaded : 39.47% 07:57 08:32" at bounding box center [655, 688] width 1310 height 18
click at [508, 581] on div "Loaded : 42.05% 08:33 08:50" at bounding box center [655, 688] width 1310 height 18
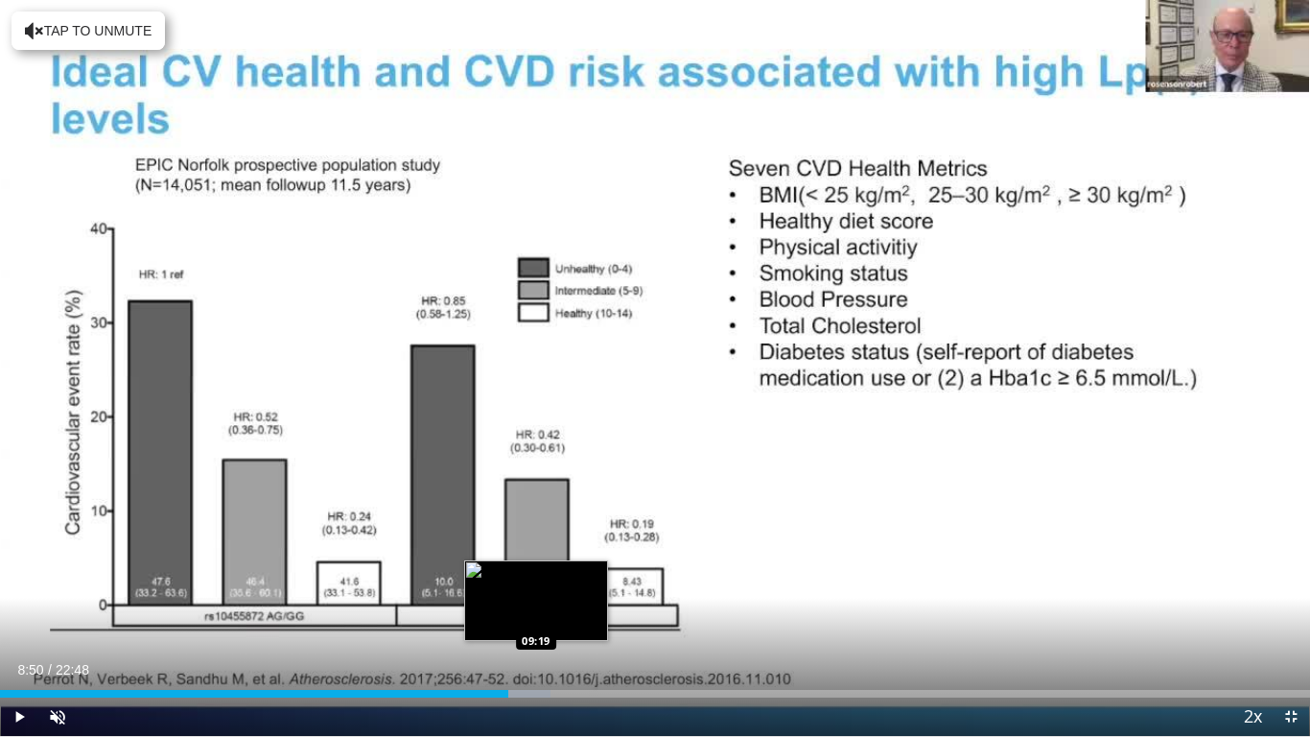
click at [539, 581] on div "Loaded : 42.05% 08:50 09:19" at bounding box center [655, 688] width 1310 height 18
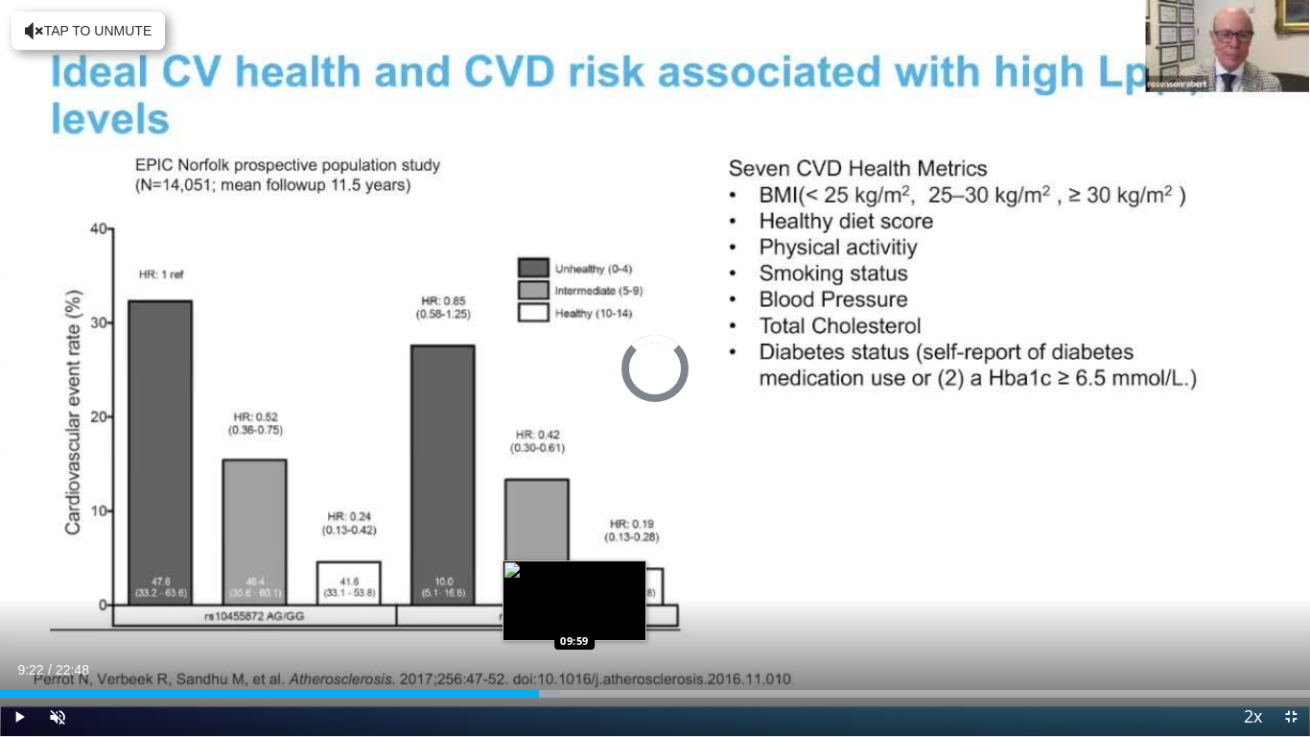
click at [575, 581] on div "Loaded : 42.77% 09:22 09:59" at bounding box center [655, 694] width 1310 height 8
click at [603, 581] on div "Loaded : 45.67% 09:59 10:30" at bounding box center [655, 694] width 1310 height 8
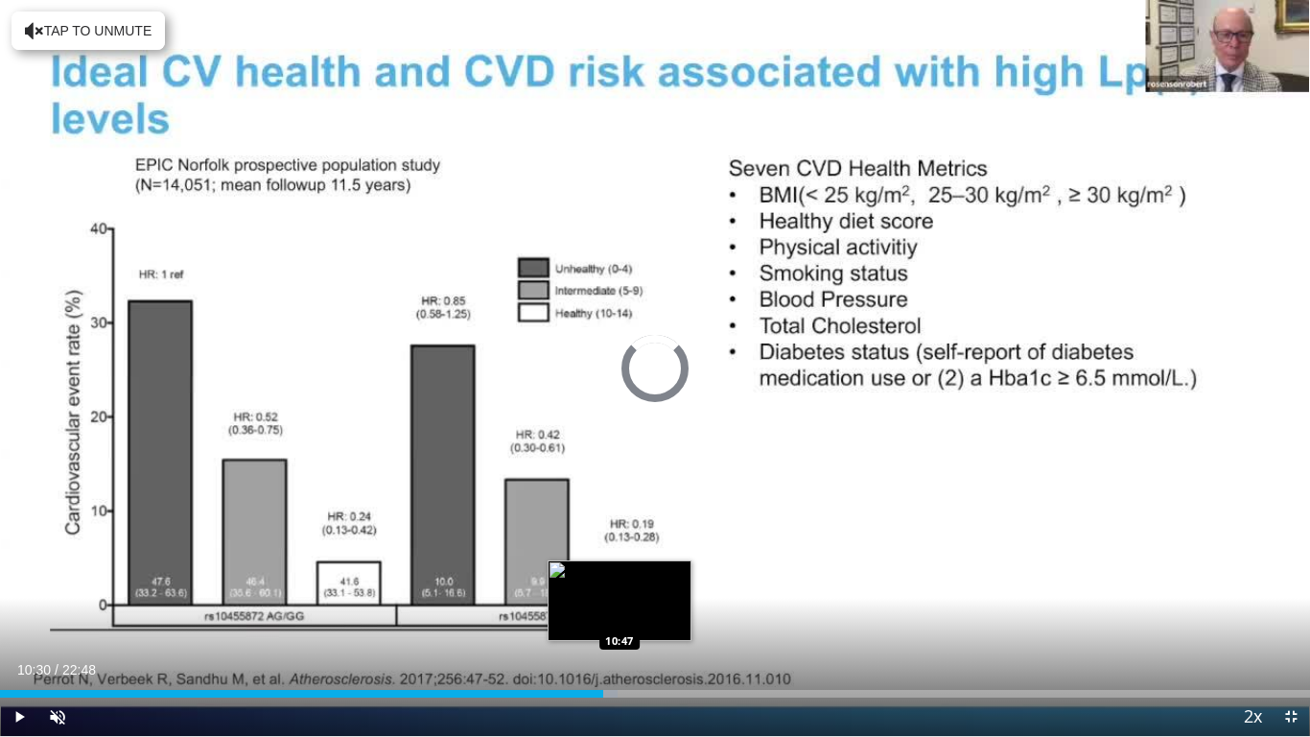
drag, startPoint x: 620, startPoint y: 694, endPoint x: 629, endPoint y: 693, distance: 9.8
click at [621, 581] on div "Loaded : 47.12% 10:30 10:47" at bounding box center [655, 694] width 1310 height 8
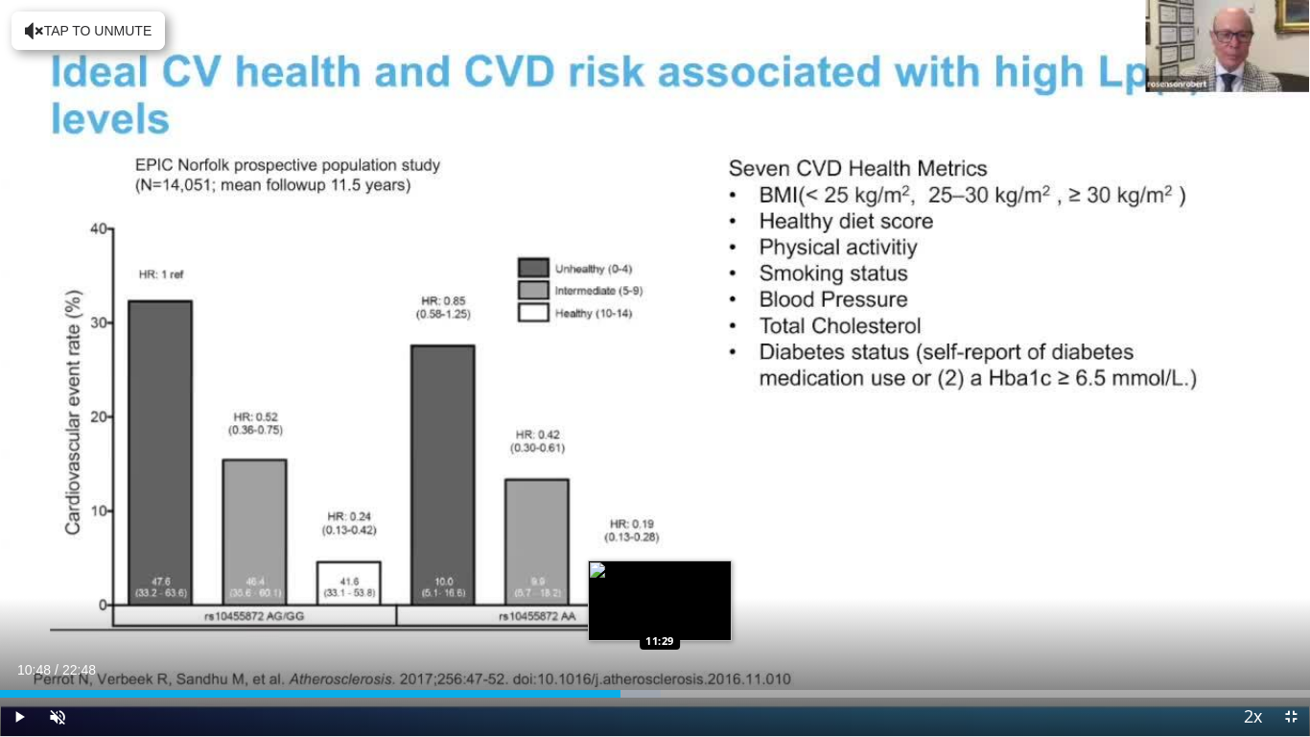
click at [660, 581] on div "Loaded : 50.43% 10:48 11:29" at bounding box center [655, 688] width 1310 height 18
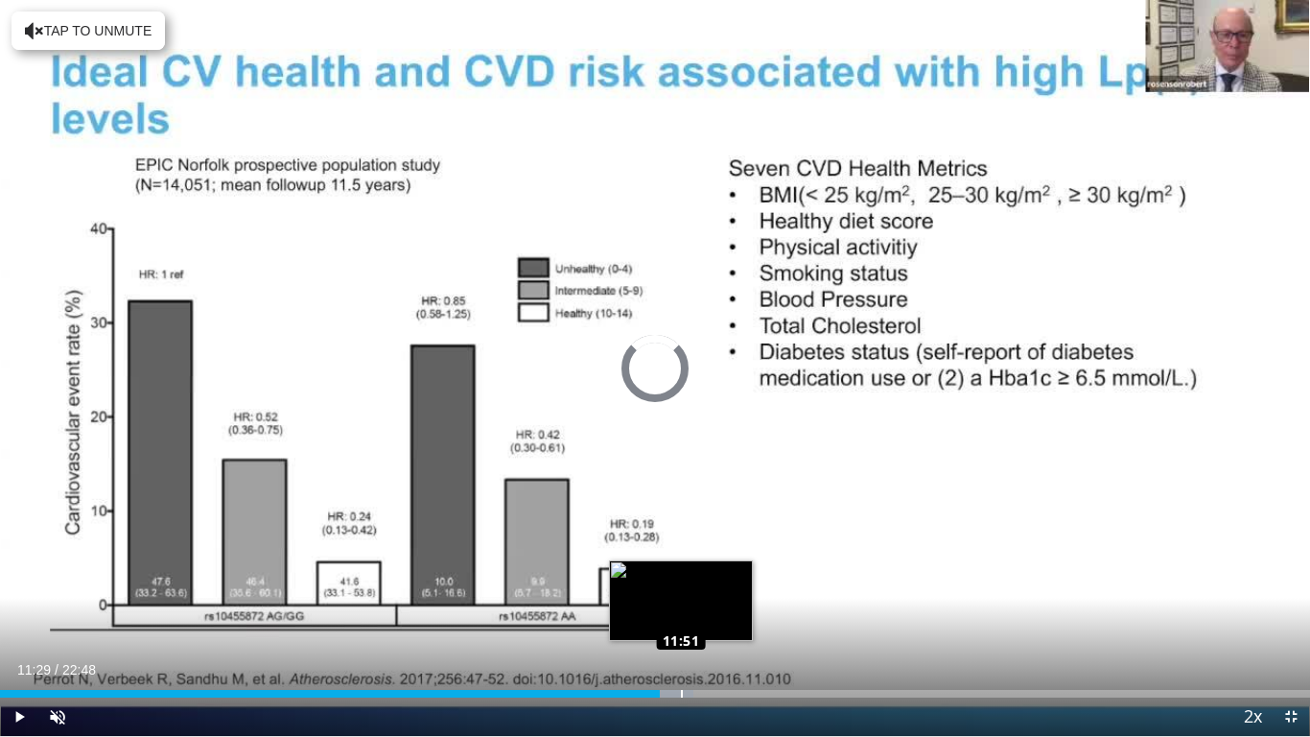
click at [681, 581] on div "Loaded : 52.92% 11:50 11:51" at bounding box center [655, 688] width 1310 height 18
click at [703, 581] on div "Loaded : 55.55% 11:51 12:11" at bounding box center [655, 694] width 1310 height 8
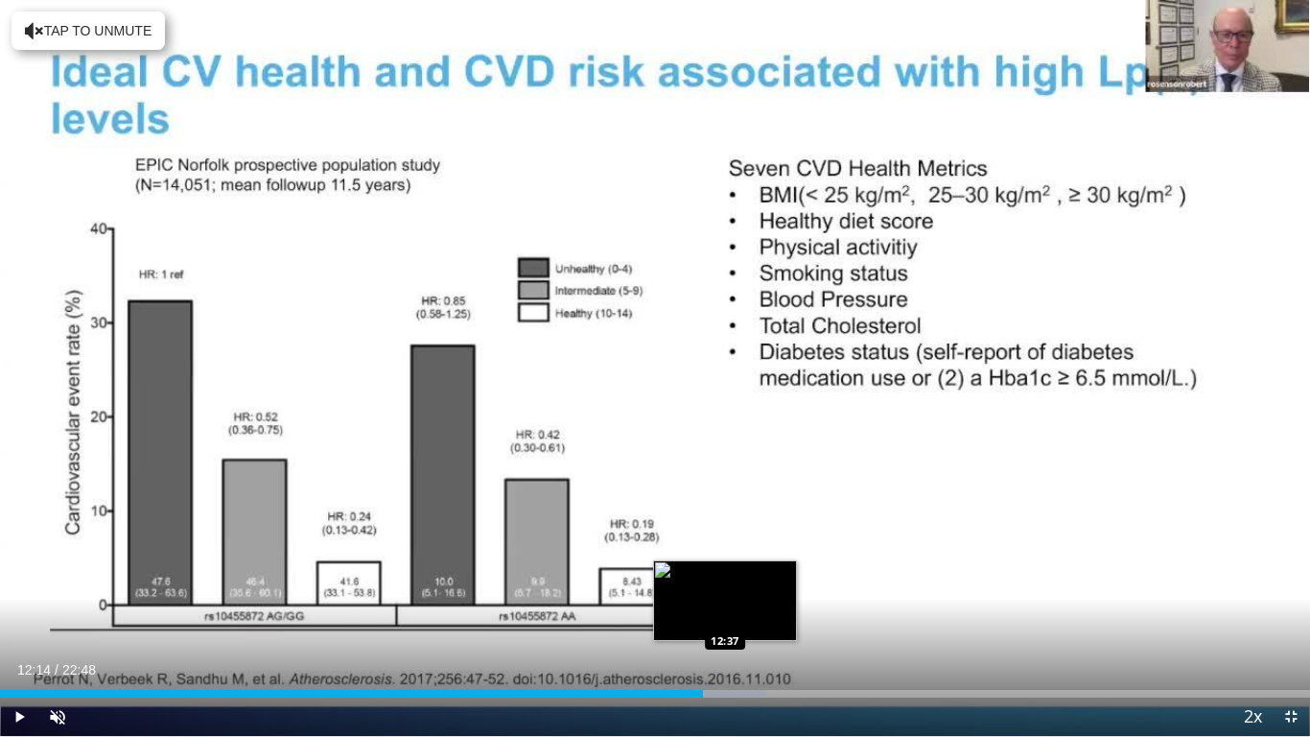
click at [725, 581] on div "Progress Bar" at bounding box center [726, 694] width 2 height 8
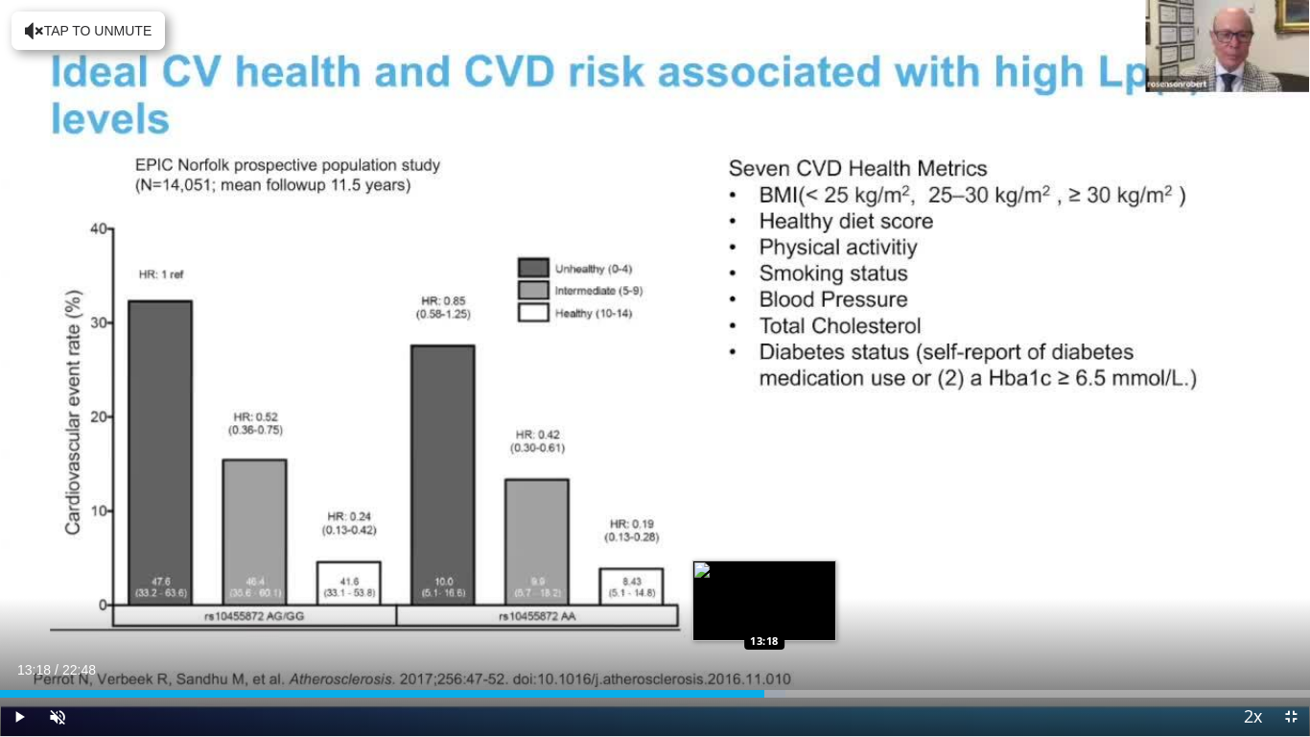
click at [765, 581] on div "Loaded : 59.93% 13:18 13:18" at bounding box center [655, 688] width 1310 height 18
click at [804, 581] on div "Loaded : 62.86% 13:18 13:57" at bounding box center [655, 688] width 1310 height 18
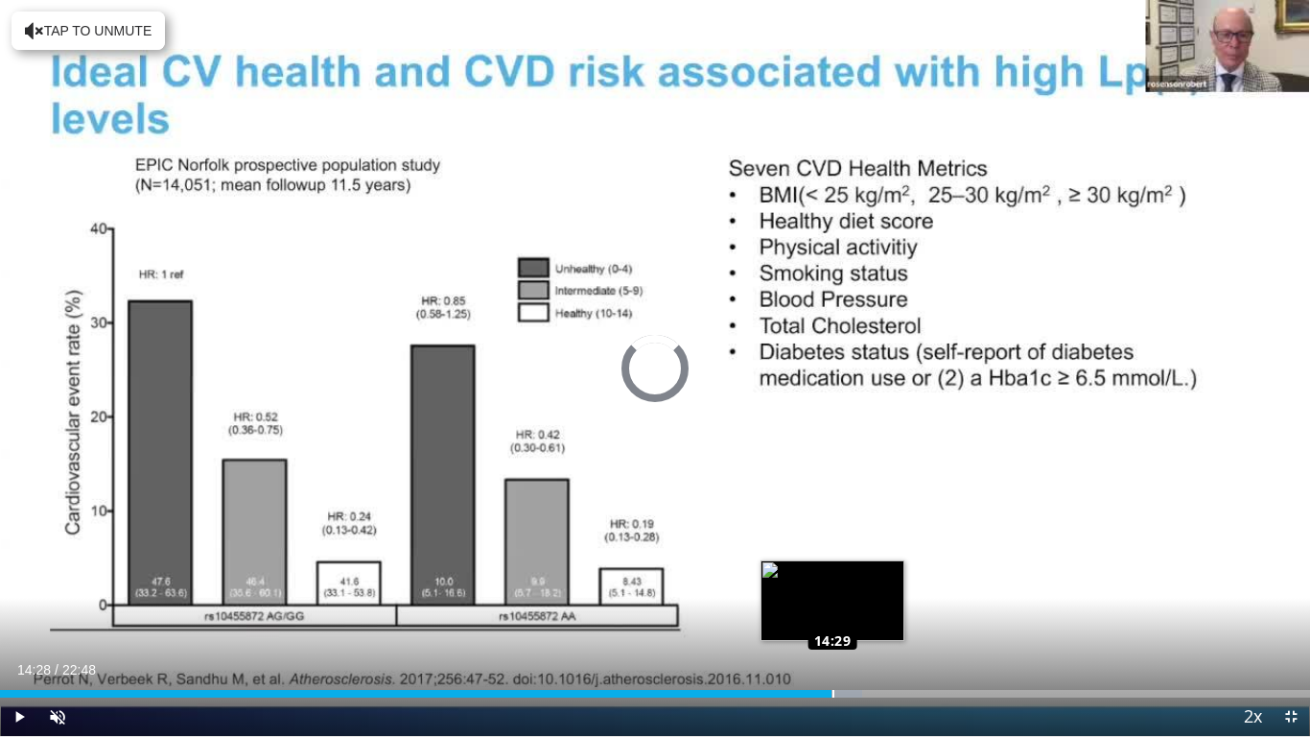
click at [833, 581] on div "Progress Bar" at bounding box center [834, 694] width 2 height 8
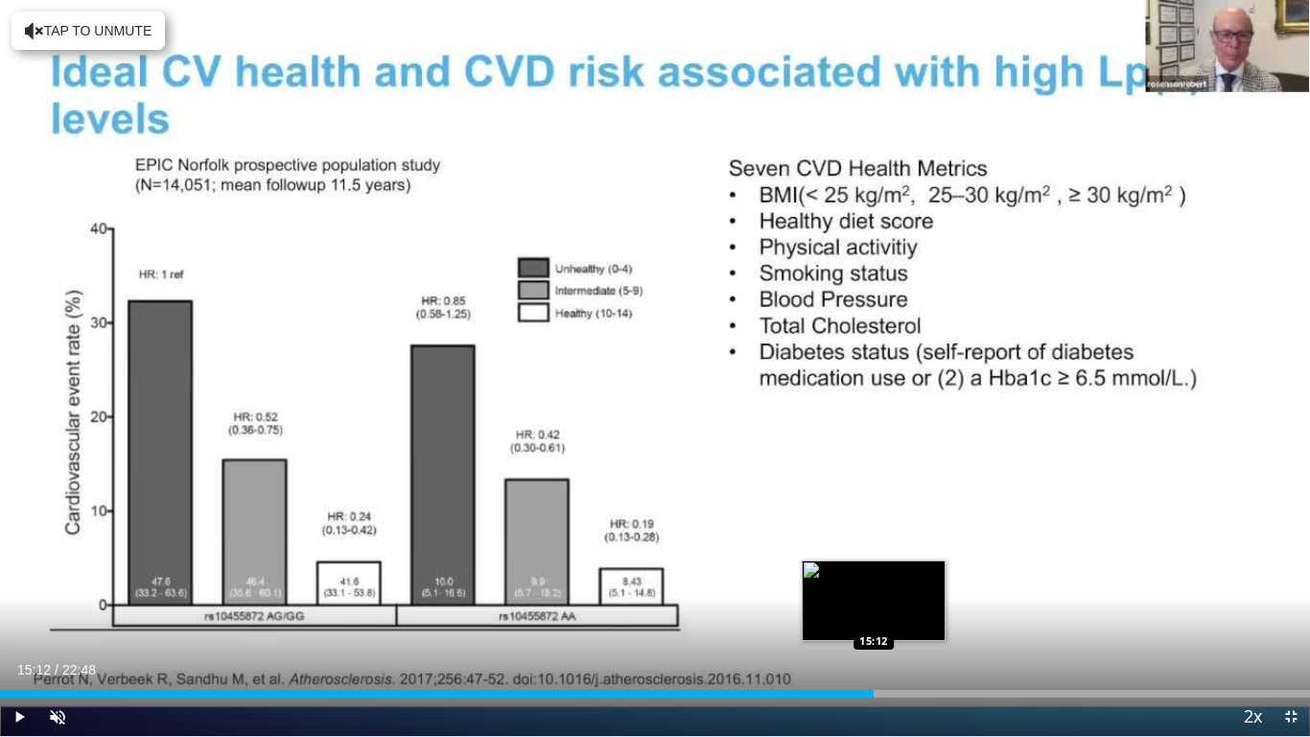
click at [874, 581] on div "Progress Bar" at bounding box center [875, 694] width 2 height 8
click at [896, 581] on div "Progress Bar" at bounding box center [893, 694] width 92 height 8
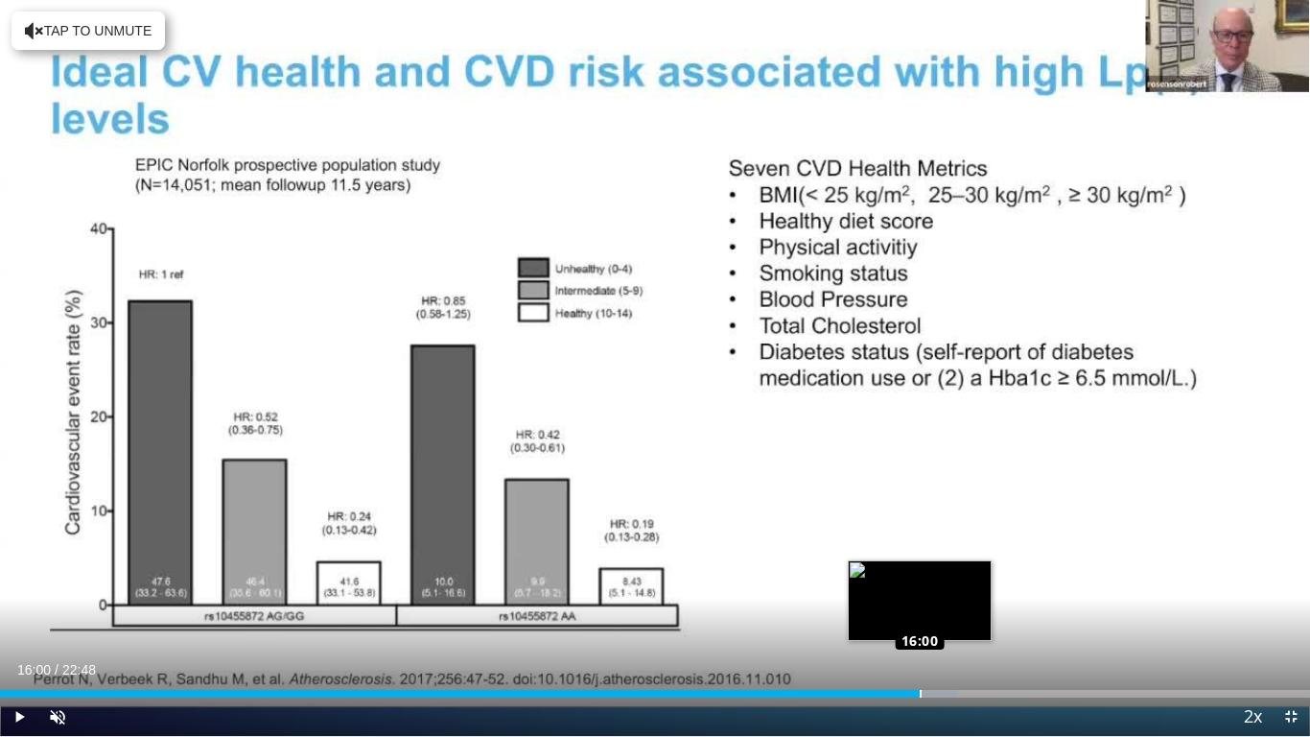
click at [920, 581] on div "Loaded : 73.09% 15:59 16:00" at bounding box center [655, 688] width 1310 height 18
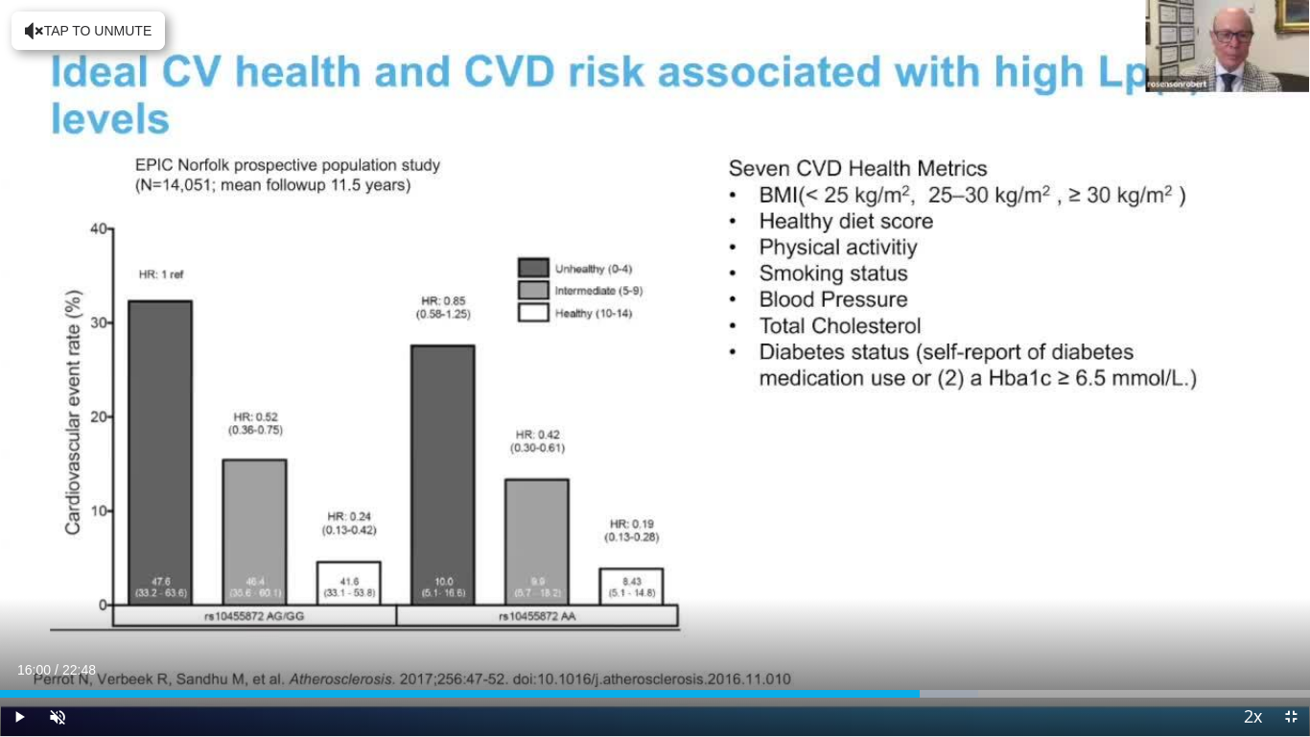
click at [980, 581] on div "Current Time 16:00 / Duration 22:48 Play Skip Backward Skip Forward Unmute Load…" at bounding box center [655, 716] width 1310 height 38
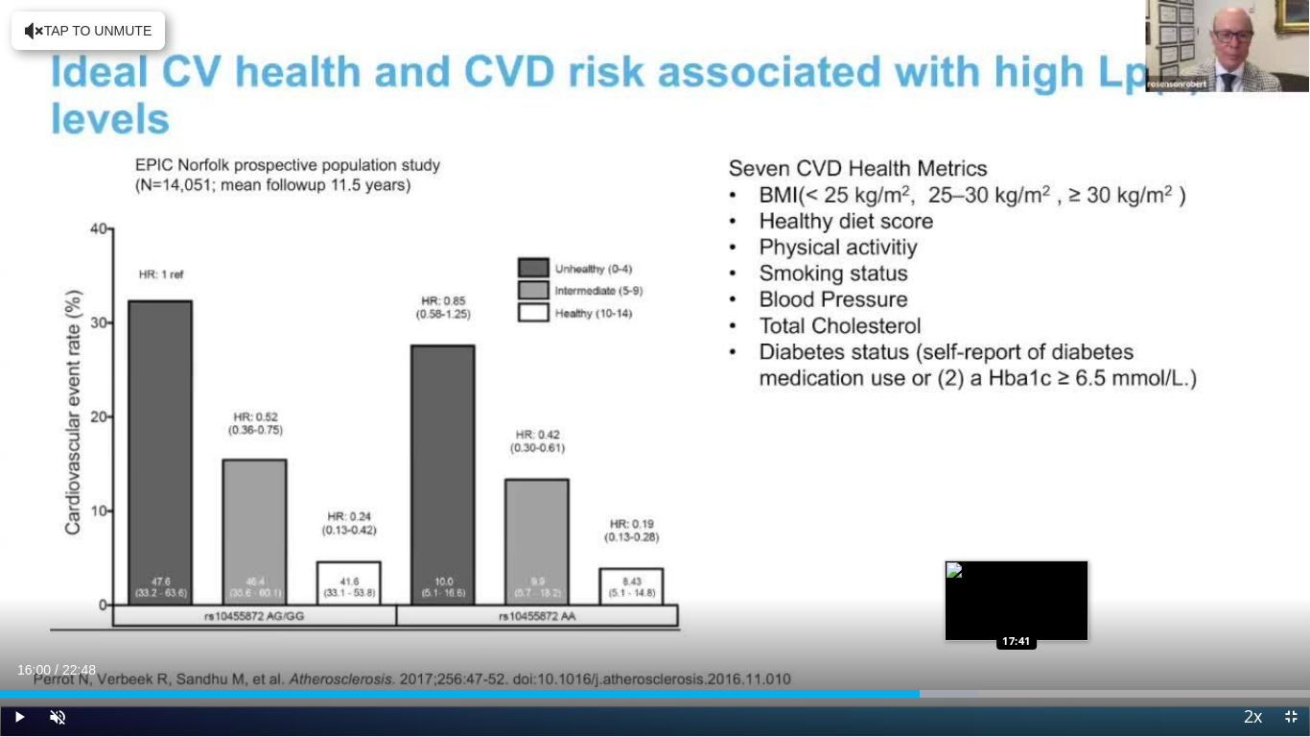
click at [1017, 581] on div "Loaded : 74.67% 16:00 17:41" at bounding box center [655, 688] width 1310 height 18
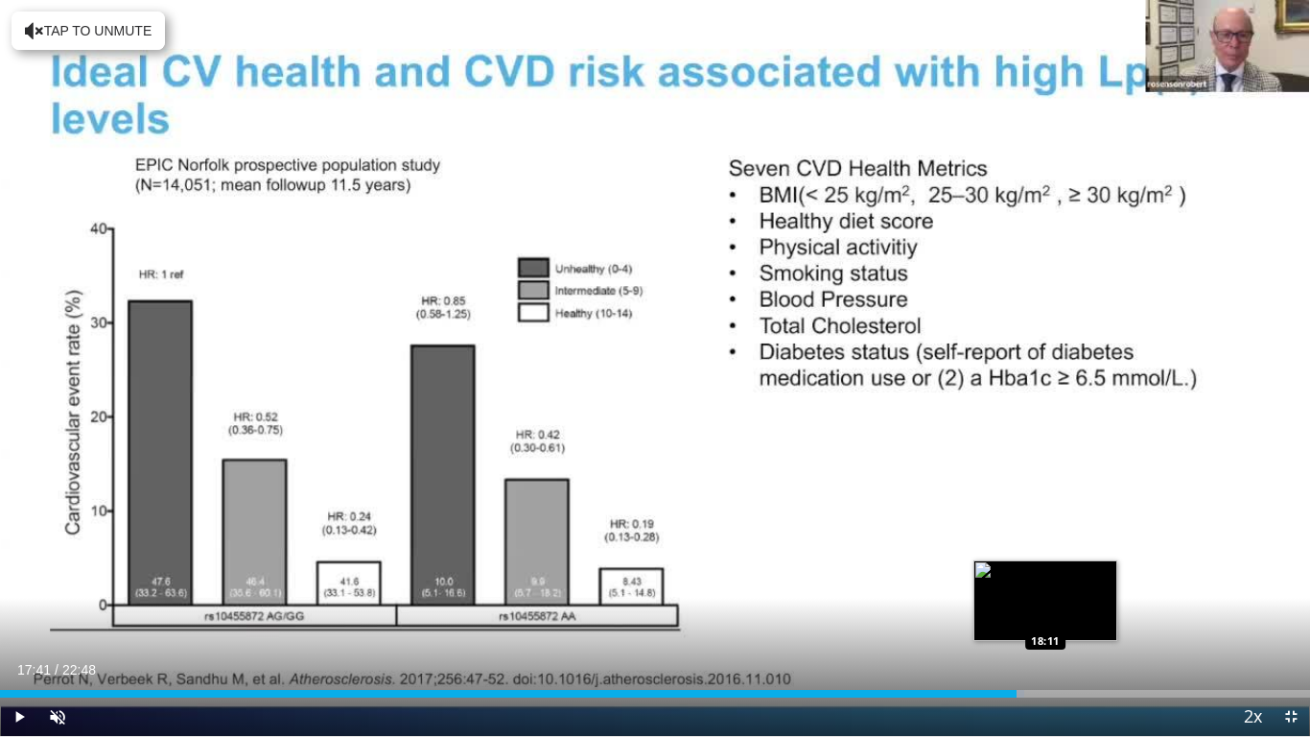
click at [1047, 581] on div "Loaded : 78.20% 17:41 18:11" at bounding box center [655, 688] width 1310 height 18
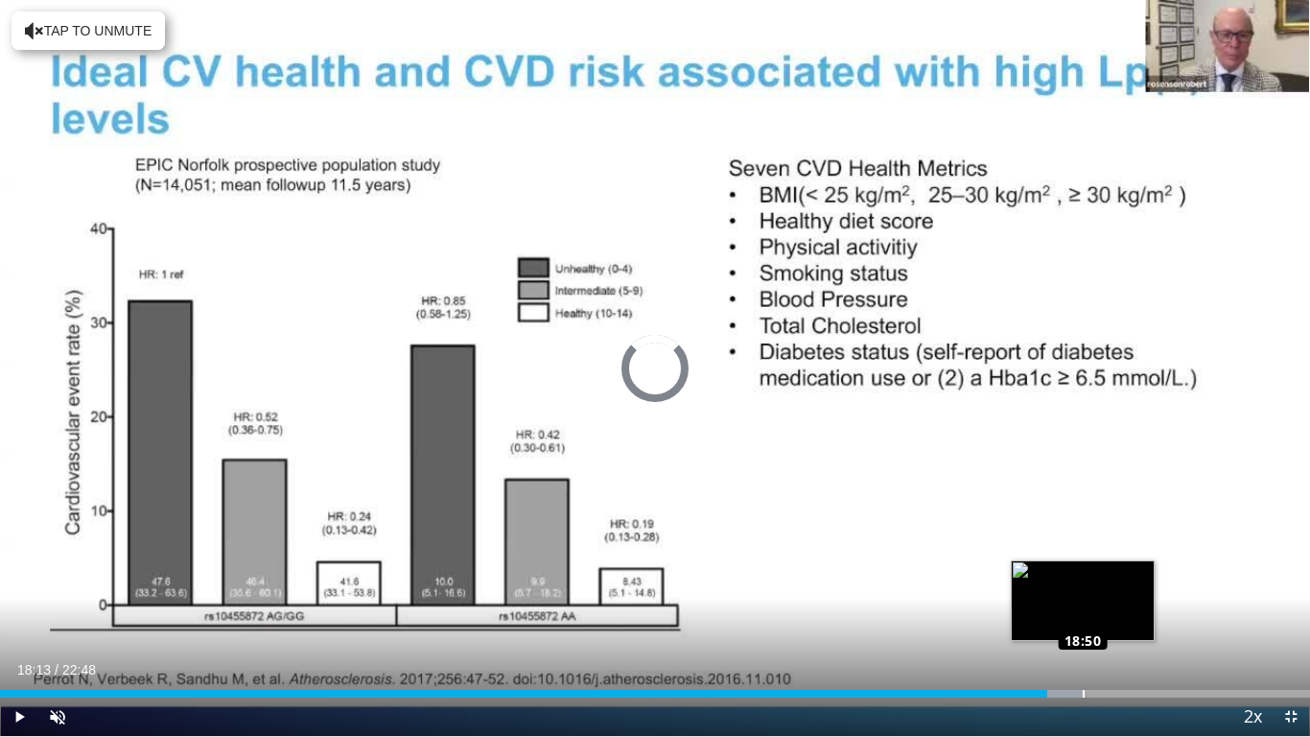
click at [1083, 581] on div "Loaded : 82.59% 18:49 18:50" at bounding box center [655, 688] width 1310 height 18
click at [1099, 581] on div "Loaded : 0.00% 18:50 19:05" at bounding box center [655, 688] width 1310 height 18
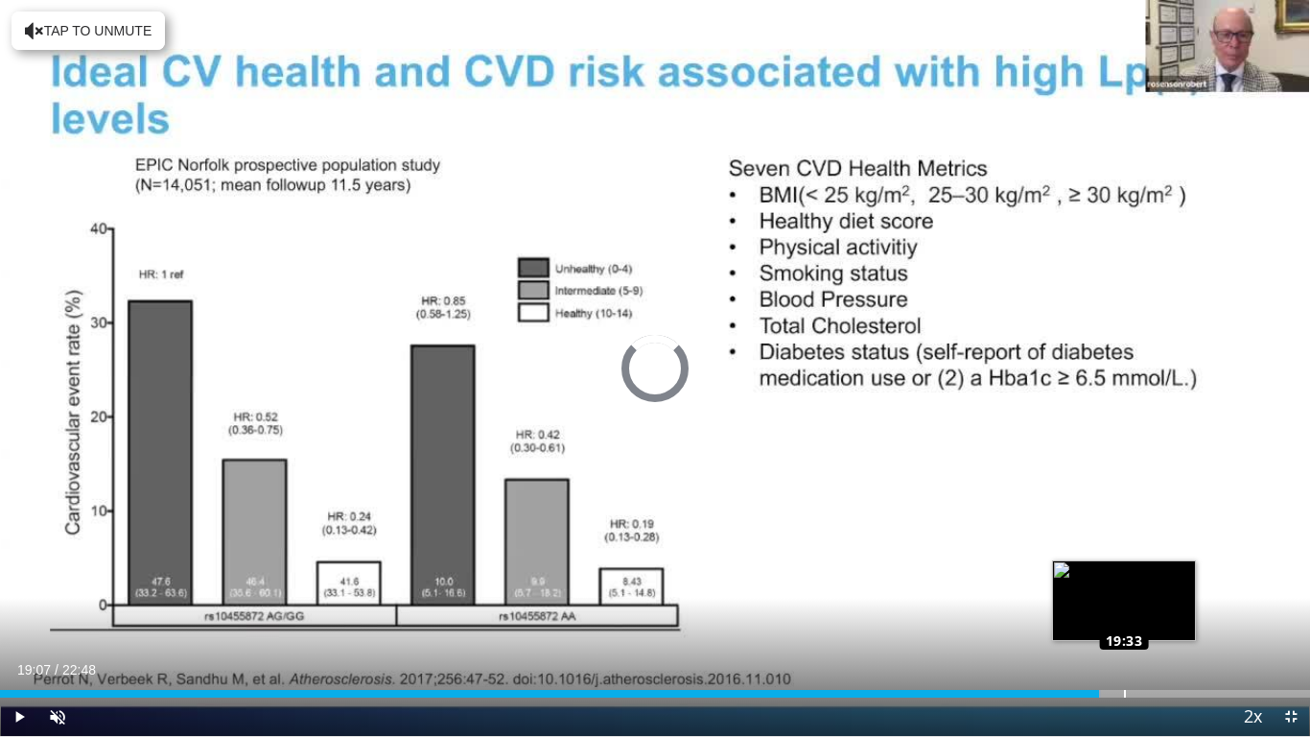
click at [1124, 581] on div "Loaded : 84.05% 19:32 19:33" at bounding box center [655, 694] width 1310 height 8
click at [1150, 581] on div "Loaded : 0.00% 19:33 19:58" at bounding box center [655, 688] width 1310 height 18
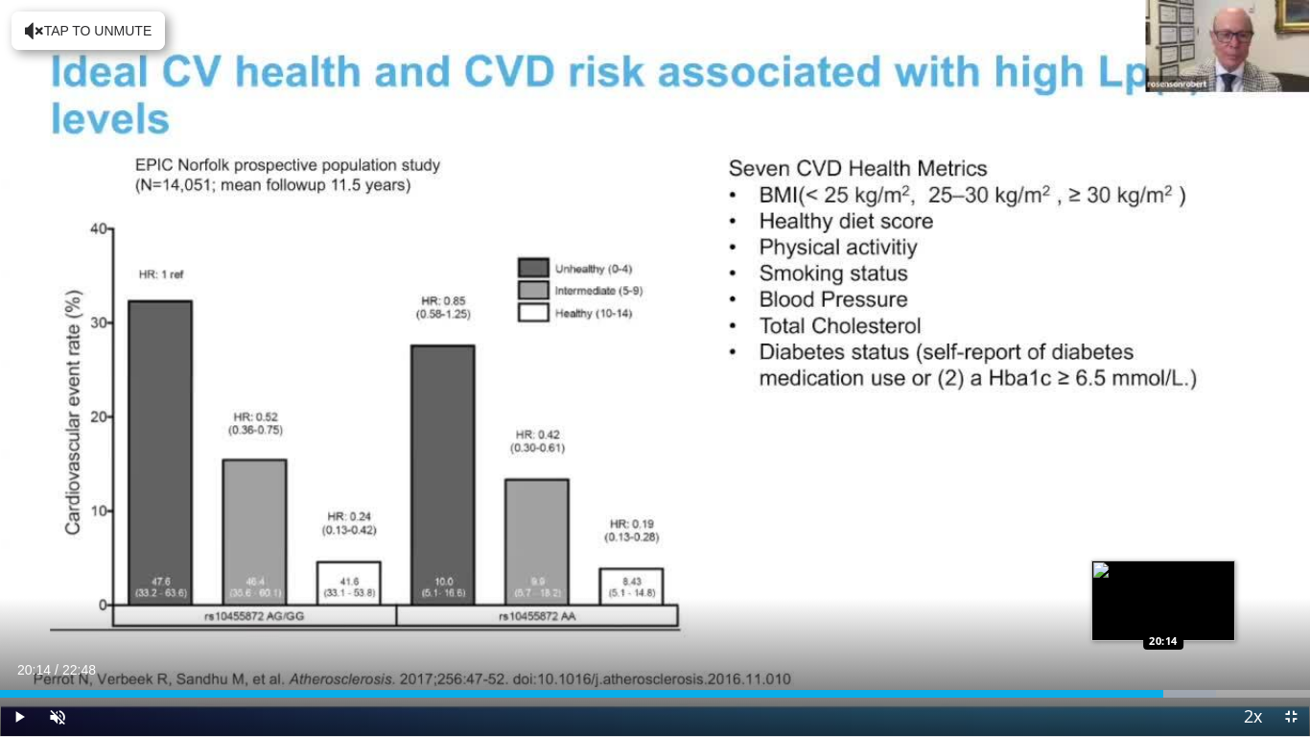
click at [1164, 581] on div "Loaded : 92.80% 20:14 20:14" at bounding box center [655, 688] width 1310 height 18
click at [1191, 581] on div "Loaded : 93.52% 20:44 20:44" at bounding box center [655, 688] width 1310 height 18
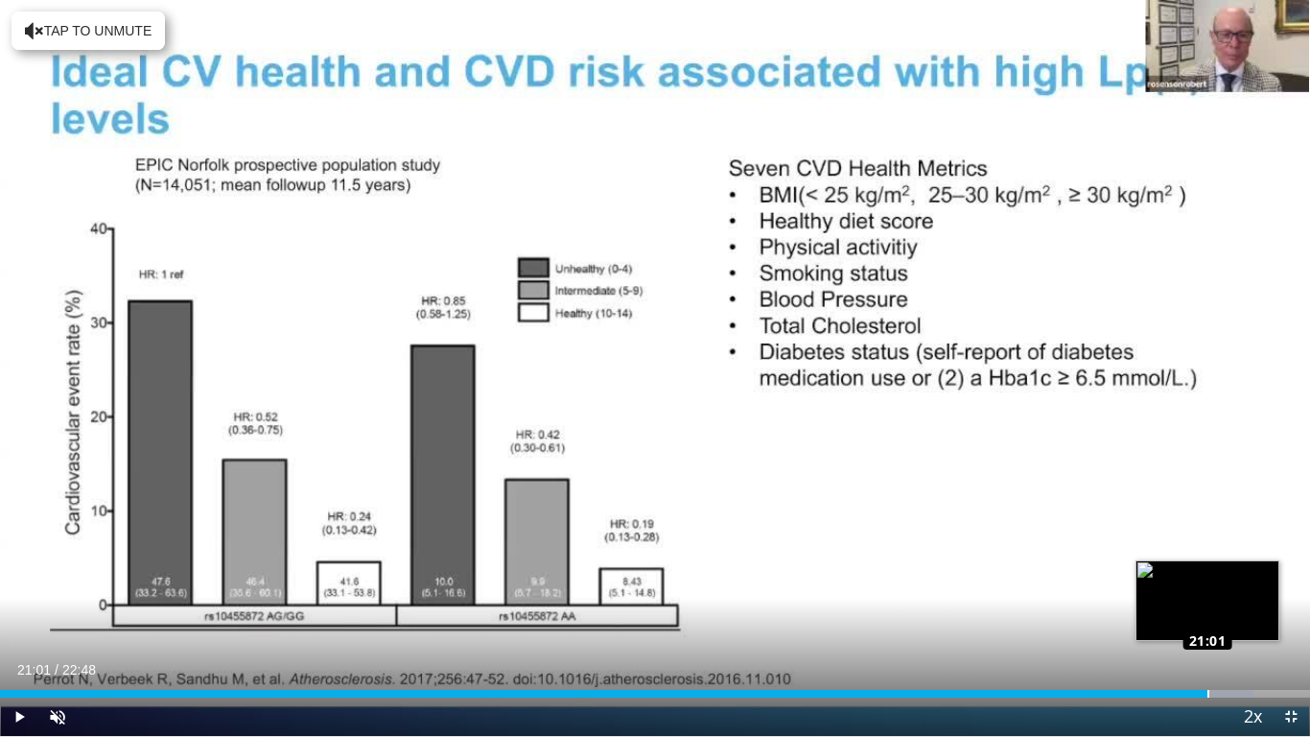
click at [1208, 581] on div "Loaded : 95.70% 21:01 21:01" at bounding box center [655, 688] width 1310 height 18
click at [1222, 581] on div "Loaded : 97.15% 21:01 21:15" at bounding box center [655, 688] width 1310 height 18
click at [1255, 581] on div "Progress Bar" at bounding box center [1256, 694] width 2 height 8
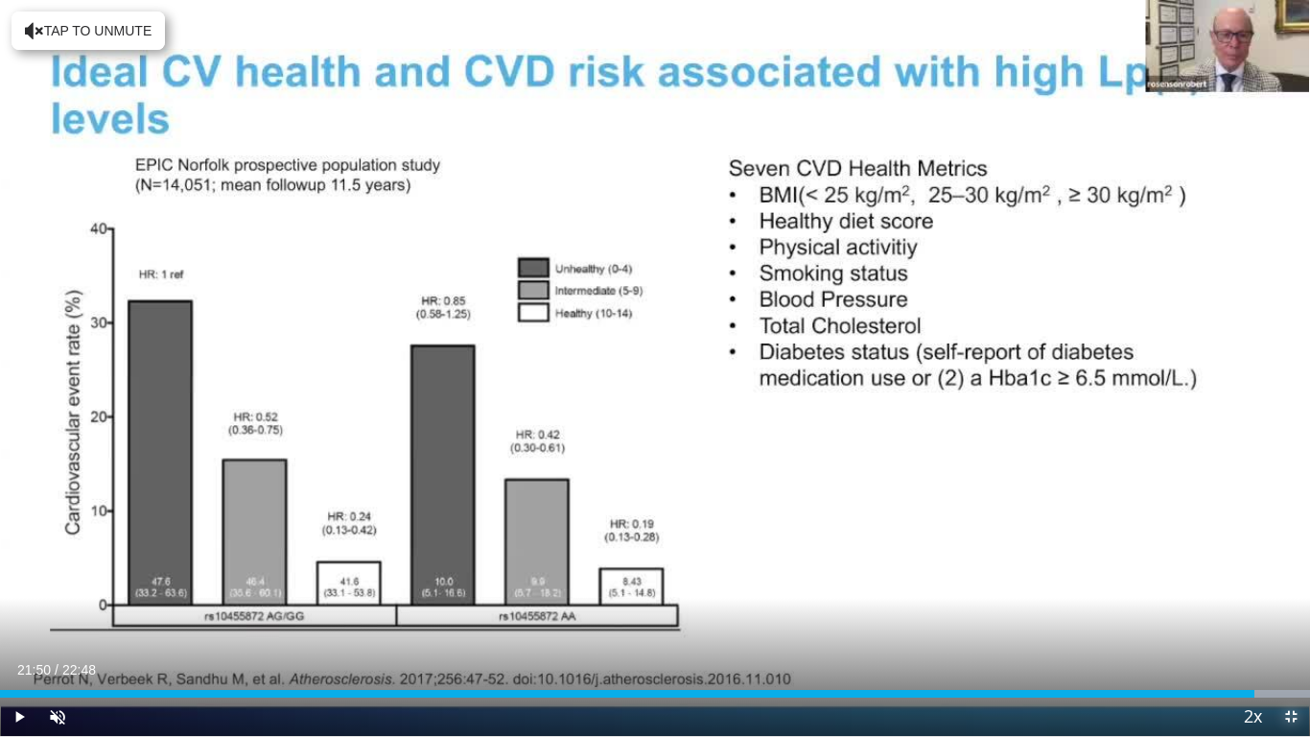
click at [1289, 581] on span "Video Player" at bounding box center [1291, 716] width 38 height 38
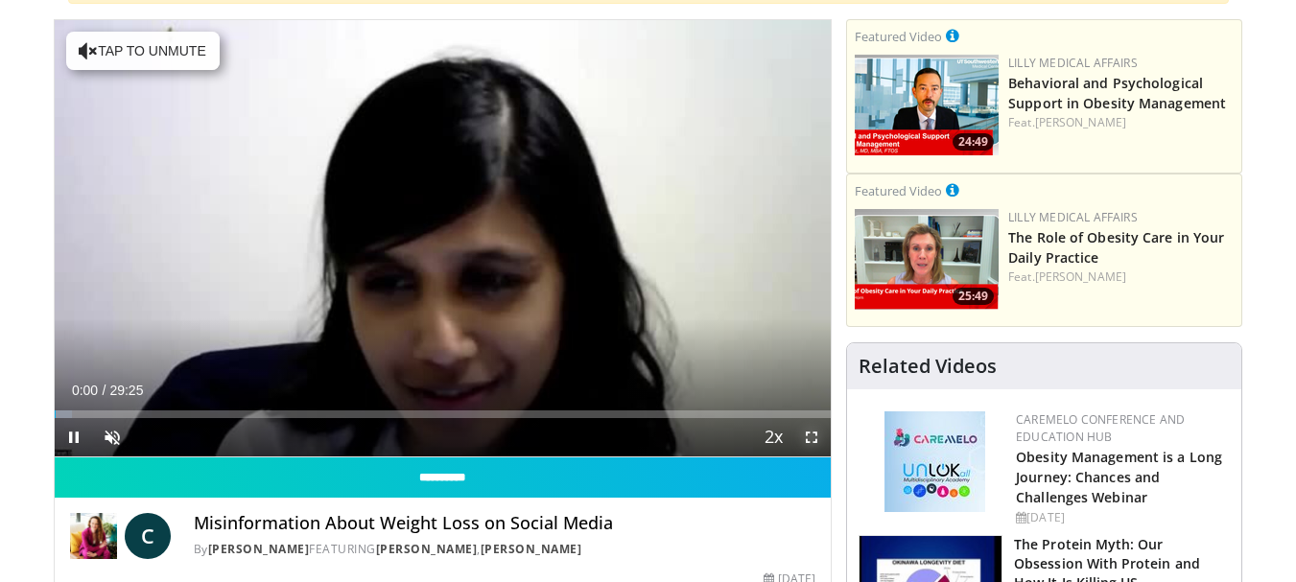
click at [813, 437] on span "Video Player" at bounding box center [811, 437] width 38 height 38
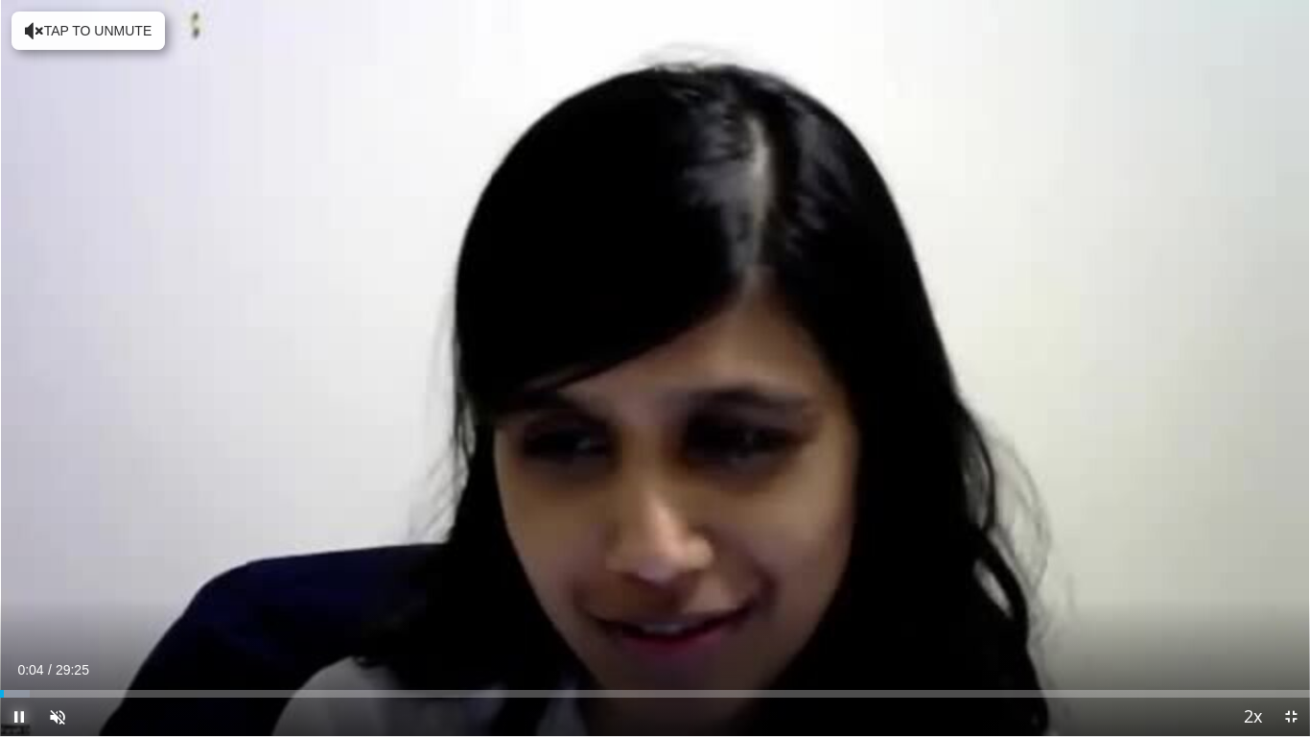
click at [21, 581] on span "Video Player" at bounding box center [19, 716] width 38 height 38
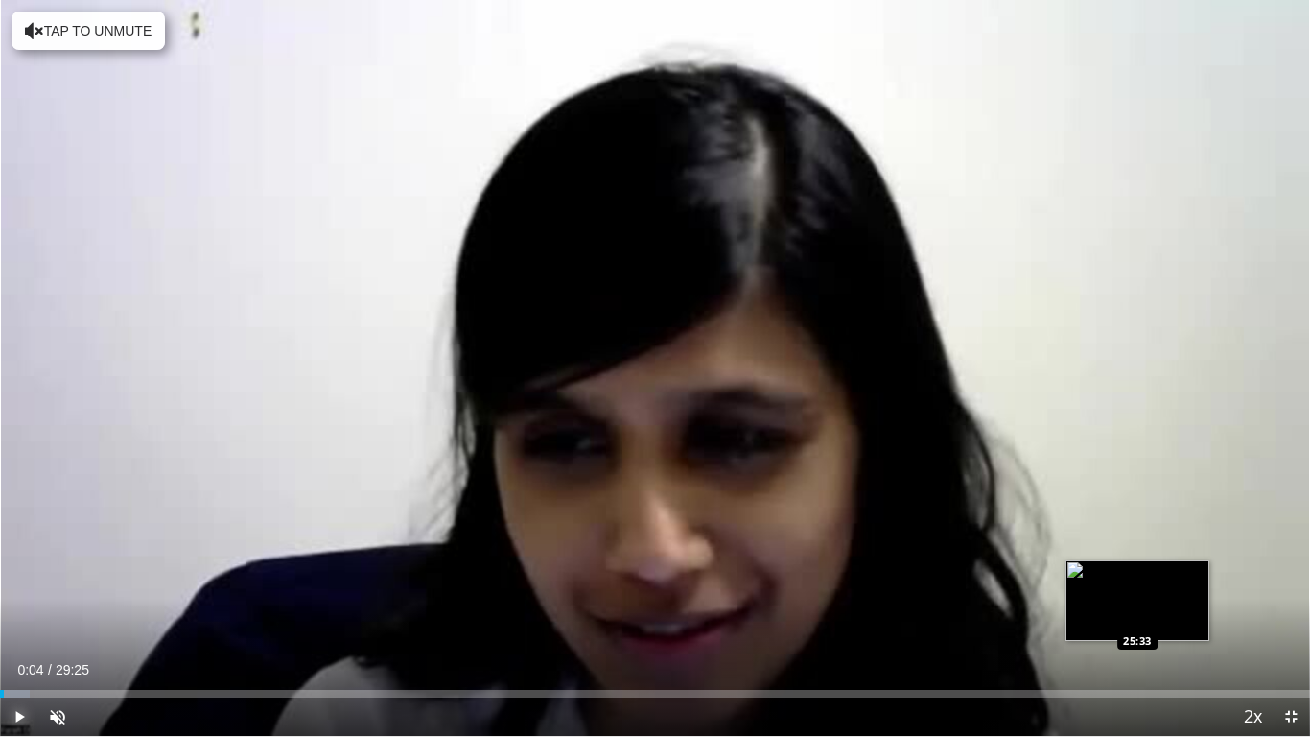
click at [1138, 581] on div "Loaded : 2.27% 00:04 25:33" at bounding box center [655, 694] width 1310 height 8
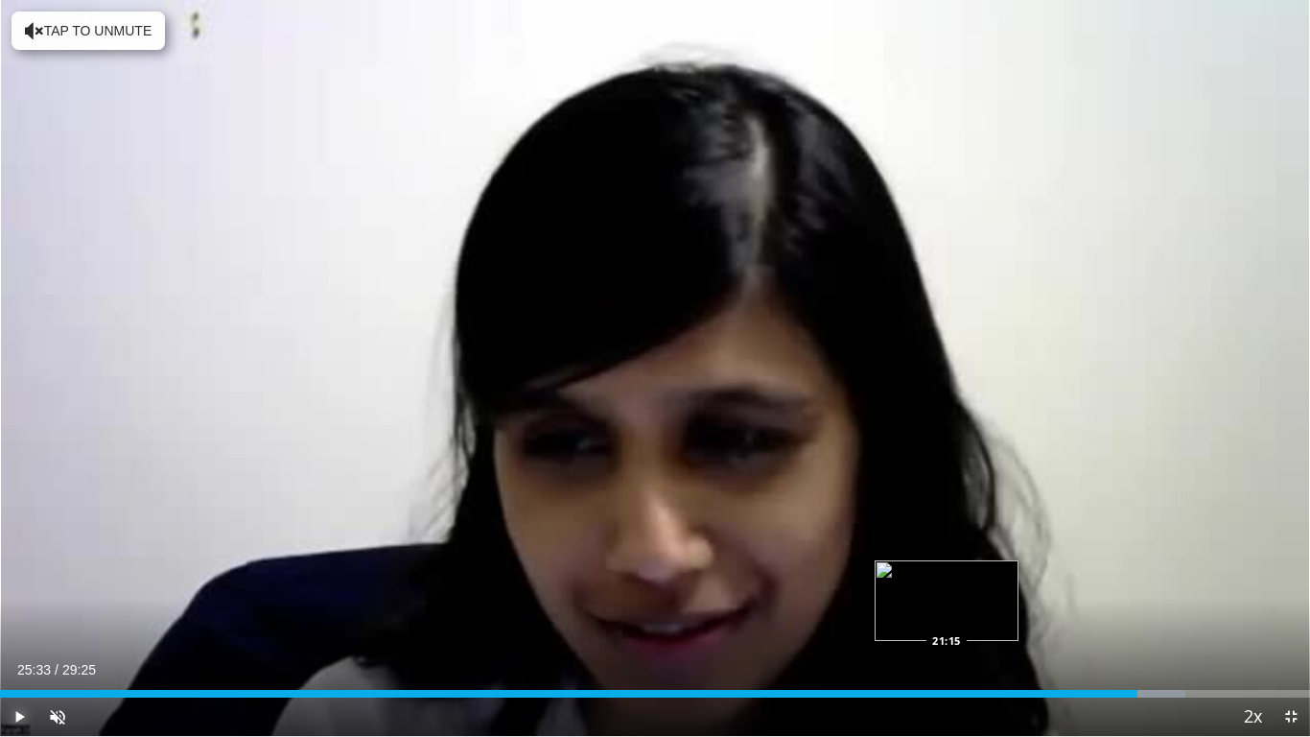
click at [947, 581] on div "Loaded : 90.47% 25:33 21:15" at bounding box center [655, 688] width 1310 height 18
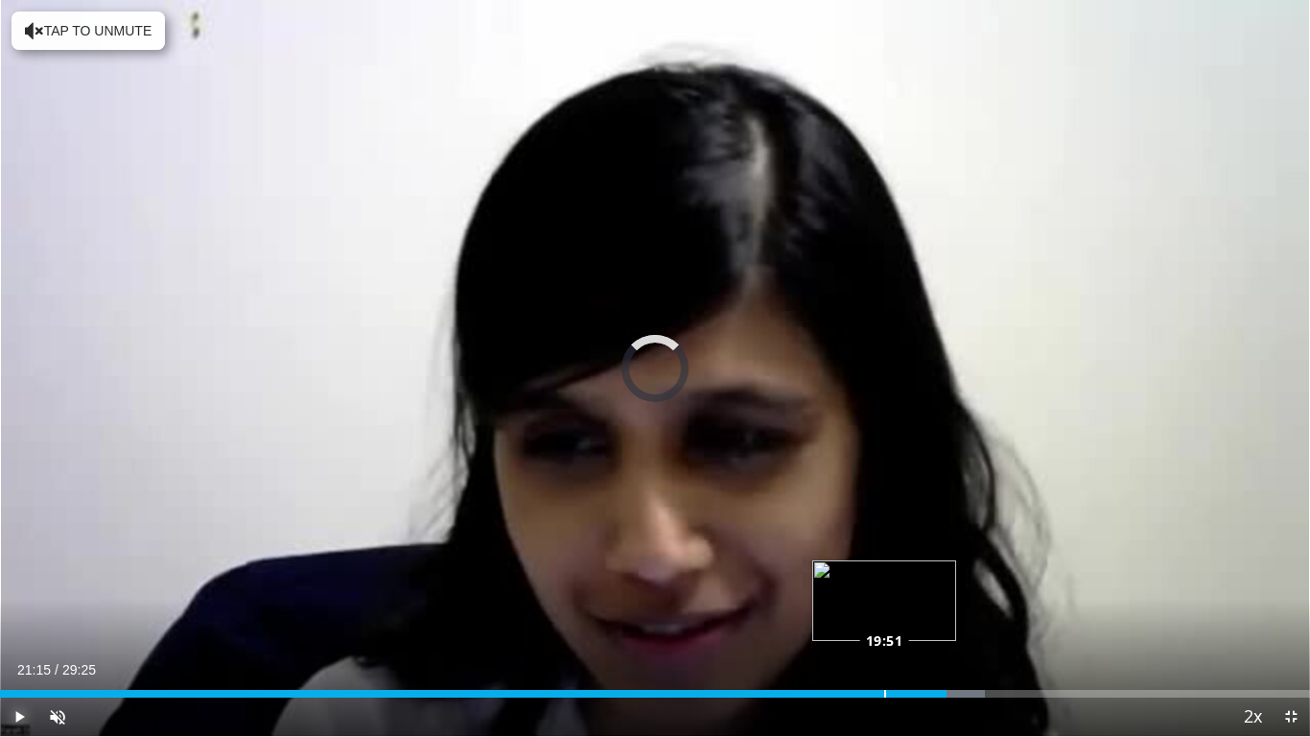
click at [884, 581] on div "Loaded : 75.20% 21:15 19:51" at bounding box center [655, 688] width 1310 height 18
click at [880, 581] on div "Loaded : 71.25% 19:51 19:45" at bounding box center [655, 688] width 1310 height 18
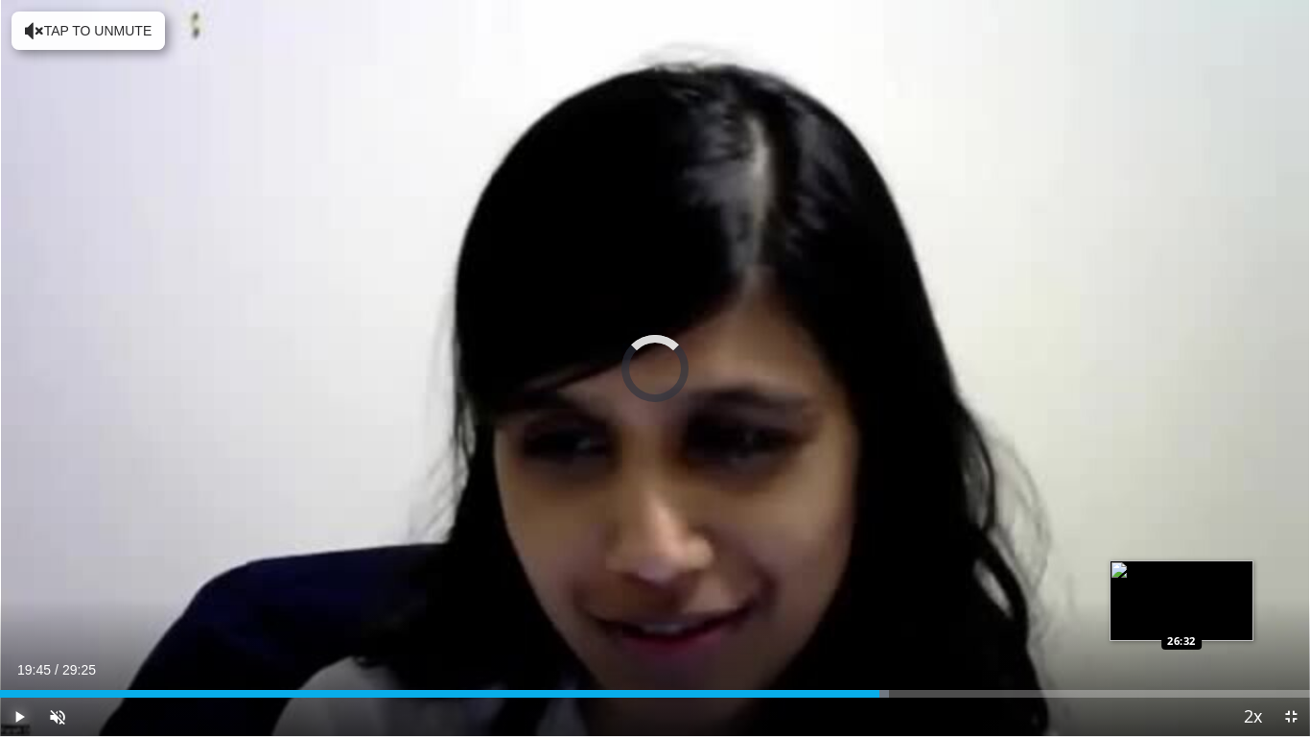
click at [1183, 581] on div "Loaded : 67.85% 19:45 26:32" at bounding box center [655, 694] width 1310 height 8
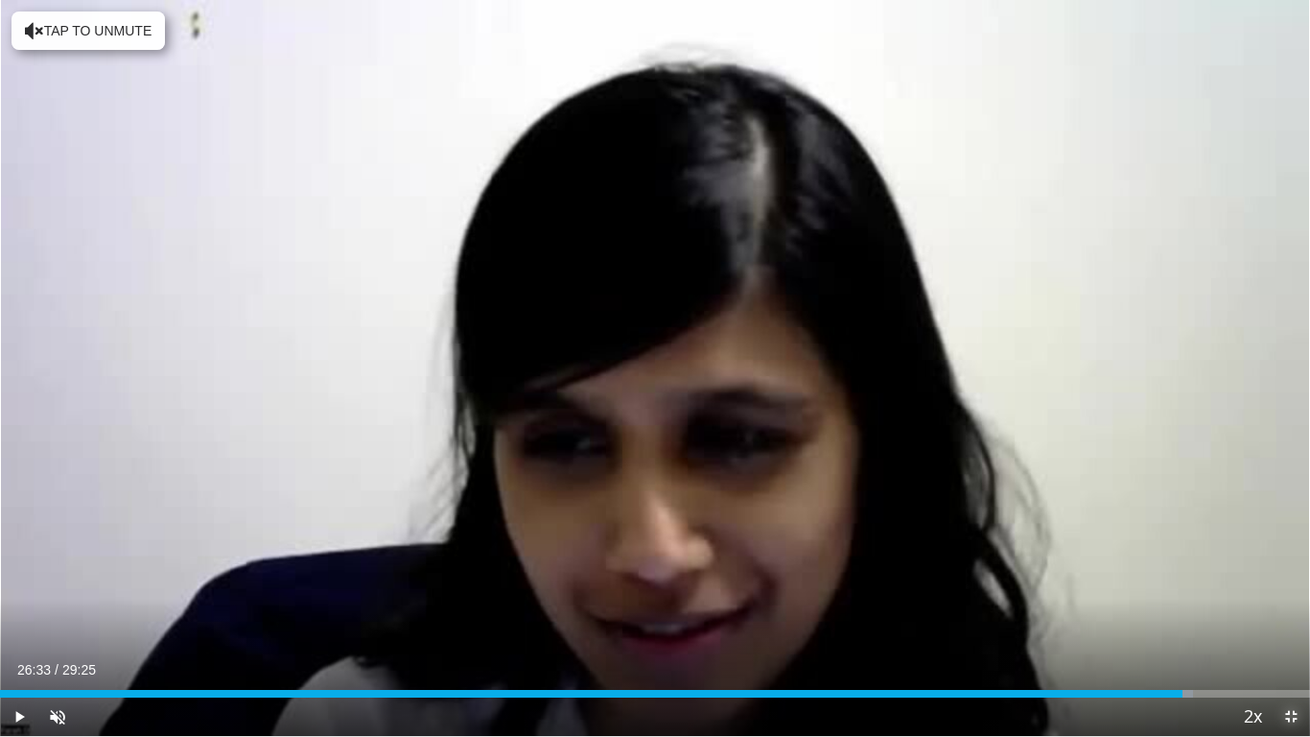
click at [1295, 581] on span "Video Player" at bounding box center [1291, 716] width 38 height 38
